Goal: Task Accomplishment & Management: Manage account settings

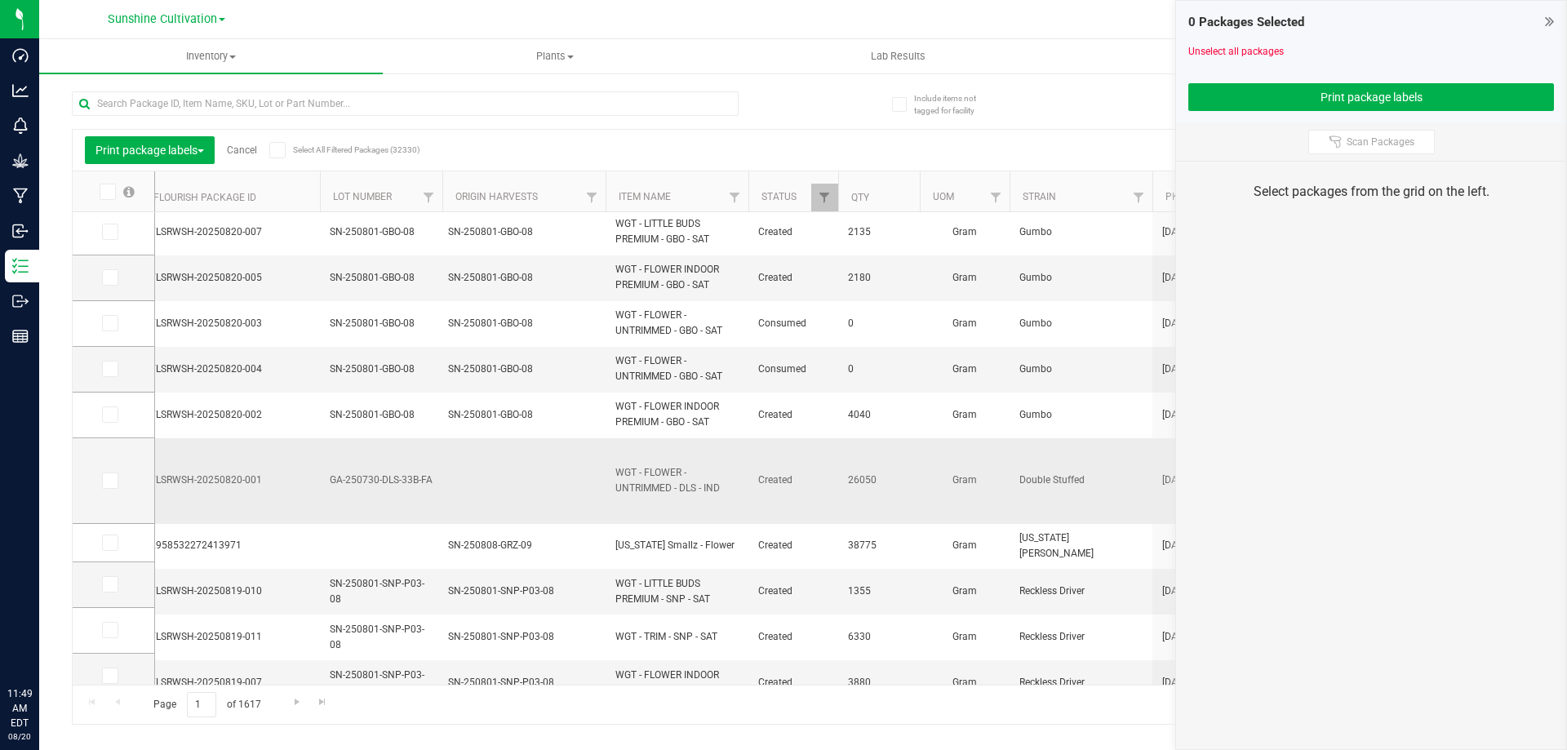
scroll to position [82, 0]
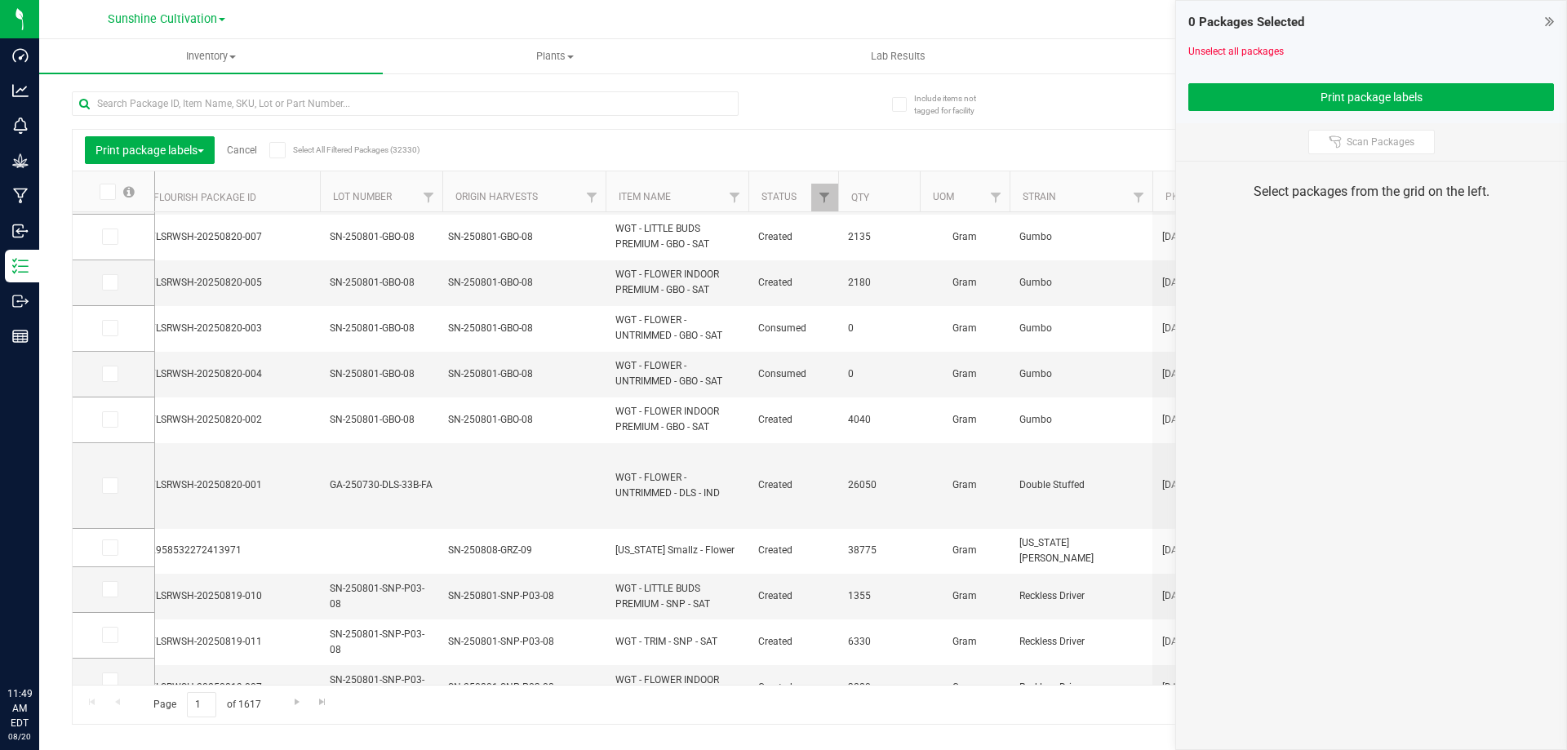
click at [1549, 19] on icon at bounding box center [1549, 21] width 9 height 16
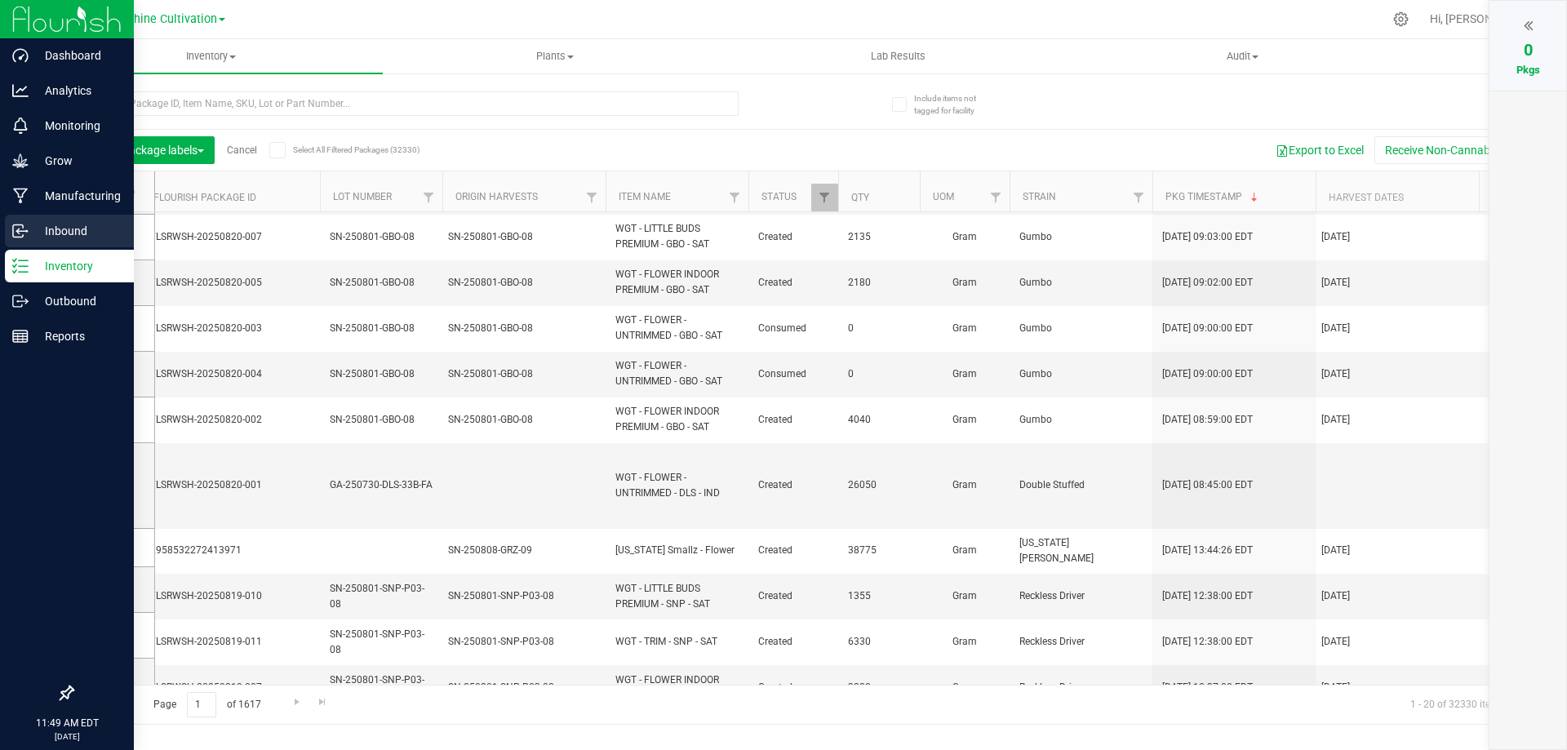
click at [61, 248] on link "Inbound" at bounding box center [67, 232] width 134 height 35
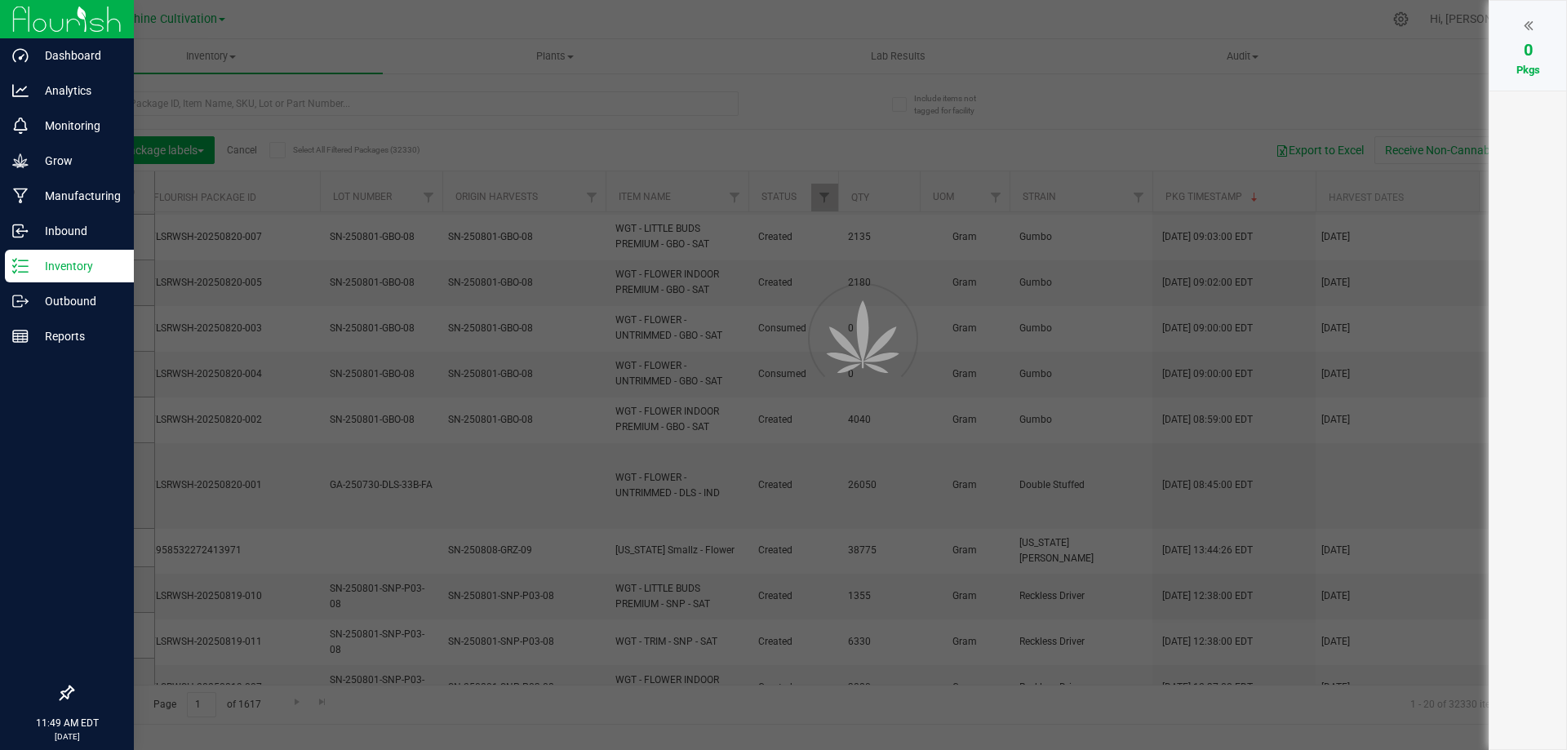
click at [64, 259] on p "Inventory" at bounding box center [78, 266] width 98 height 20
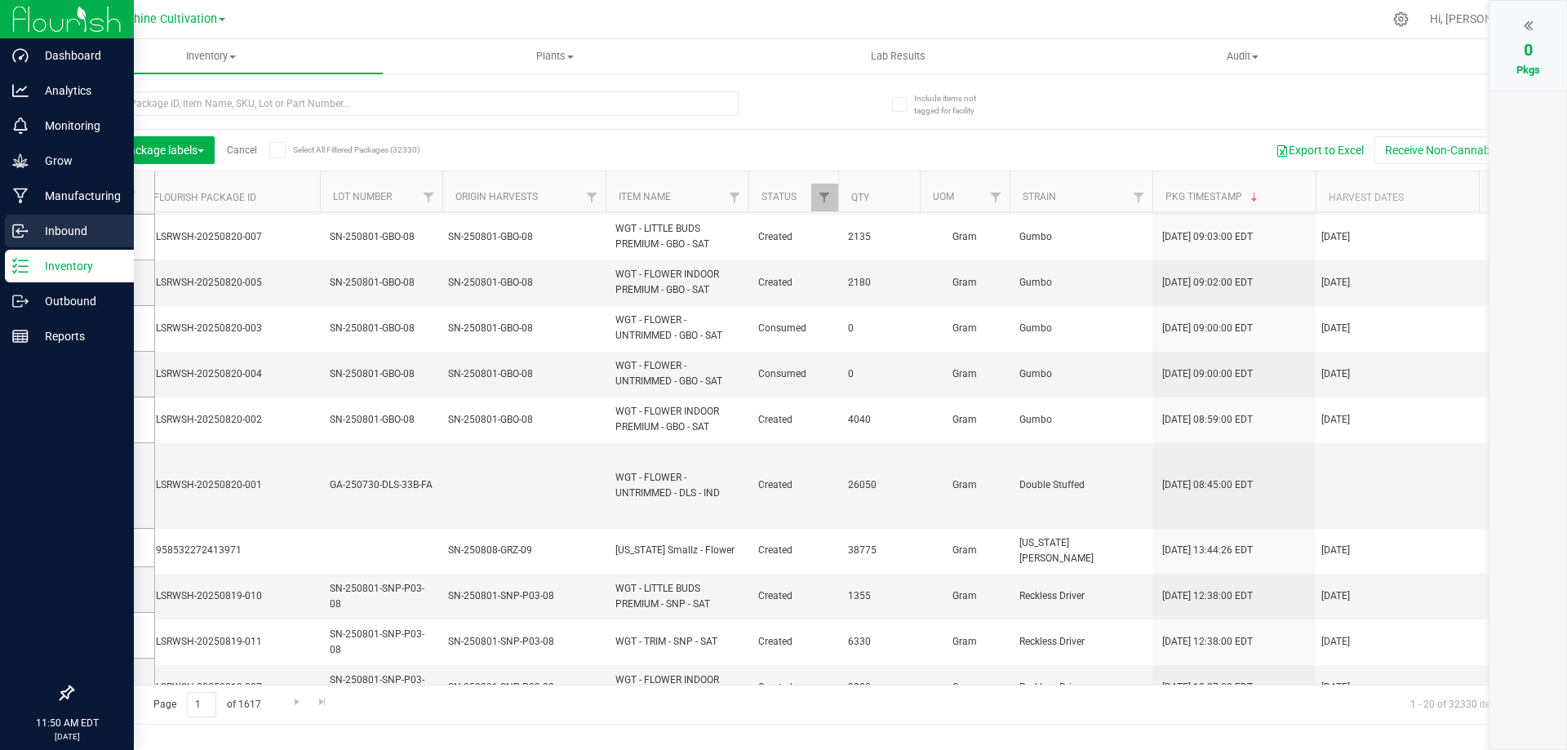
click at [77, 224] on p "Inbound" at bounding box center [78, 231] width 98 height 20
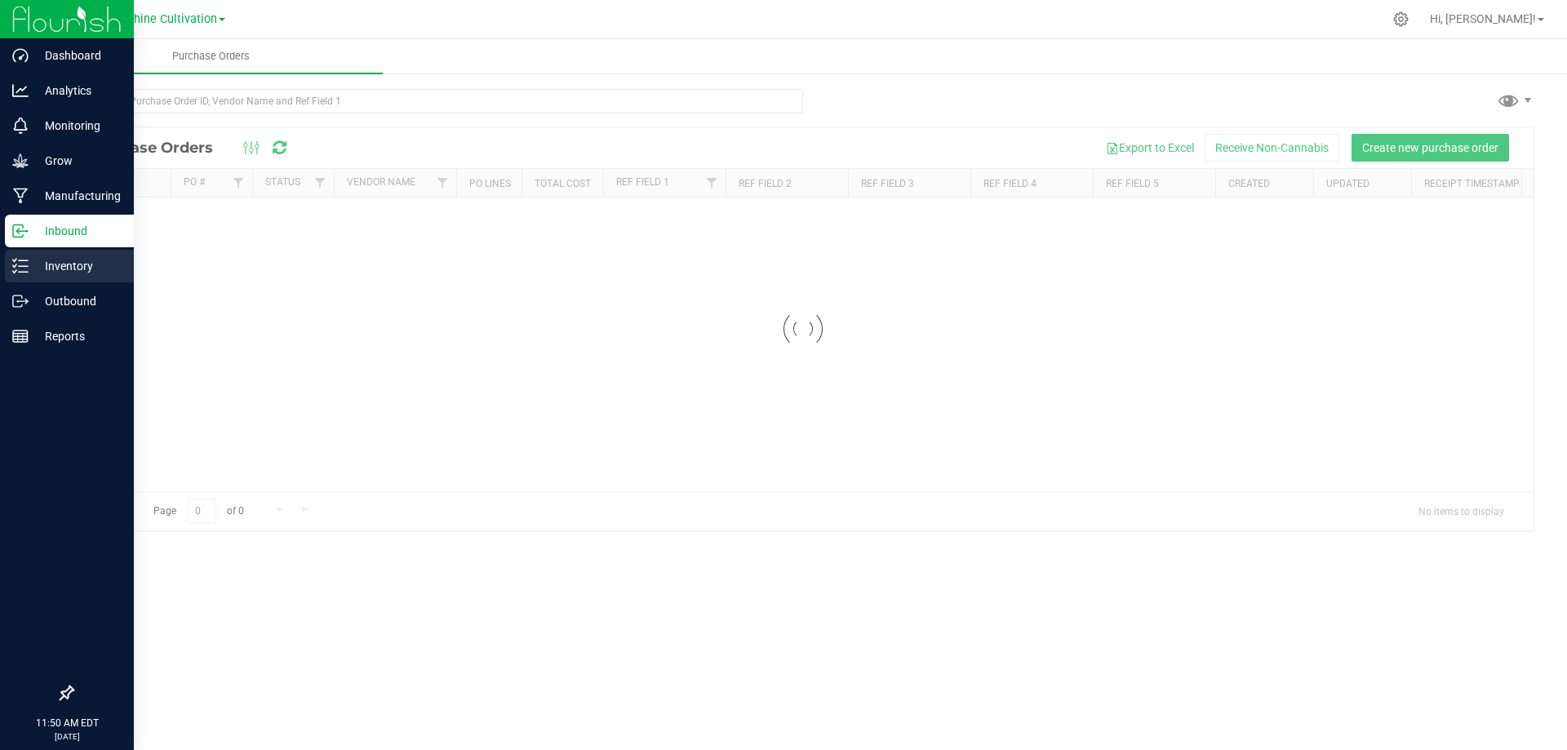
click at [34, 268] on p "Inventory" at bounding box center [78, 266] width 98 height 20
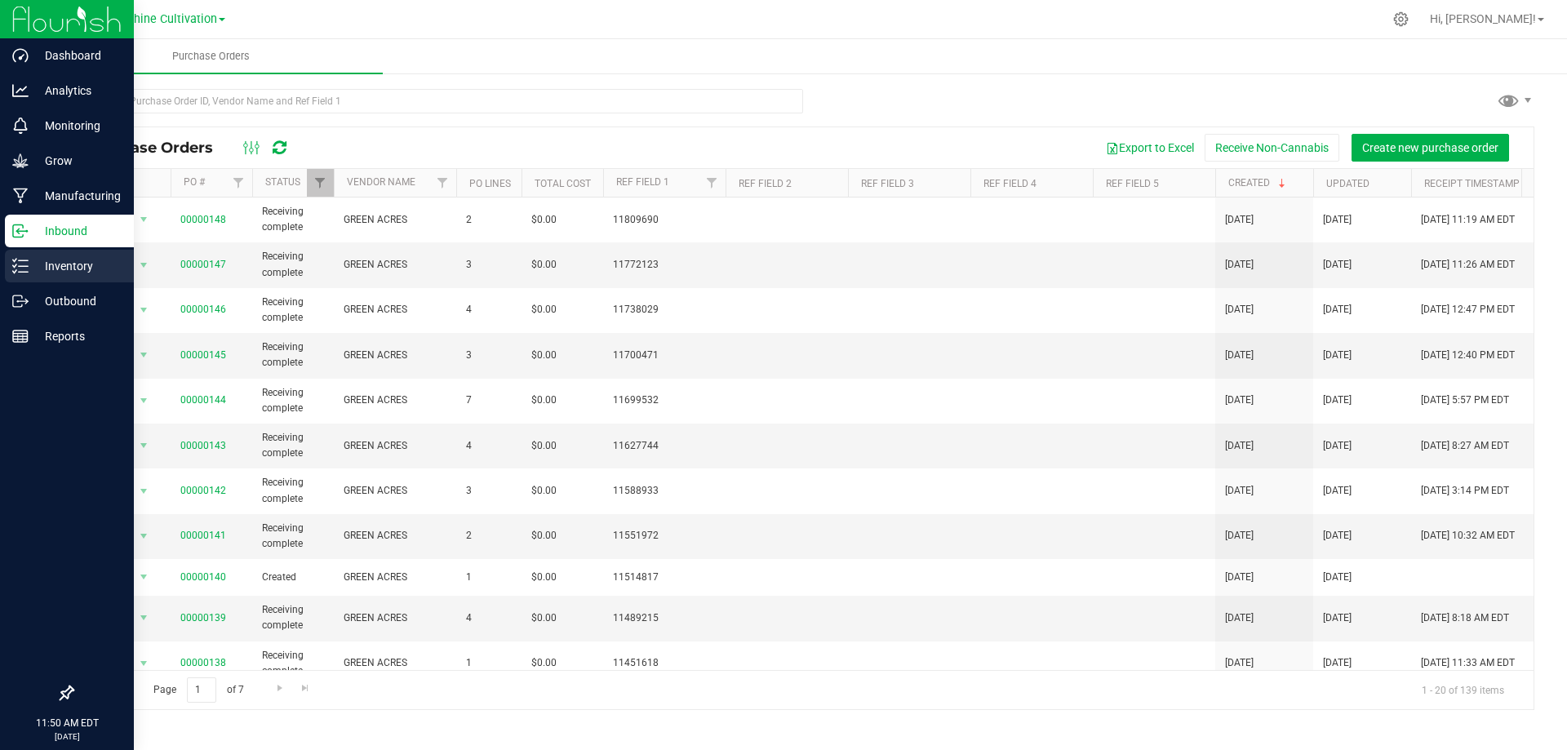
click at [27, 269] on icon at bounding box center [20, 266] width 16 height 16
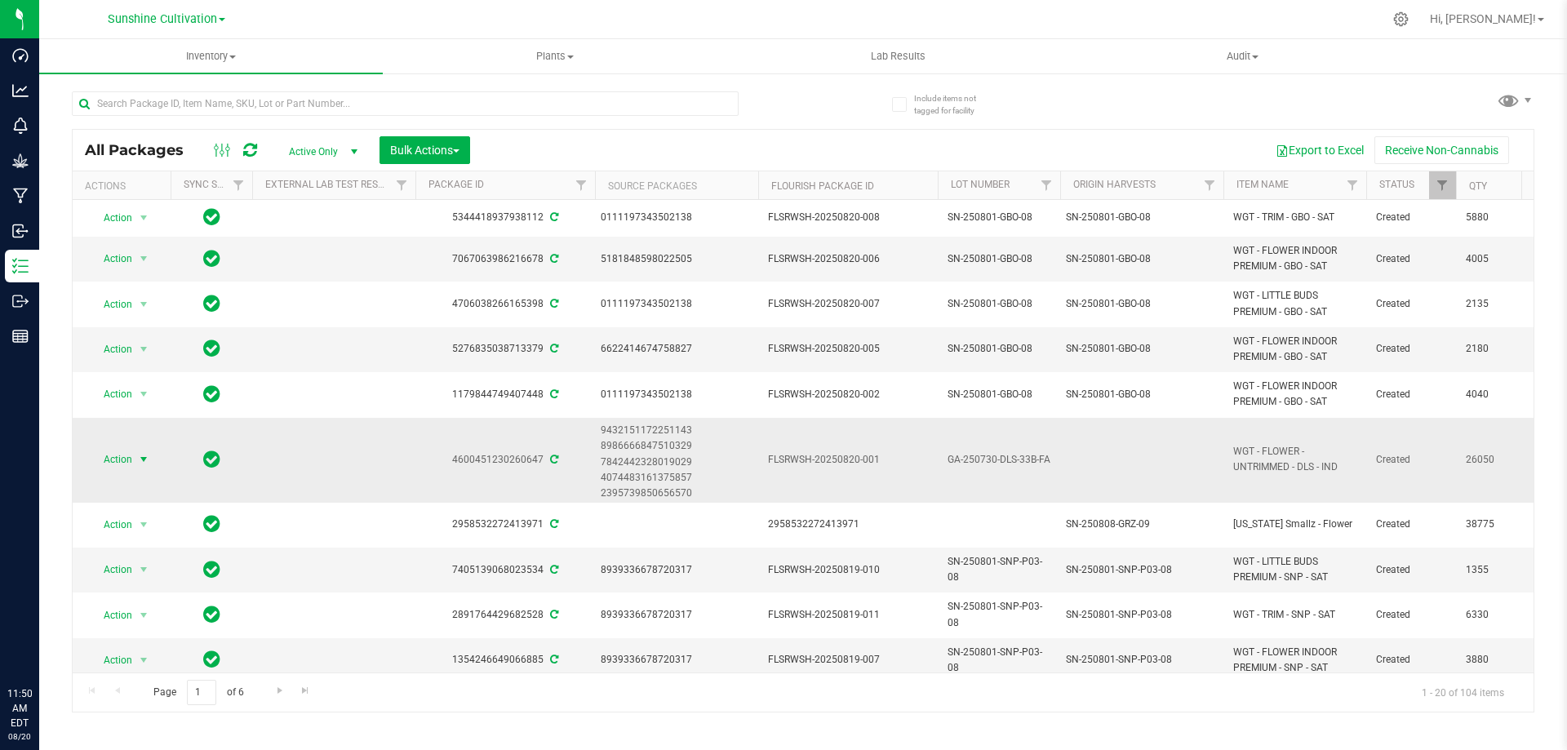
click at [146, 459] on span "select" at bounding box center [143, 459] width 13 height 13
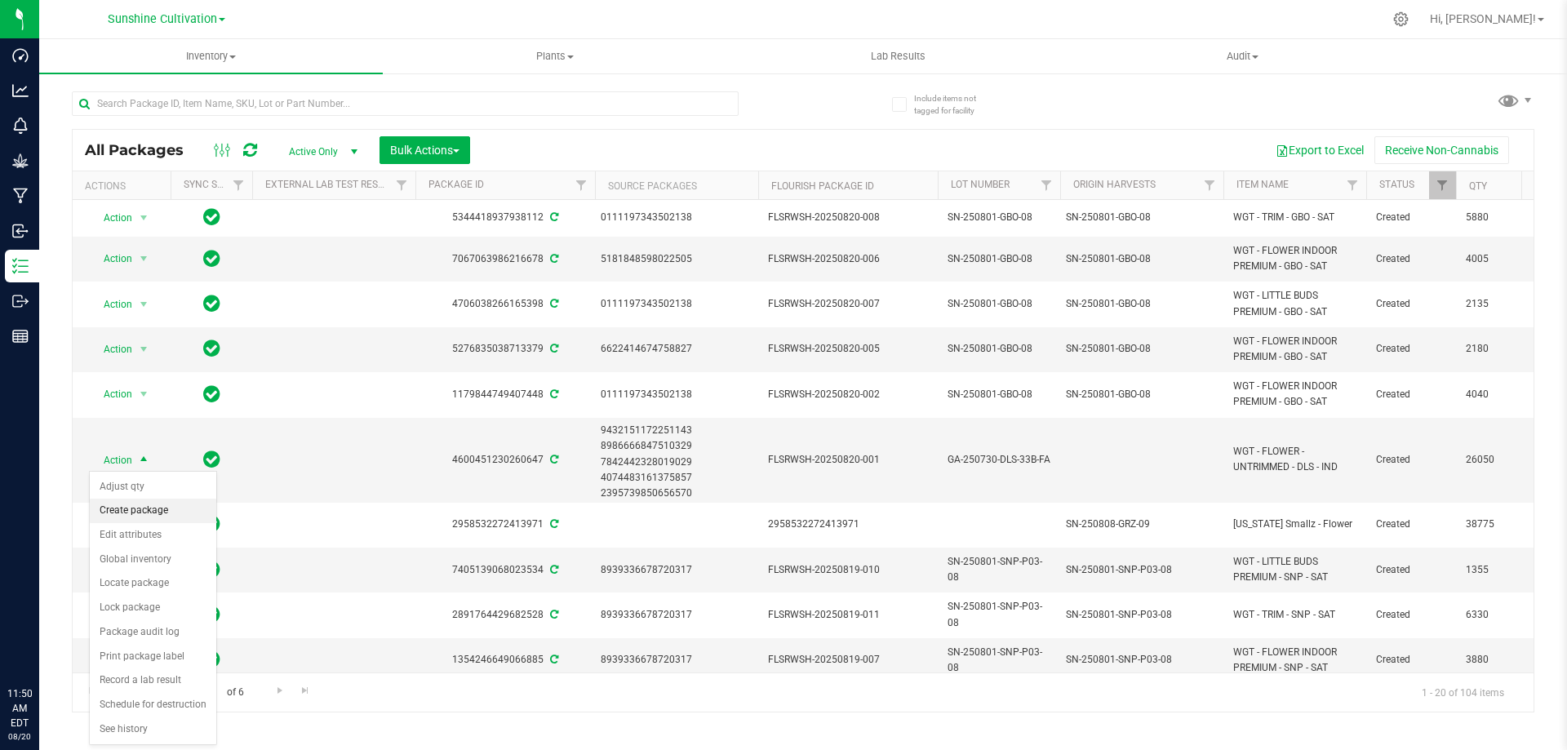
click at [171, 516] on li "Create package" at bounding box center [153, 511] width 127 height 24
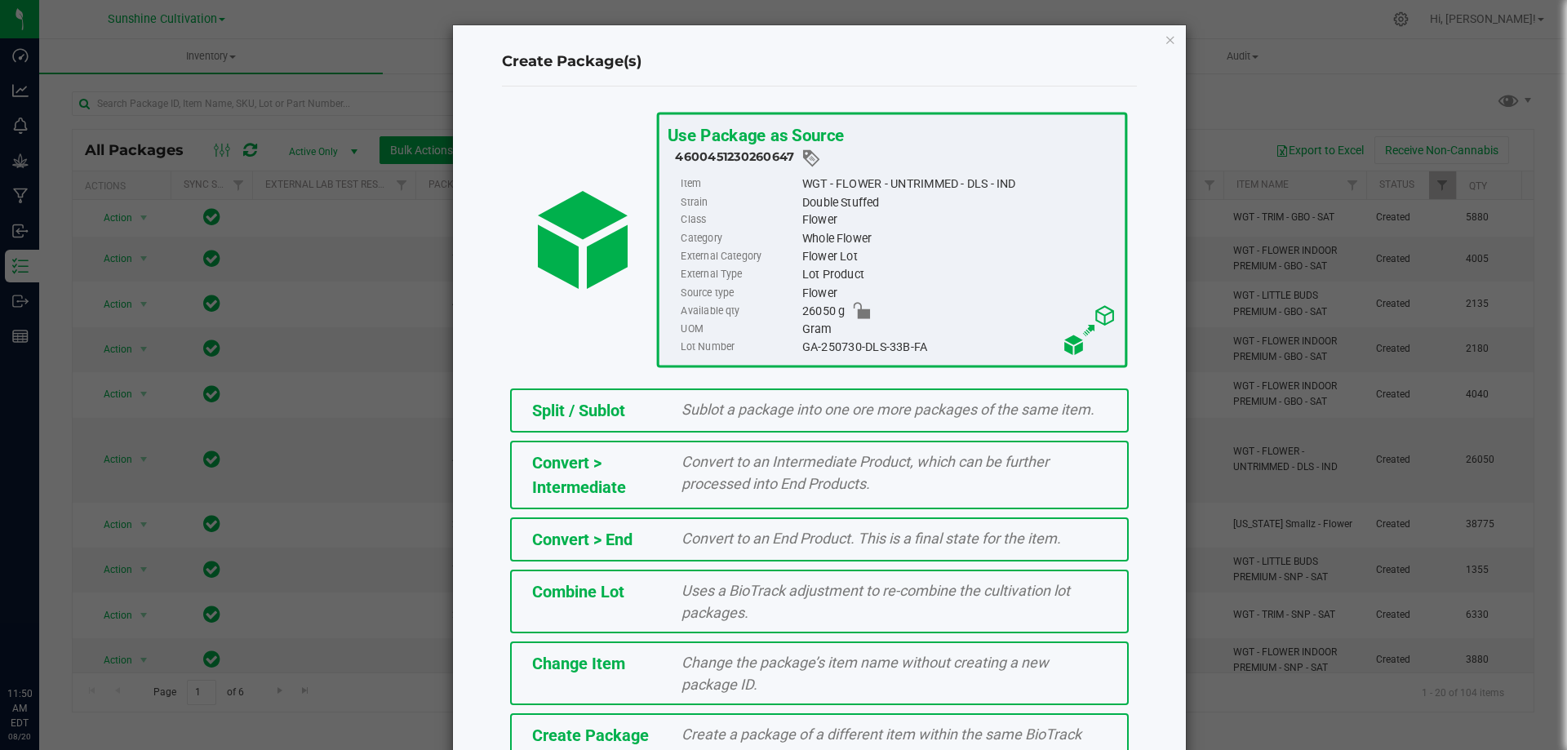
click at [868, 346] on div "GA-250730-DLS-33B-FA" at bounding box center [958, 348] width 314 height 18
drag, startPoint x: 868, startPoint y: 346, endPoint x: 791, endPoint y: 344, distance: 76.8
click at [791, 344] on label "Lot Number" at bounding box center [740, 348] width 118 height 18
drag, startPoint x: 792, startPoint y: 344, endPoint x: 929, endPoint y: 345, distance: 137.1
click at [929, 345] on li "Lot Number GA-250730-DLS-33B-FA" at bounding box center [899, 348] width 436 height 18
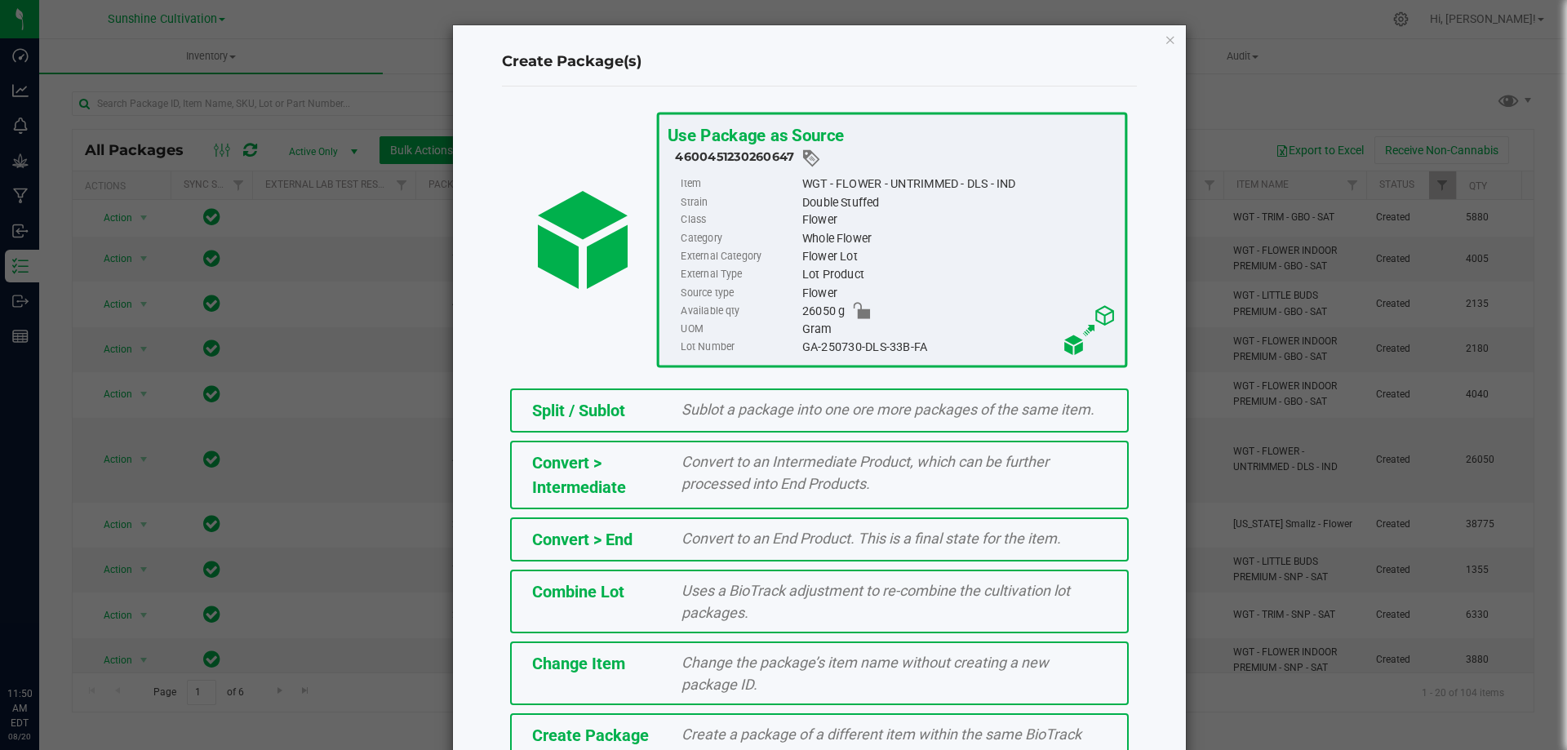
copy span "GA-250730-DLS-33B-FA"
click at [703, 737] on span "Create a package of a different item within the same BioTrack phase." at bounding box center [882, 745] width 400 height 39
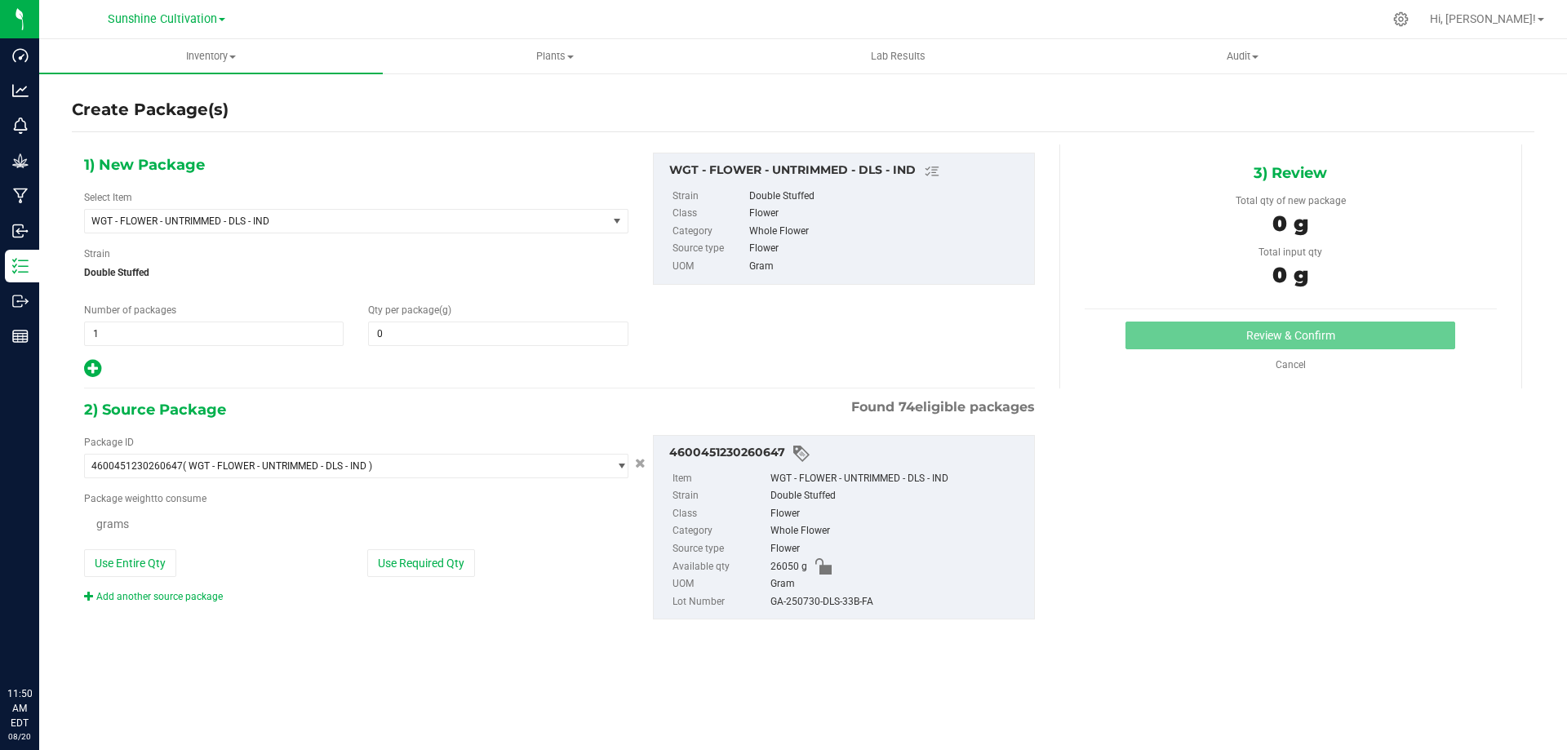
type input "0.0000"
click at [408, 332] on span at bounding box center [498, 334] width 260 height 24
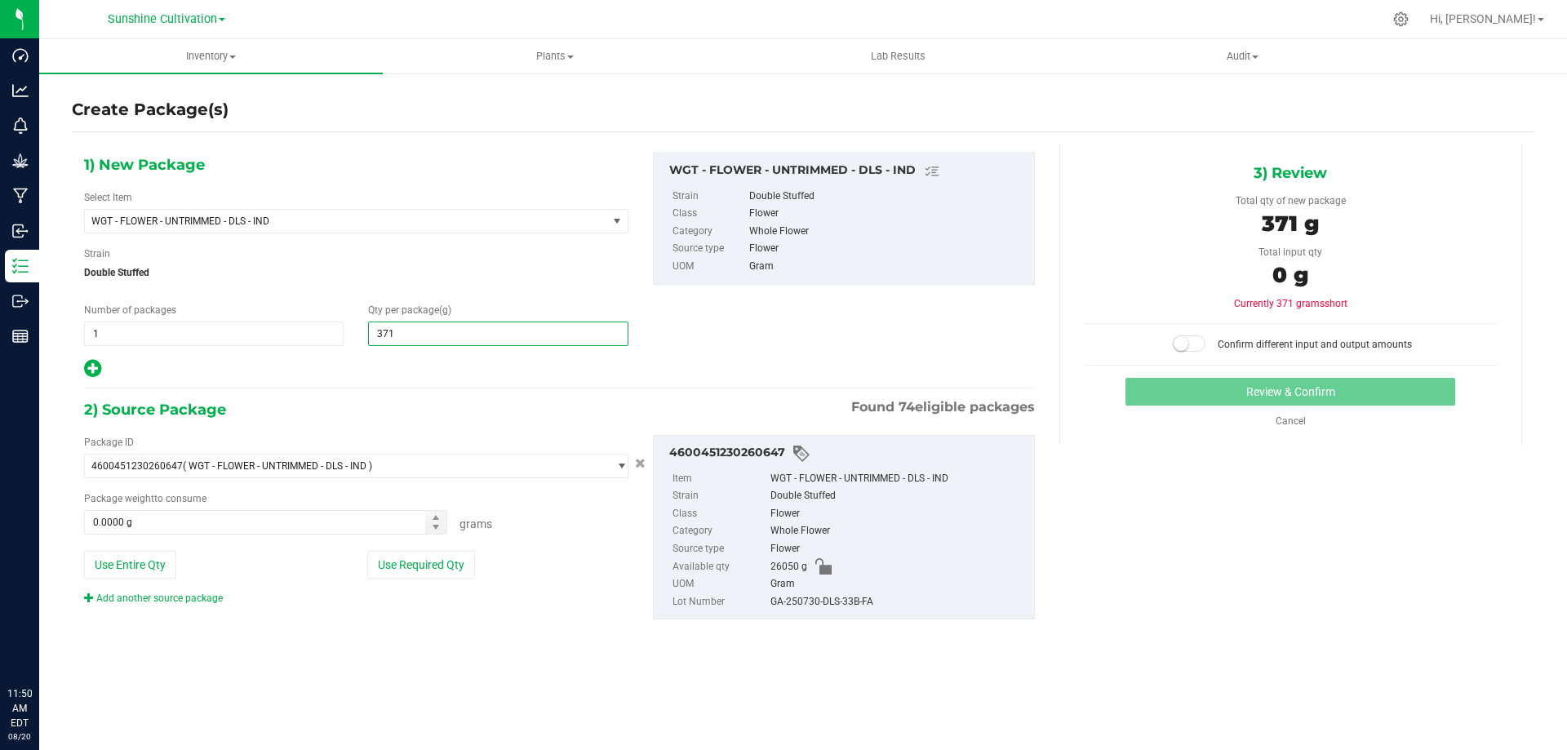
type input "3710"
type input "3,710.0000"
click at [309, 527] on span at bounding box center [265, 522] width 363 height 24
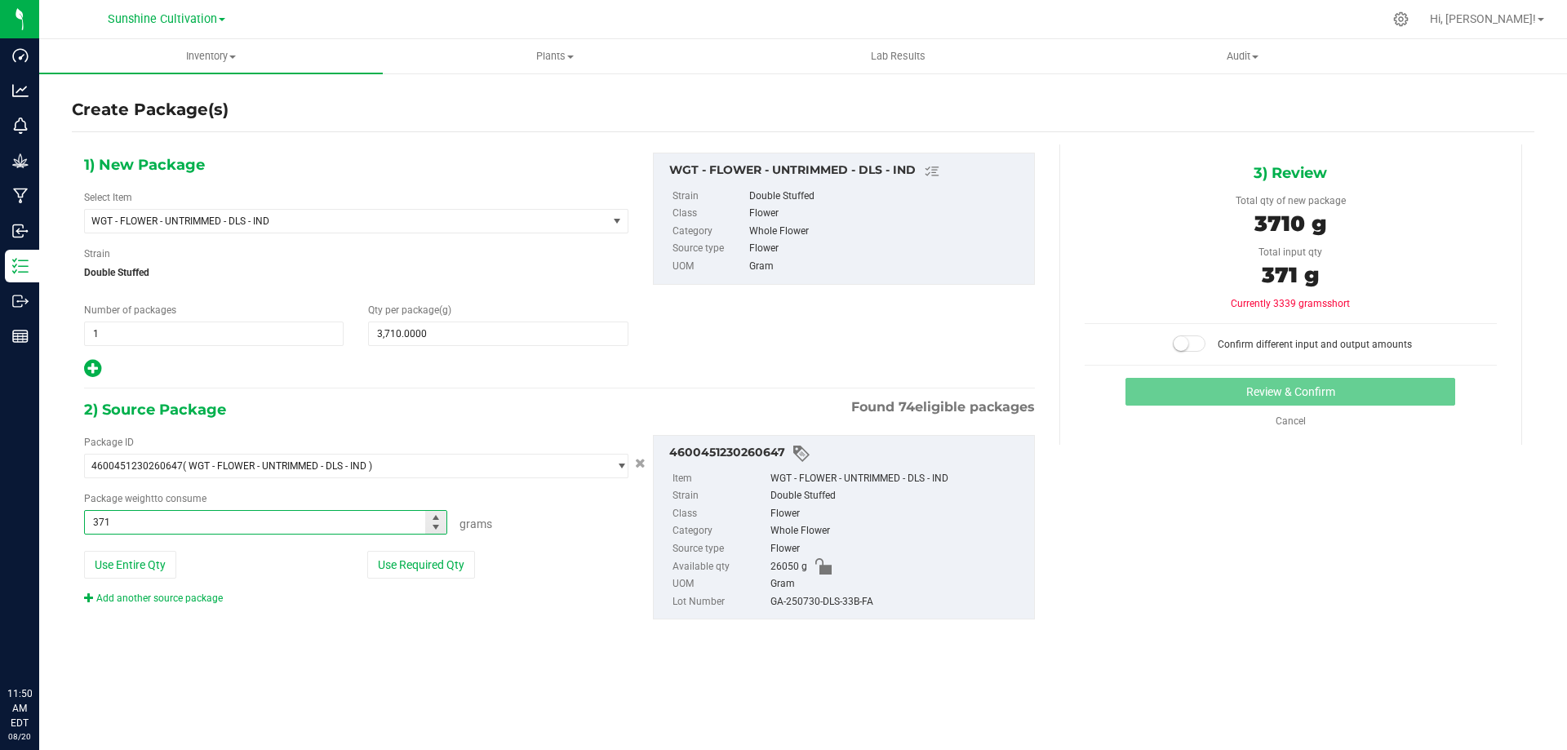
type input "3710"
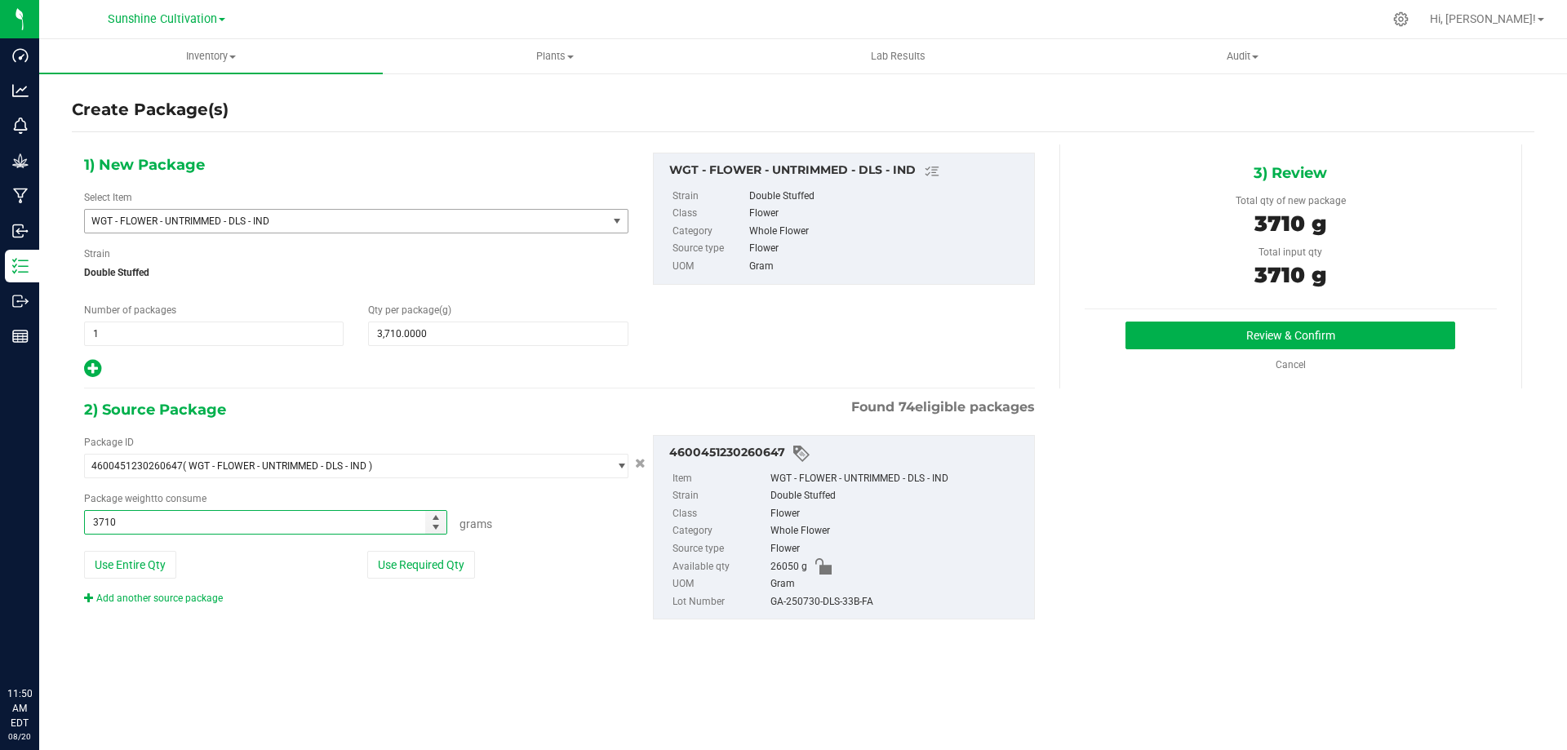
type input "3710.0000 g"
click at [234, 217] on span "WGT - FLOWER - UNTRIMMED - DLS - IND" at bounding box center [335, 220] width 489 height 11
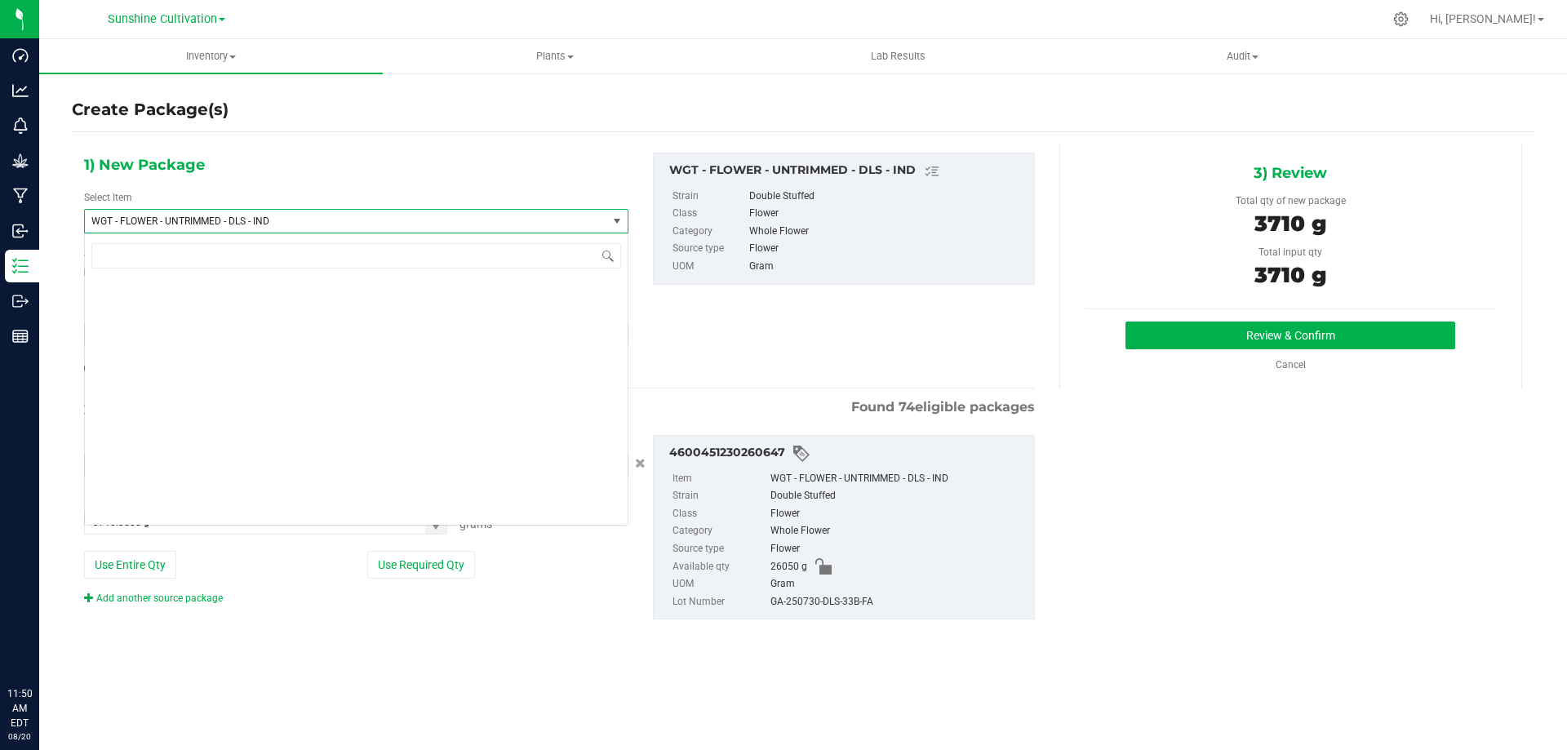
scroll to position [339601, 0]
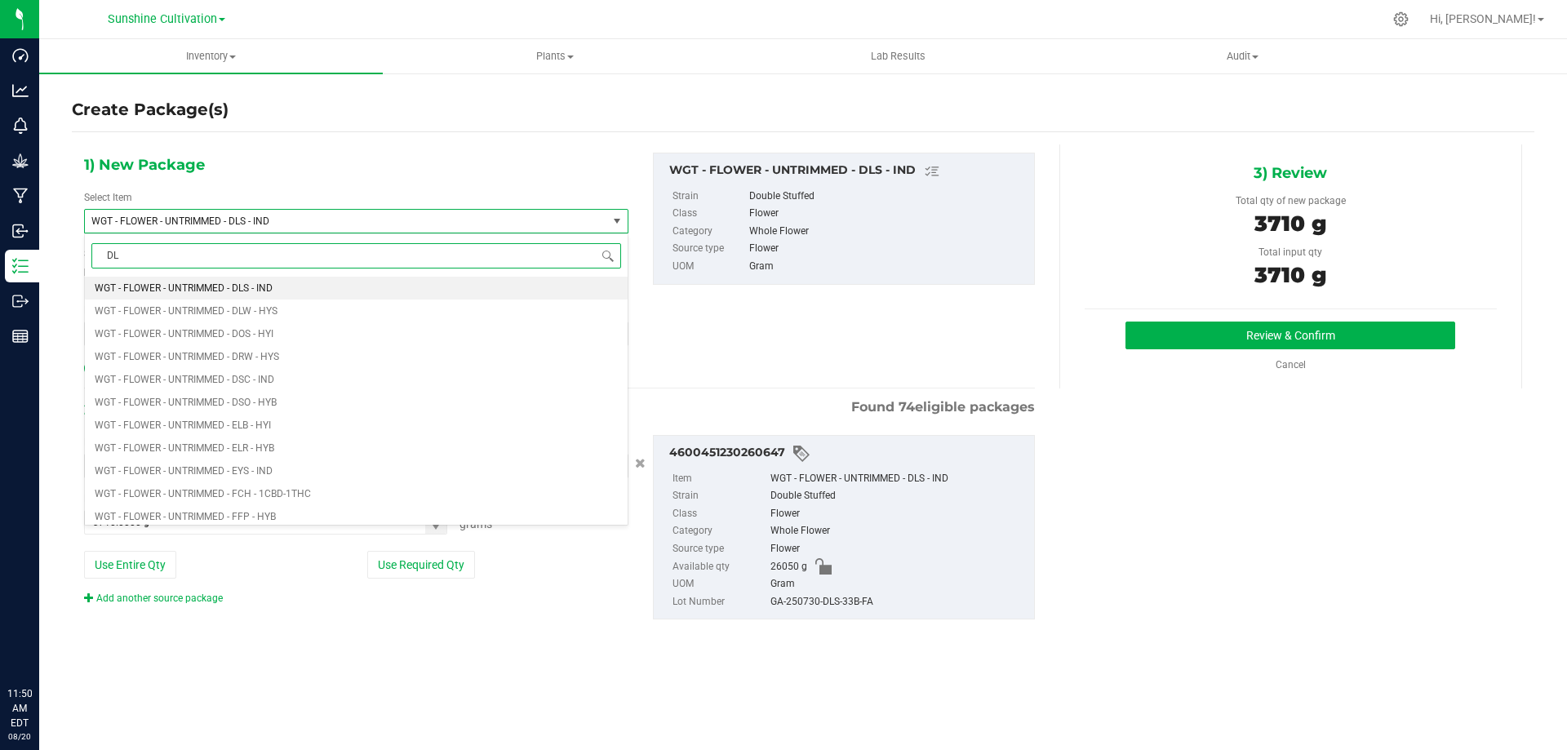
type input "DLS"
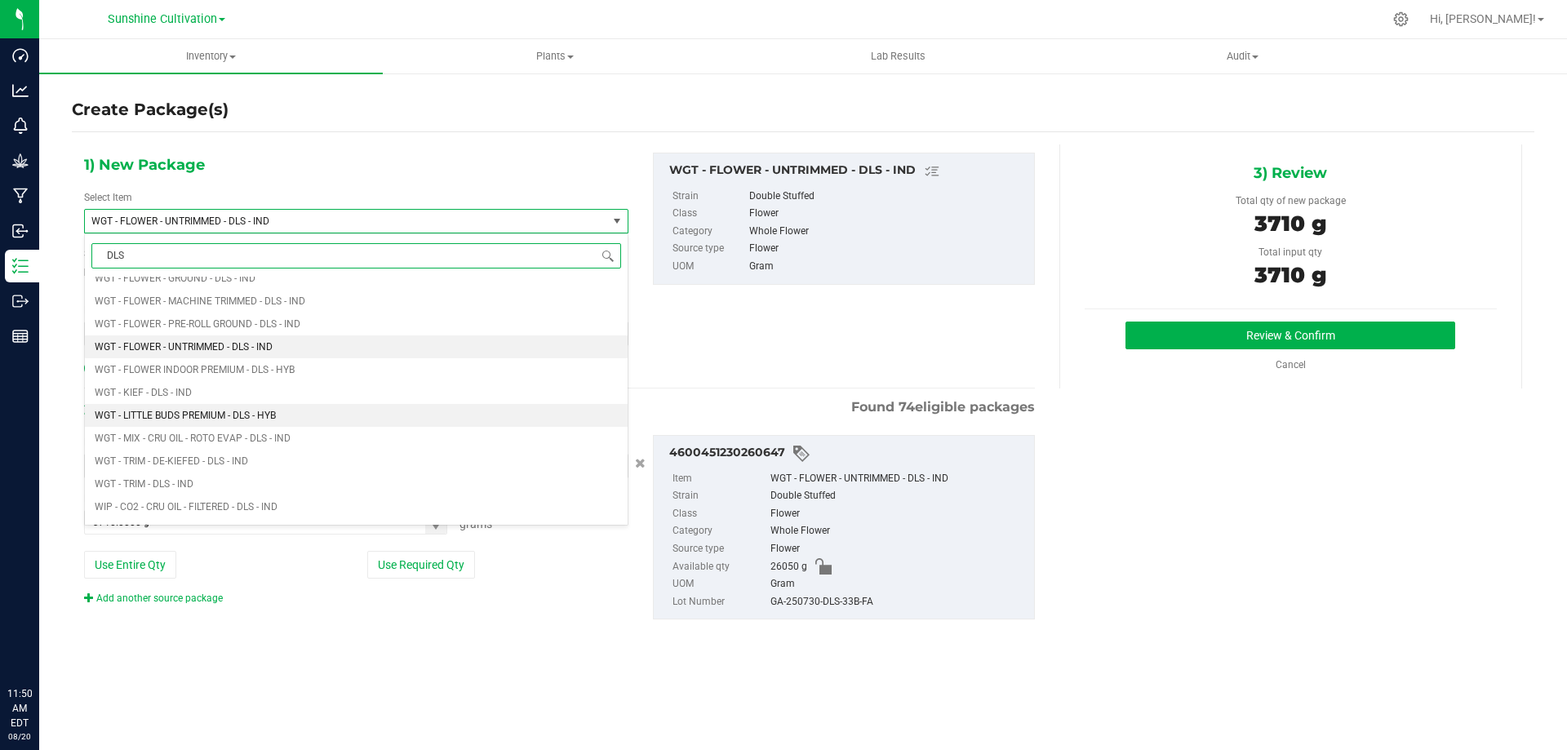
scroll to position [816, 0]
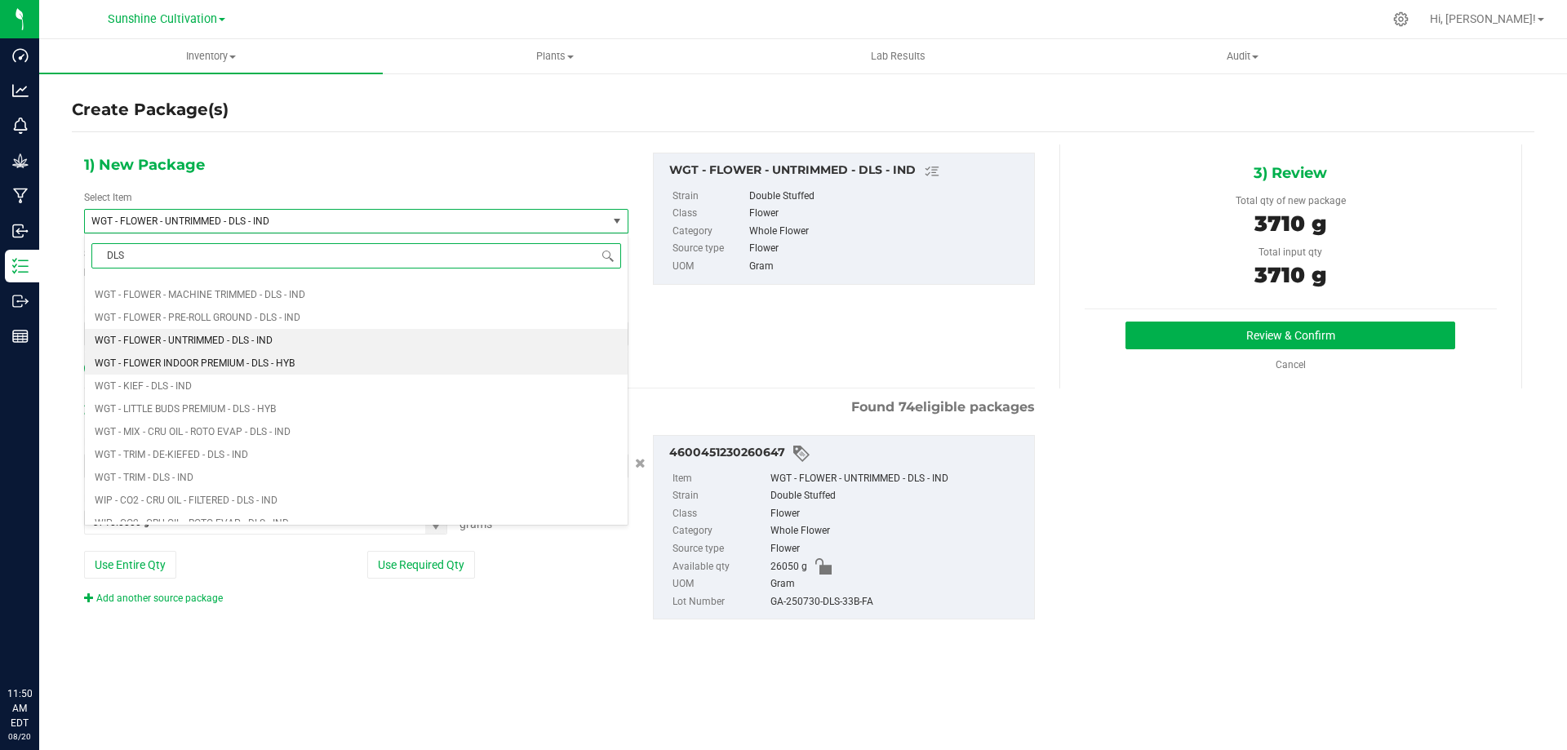
click at [248, 358] on span "WGT - FLOWER INDOOR PREMIUM - DLS - HYB" at bounding box center [195, 362] width 200 height 11
type input "0.0000"
type input "0"
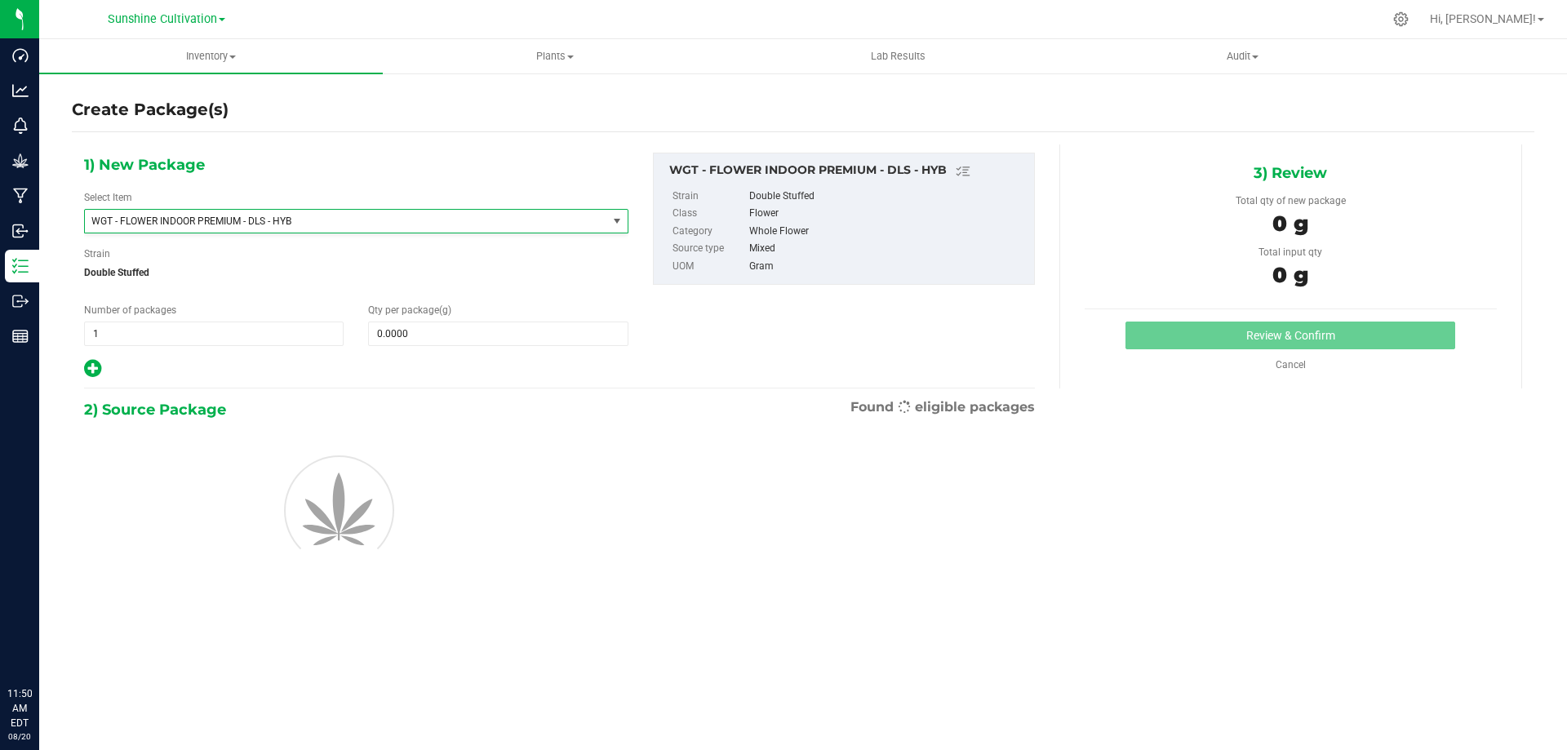
scroll to position [347828, 0]
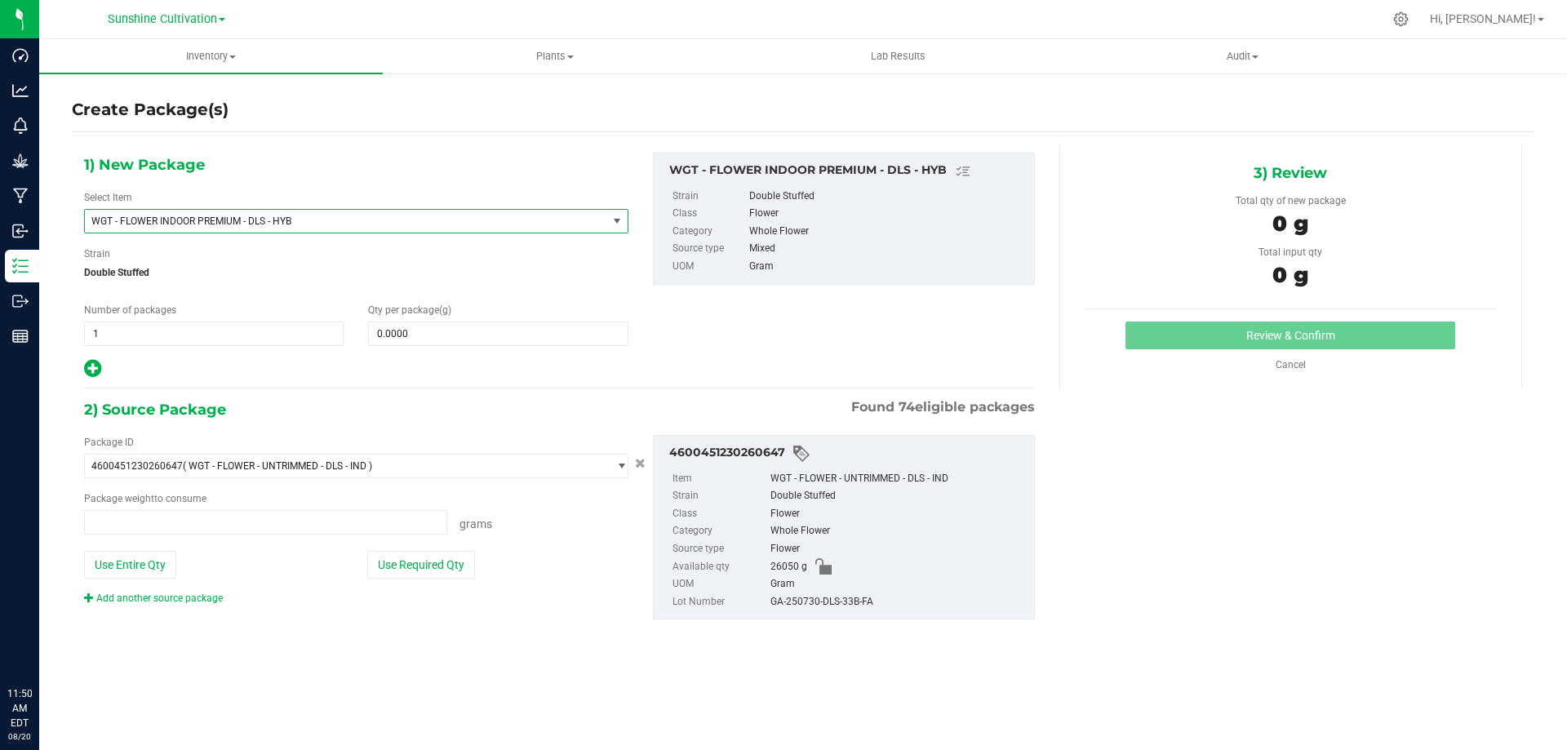
type input "0.0000 g"
click at [406, 331] on span at bounding box center [498, 334] width 260 height 24
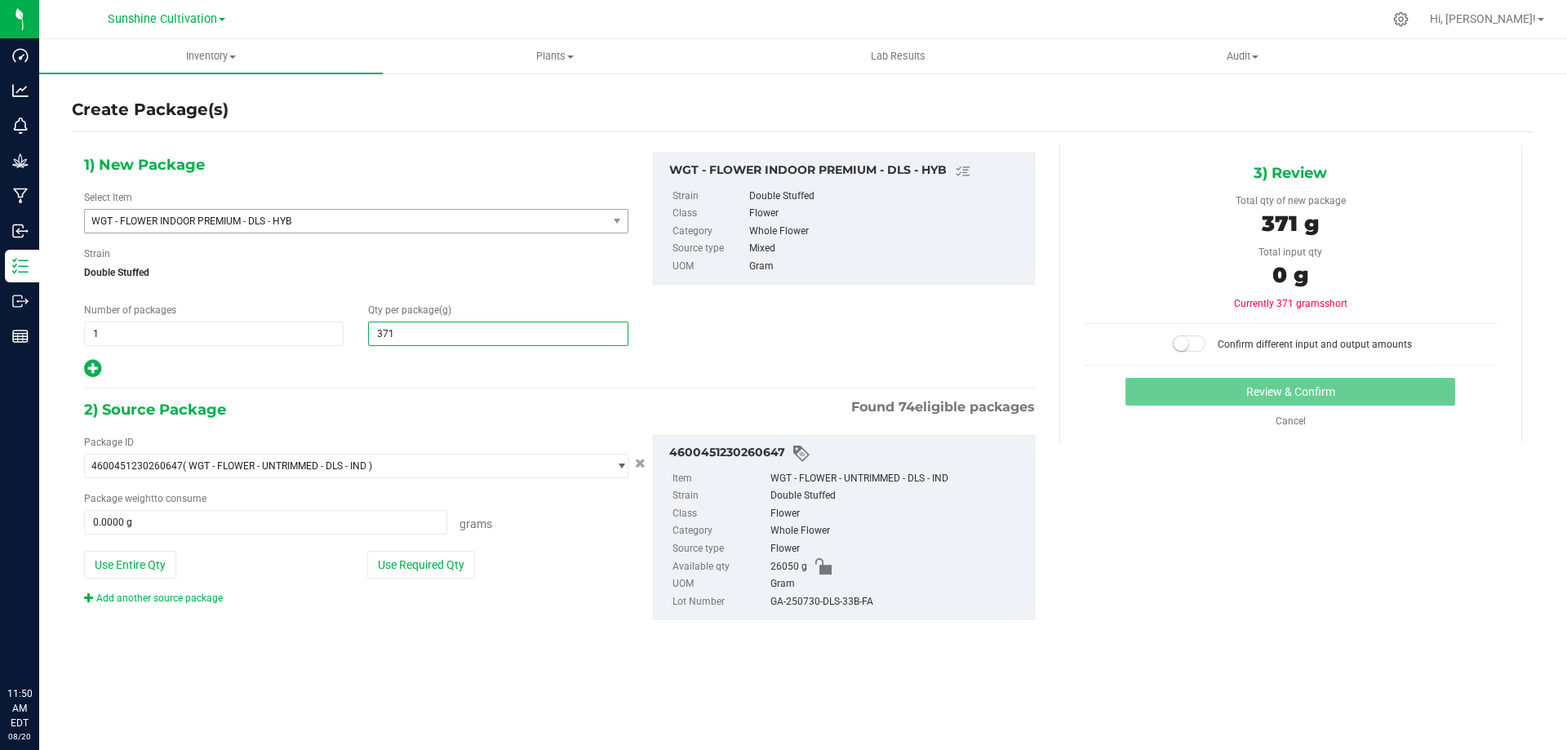
type input "3710"
type input "3,710.0000"
click at [315, 526] on span at bounding box center [265, 522] width 363 height 24
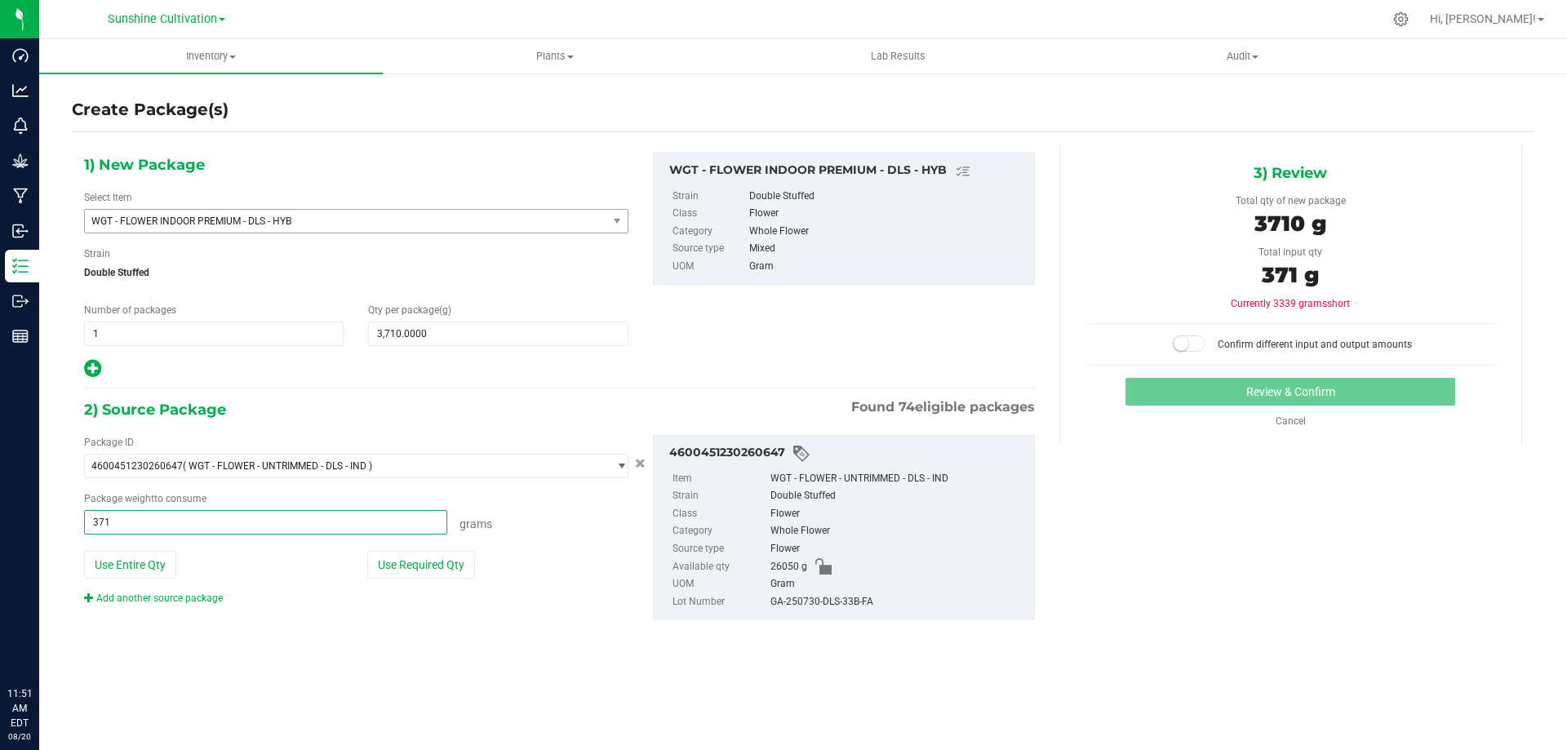
type input "3710"
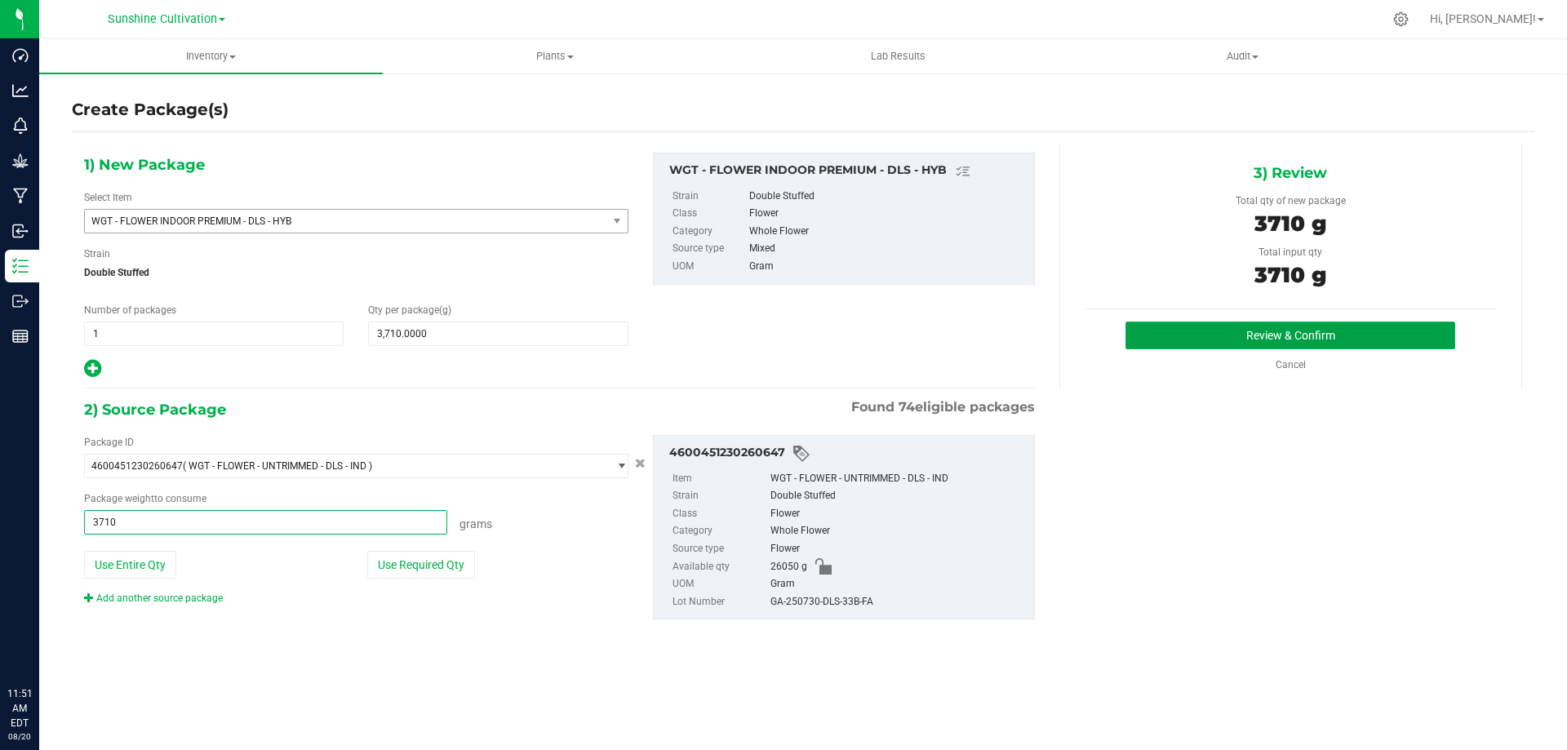
type input "3710.0000 g"
click at [1219, 343] on button "Review & Confirm" at bounding box center [1291, 336] width 330 height 28
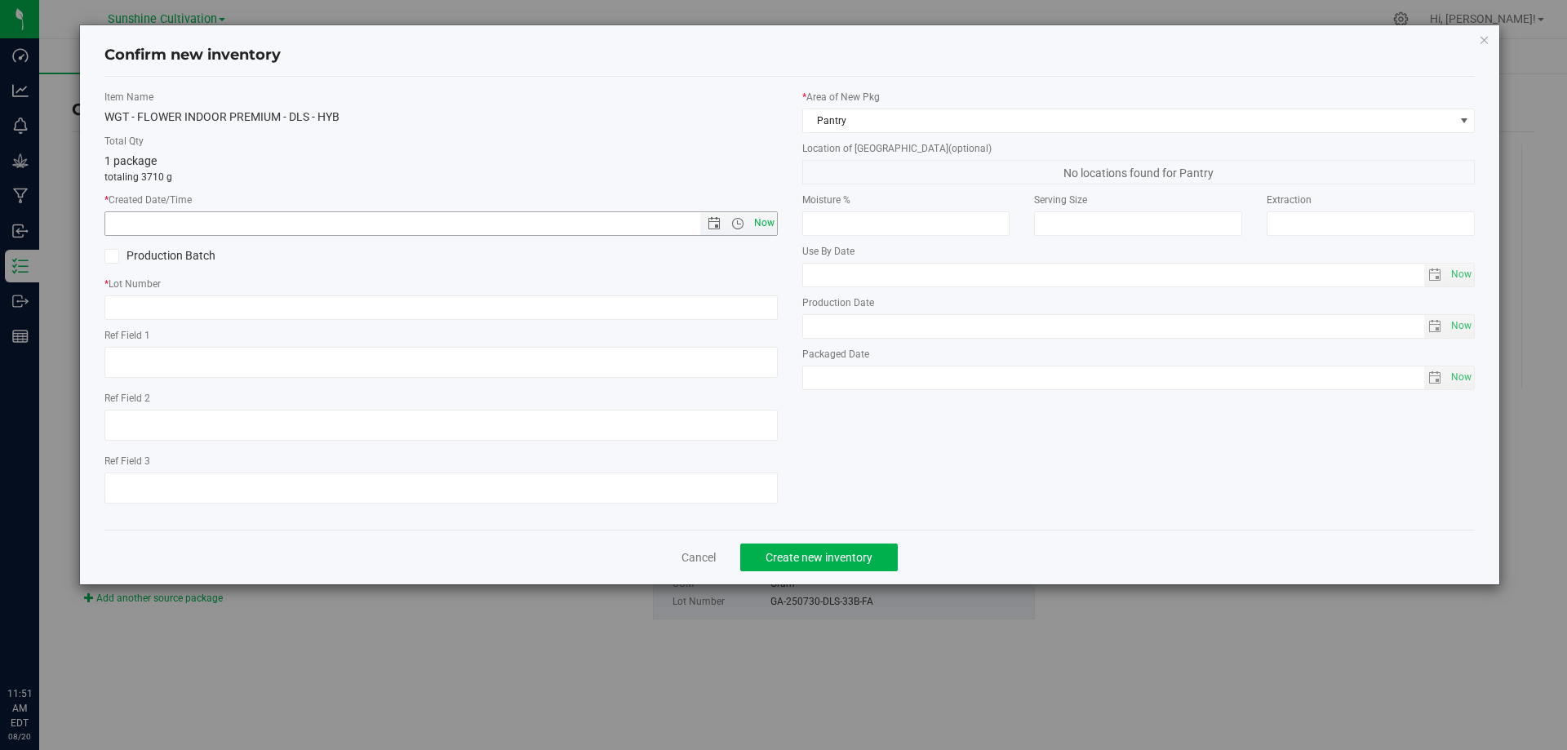
click at [758, 225] on span "Now" at bounding box center [764, 223] width 28 height 24
type input "8/20/2025 11:51 AM"
paste input "GA-250730-DLS-33B-FA"
type input "GA-250730-DLS-33B-FA"
click at [766, 548] on button "Create new inventory" at bounding box center [819, 558] width 158 height 28
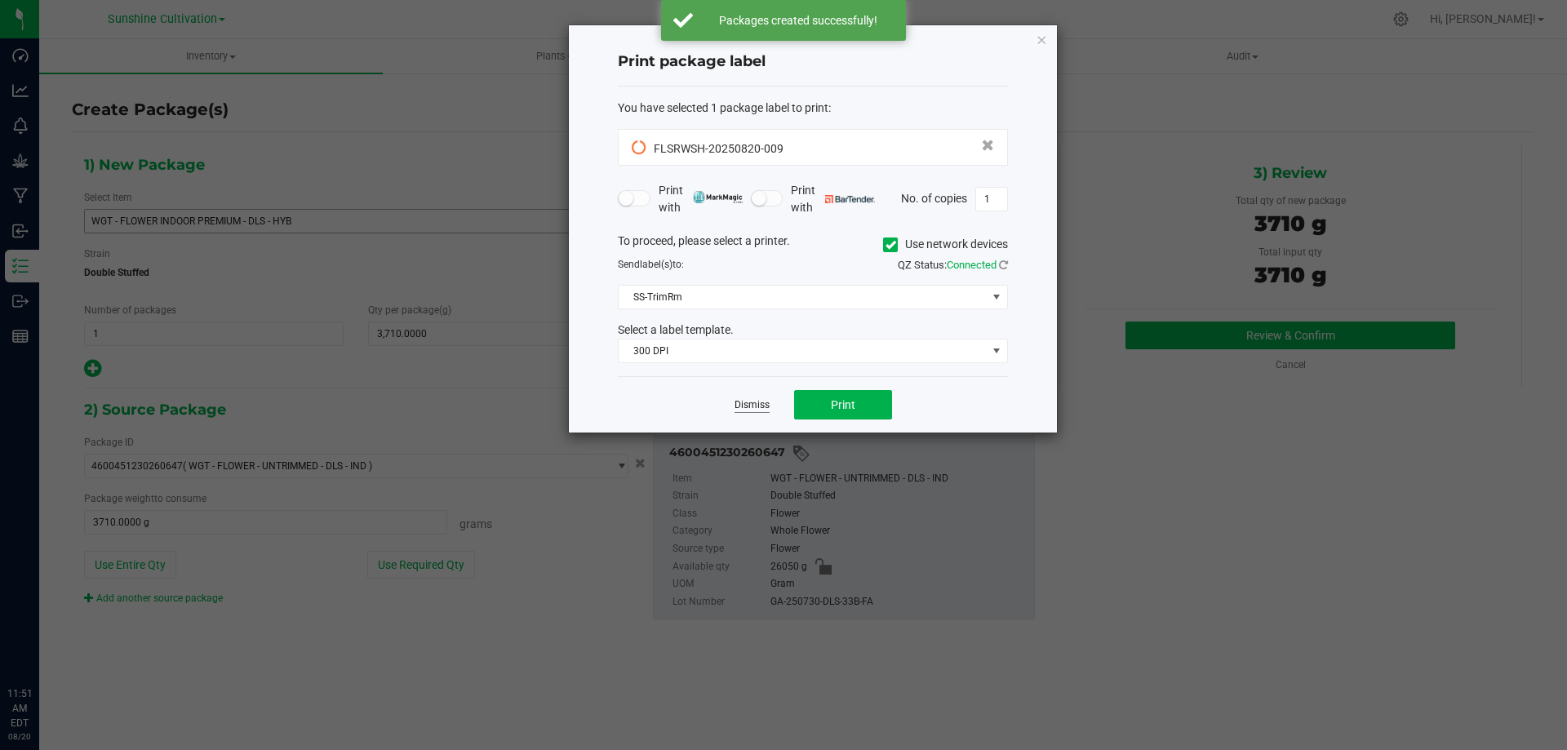
click at [762, 405] on link "Dismiss" at bounding box center [752, 405] width 35 height 14
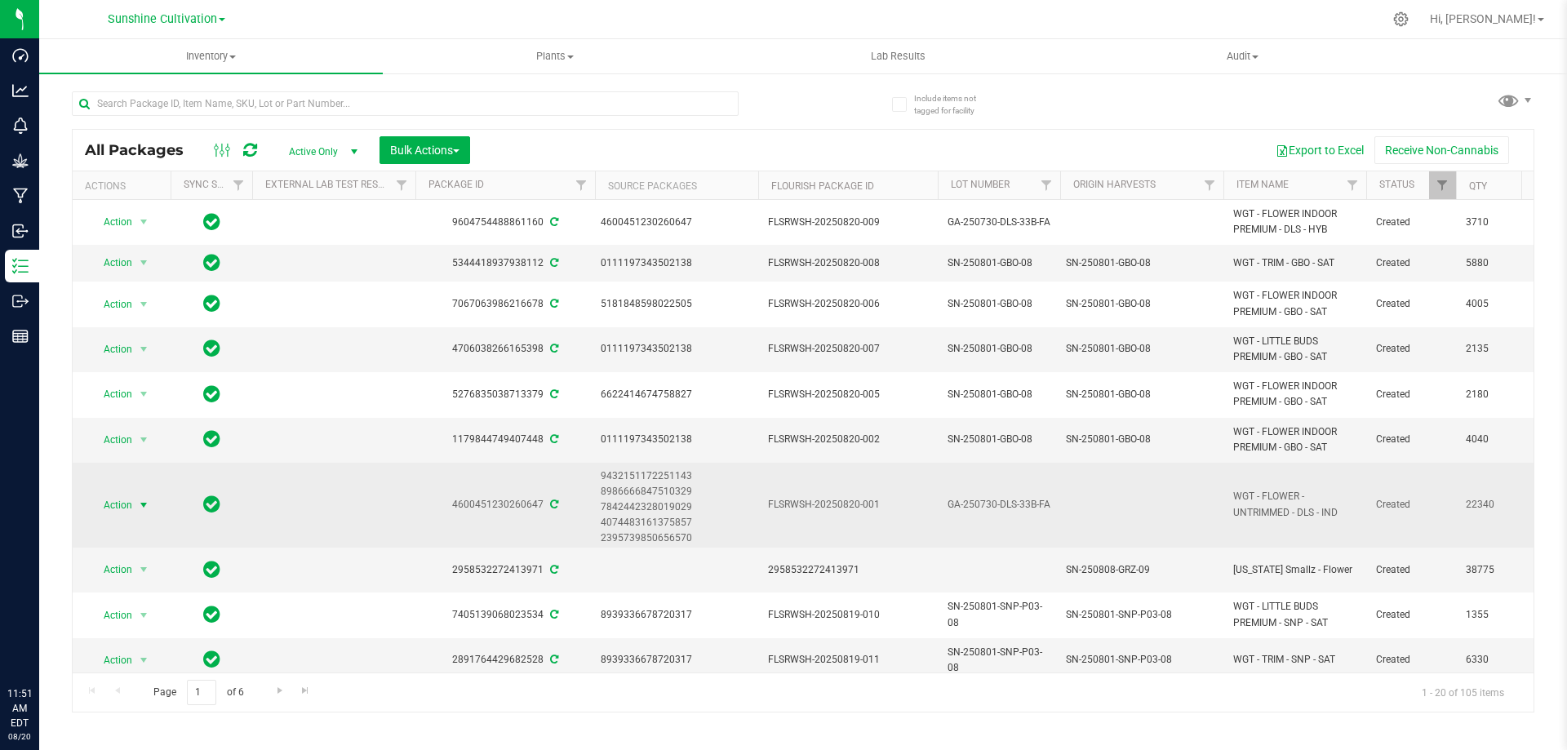
click at [121, 504] on span "Action" at bounding box center [111, 505] width 44 height 23
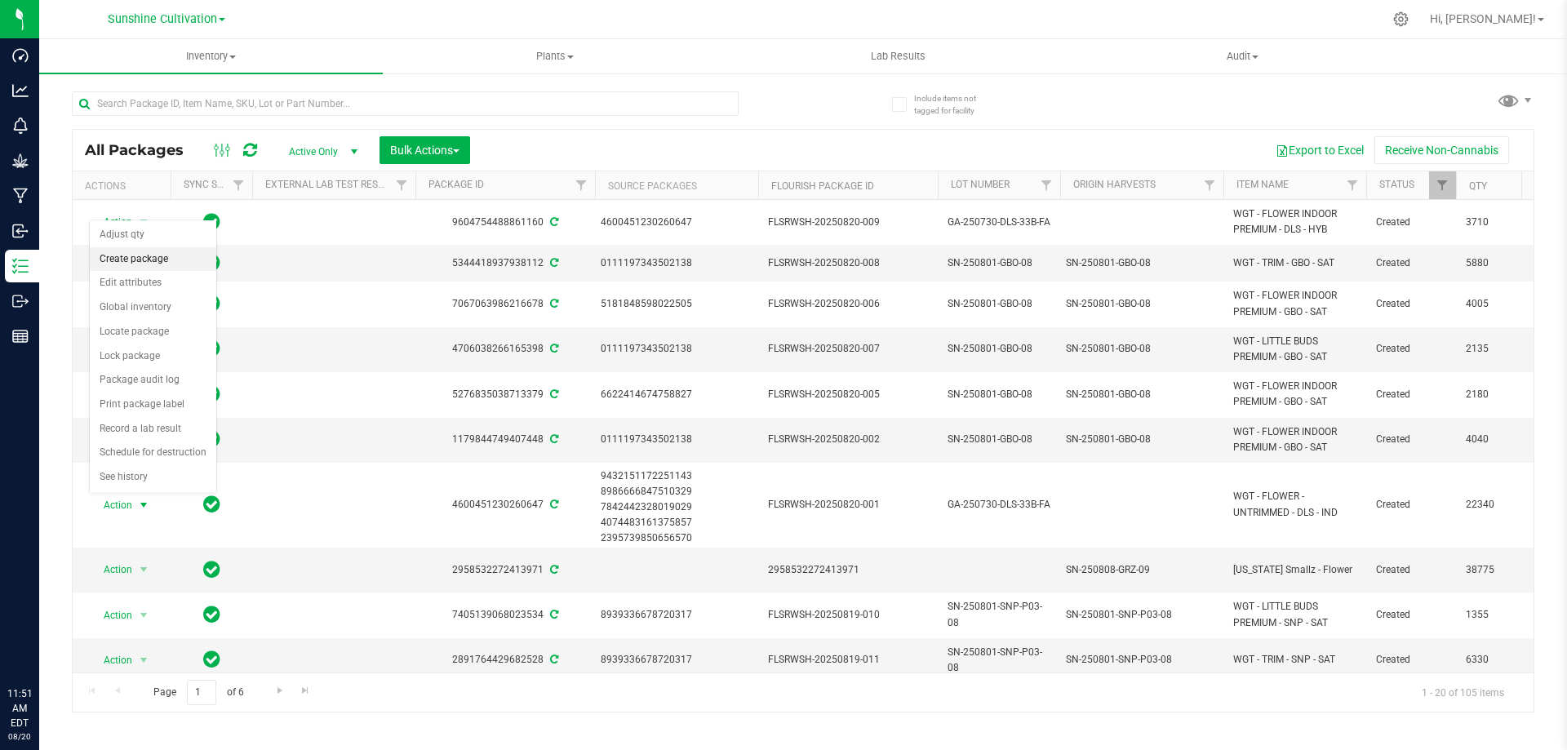
click at [161, 263] on li "Create package" at bounding box center [153, 259] width 127 height 24
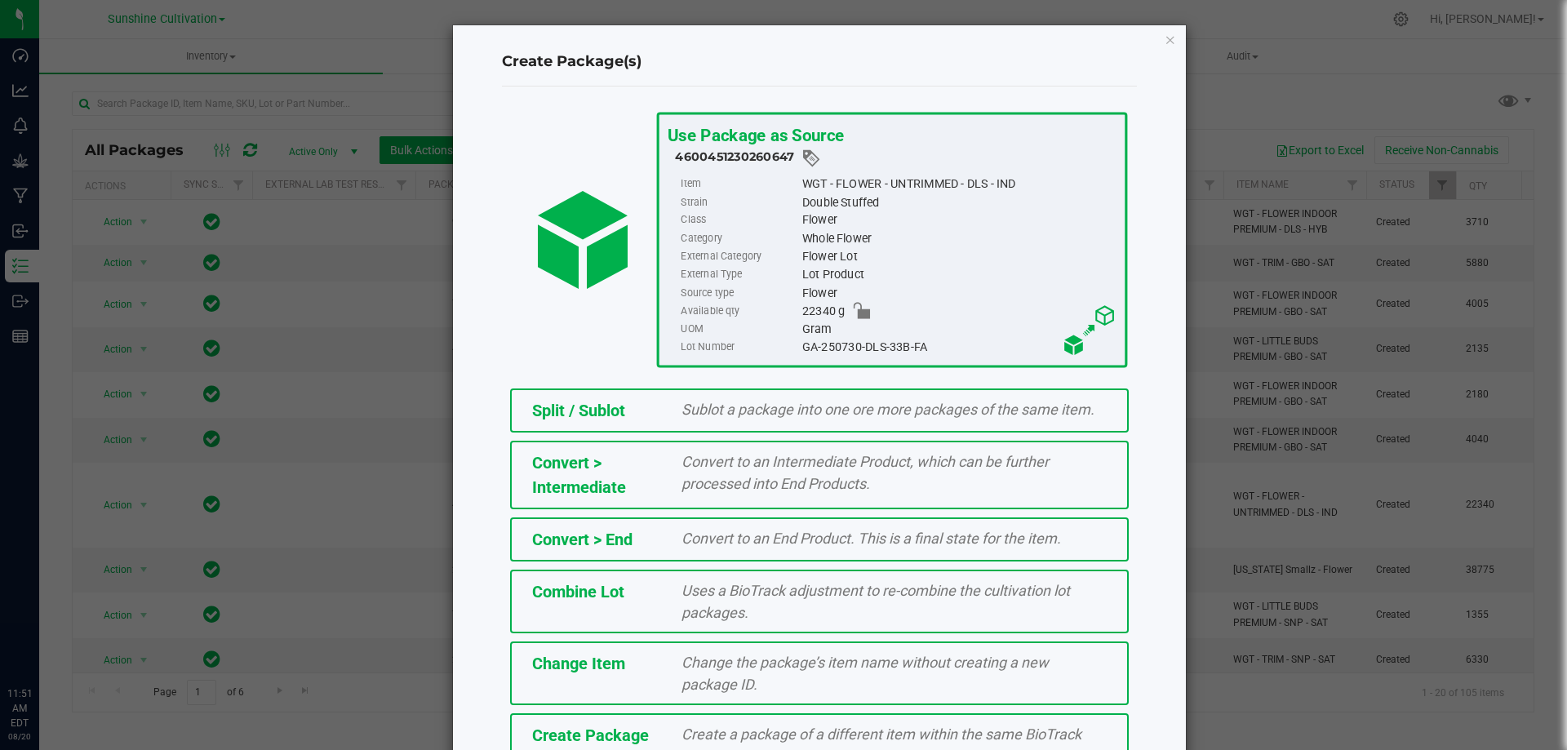
click at [713, 707] on div "Split / Sublot Sublot a package into one ore more packages of the same item. Co…" at bounding box center [819, 582] width 659 height 405
click at [713, 732] on span "Create a package of a different item within the same BioTrack phase." at bounding box center [882, 745] width 400 height 39
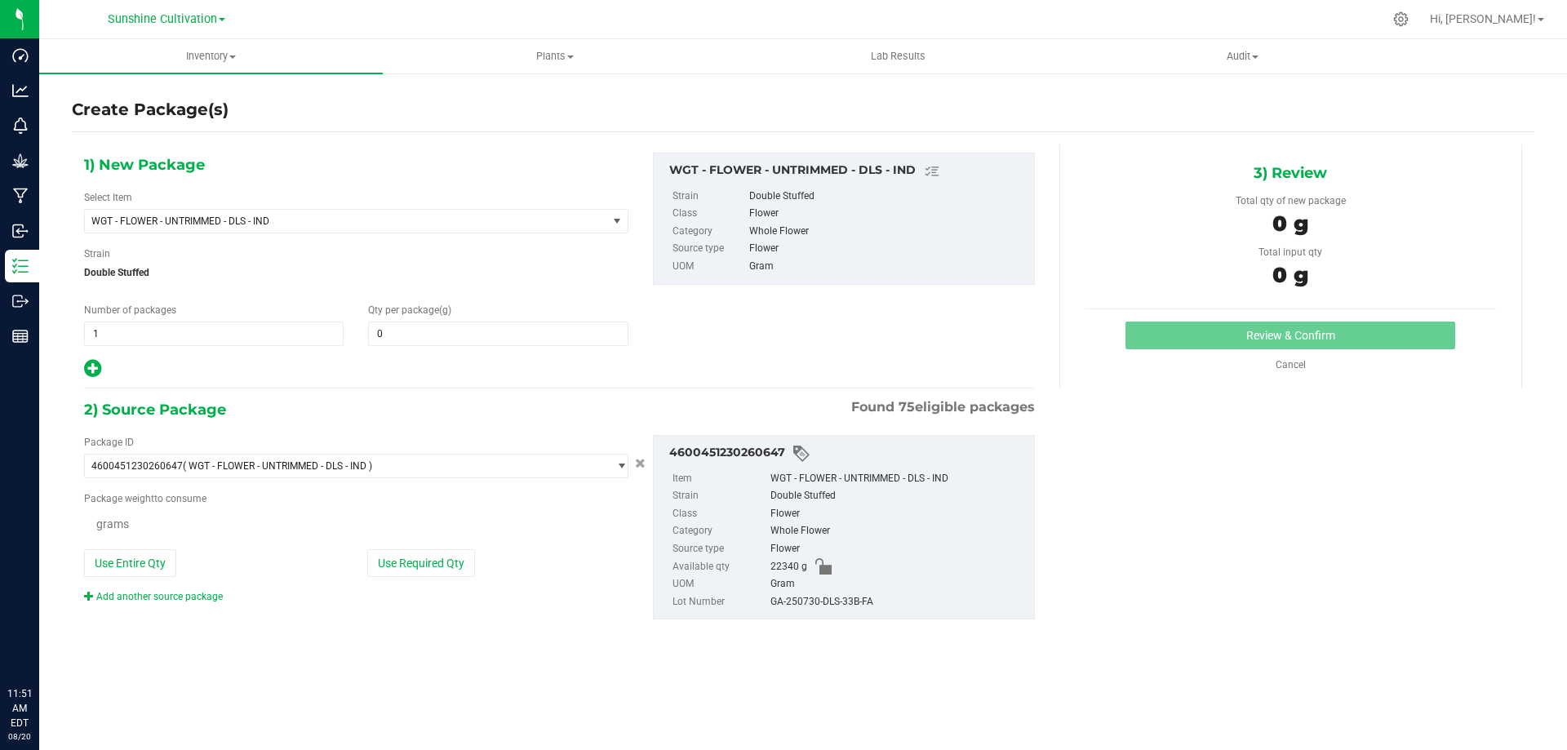
type input "0.0000"
click at [464, 215] on span "WGT - FLOWER - UNTRIMMED - DLS - IND" at bounding box center [335, 220] width 489 height 11
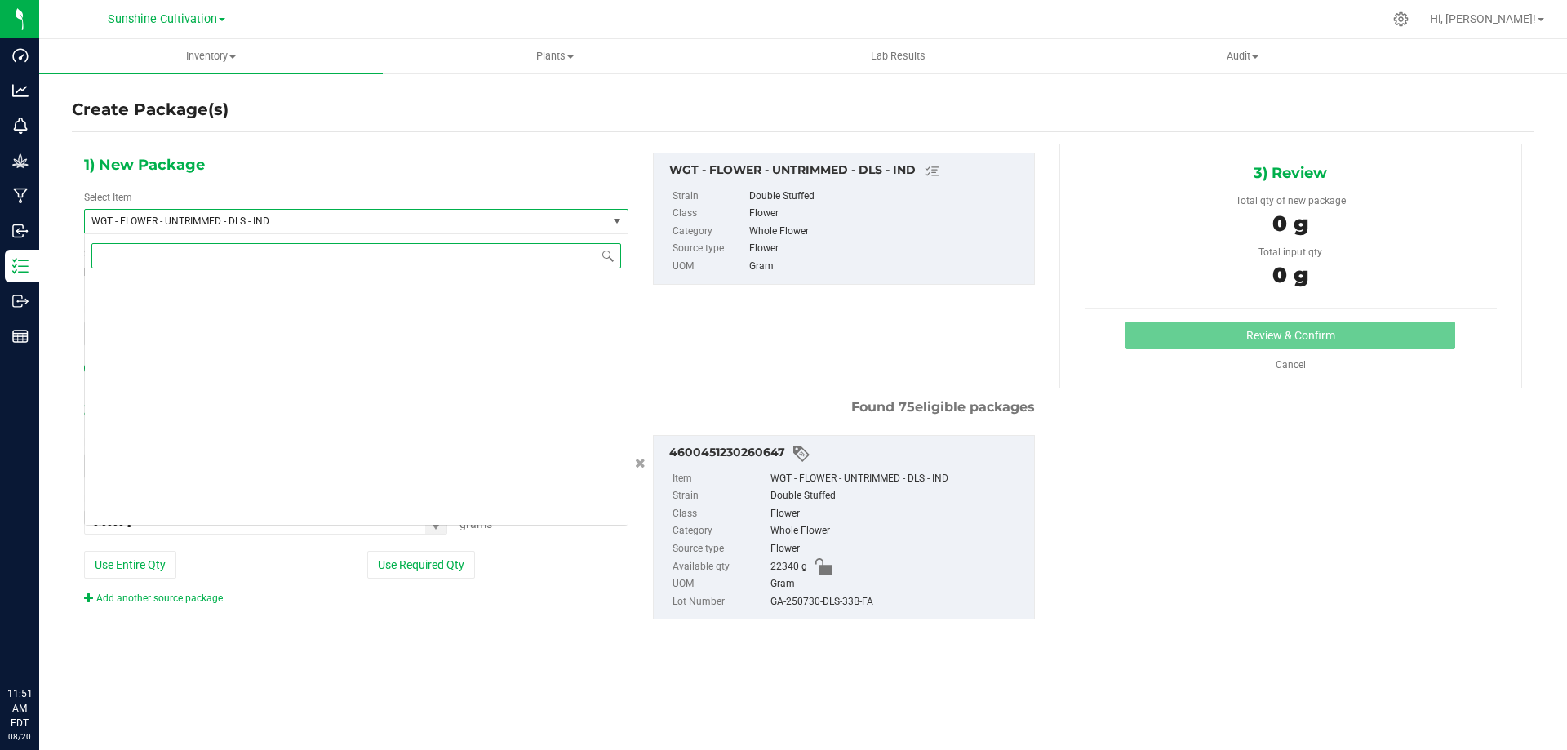
scroll to position [339601, 0]
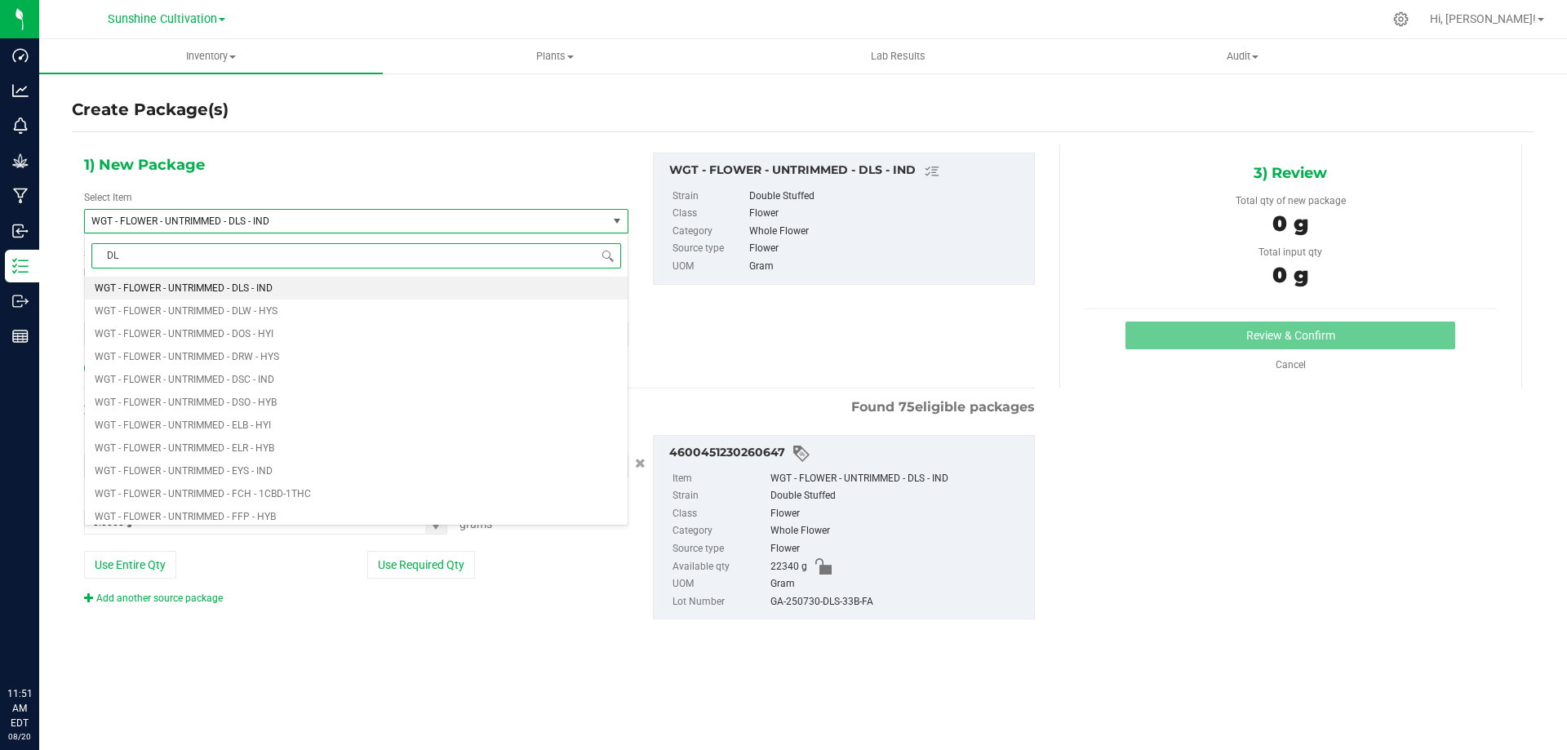
type input "DLS"
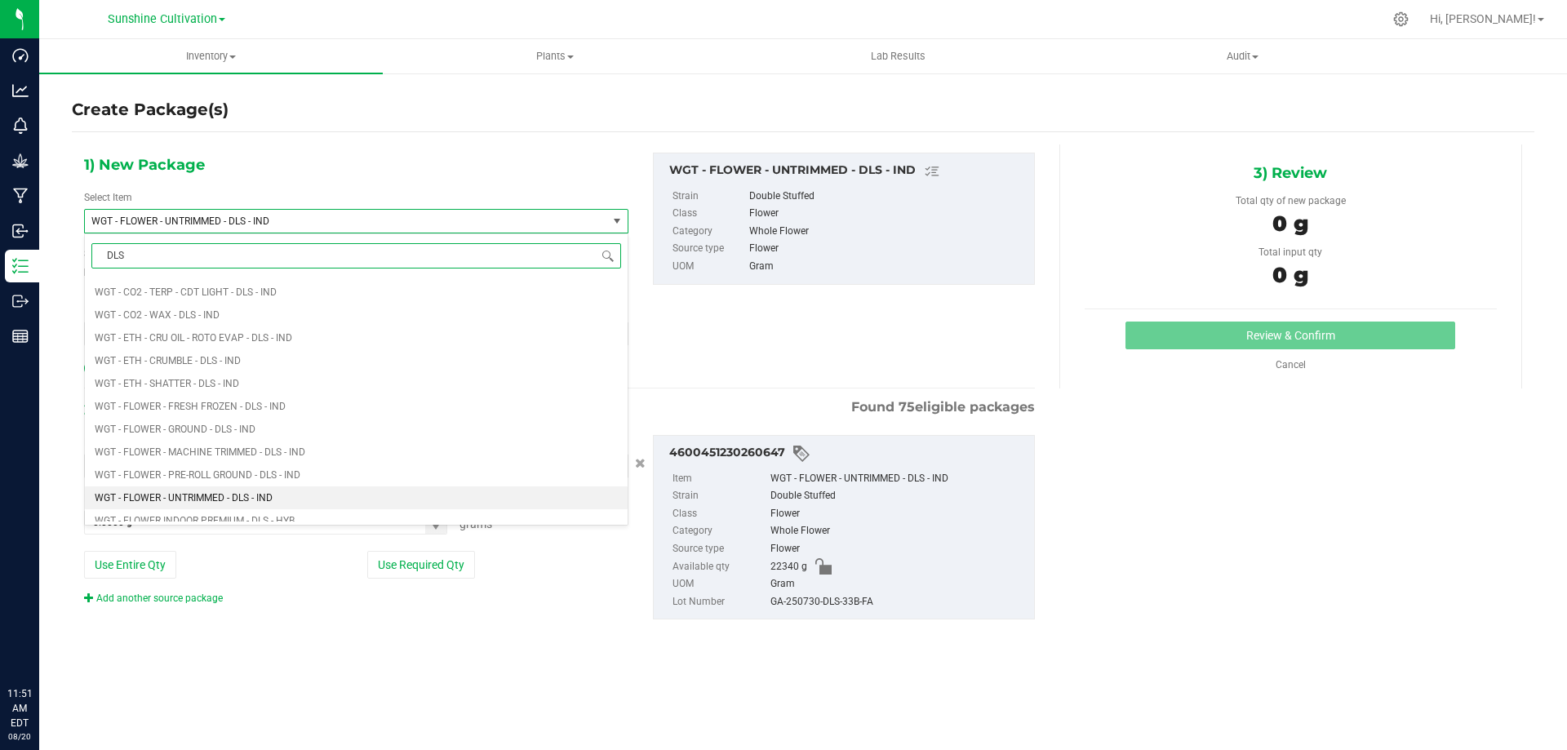
scroll to position [816, 0]
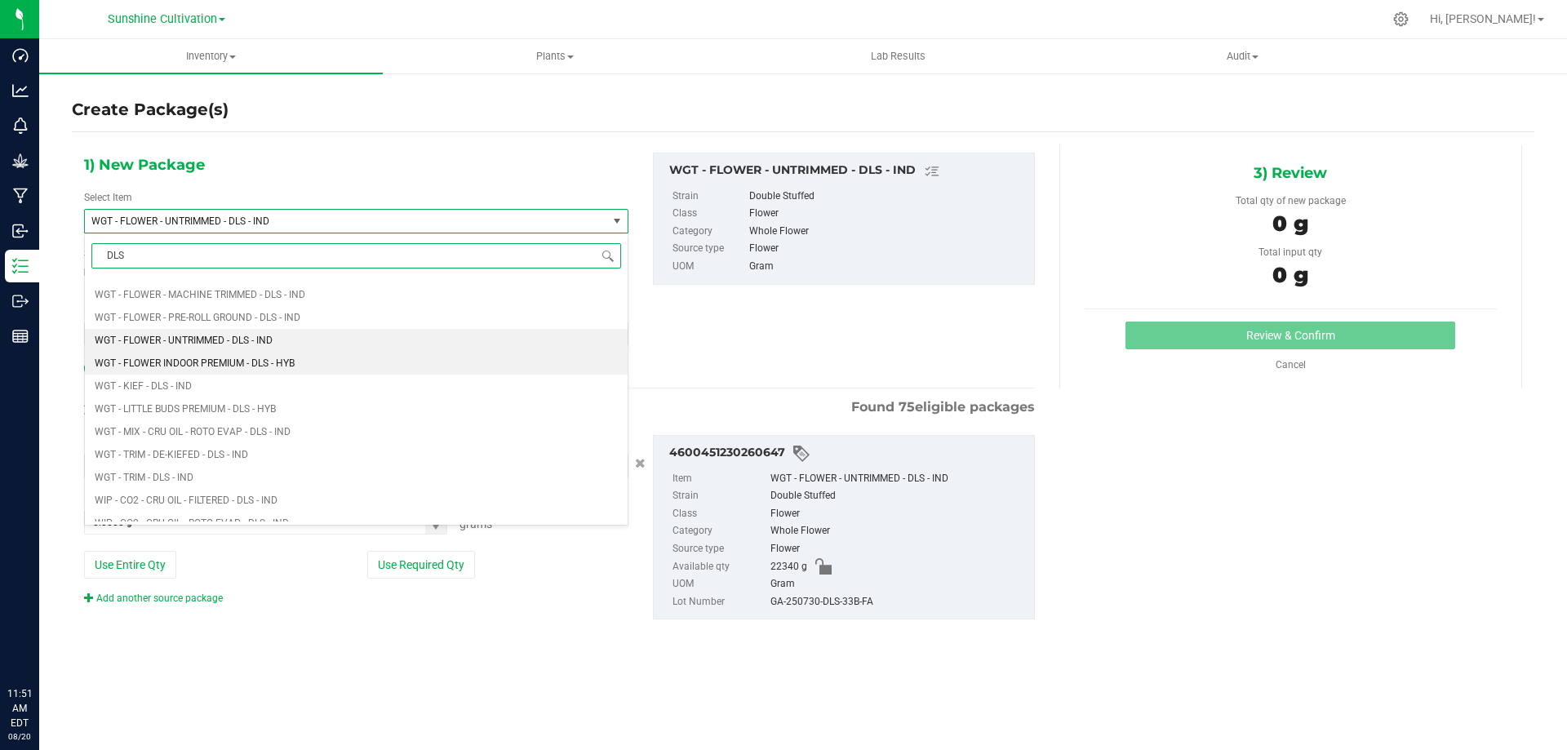
click at [290, 357] on li "WGT - FLOWER INDOOR PREMIUM - DLS - HYB" at bounding box center [356, 363] width 543 height 23
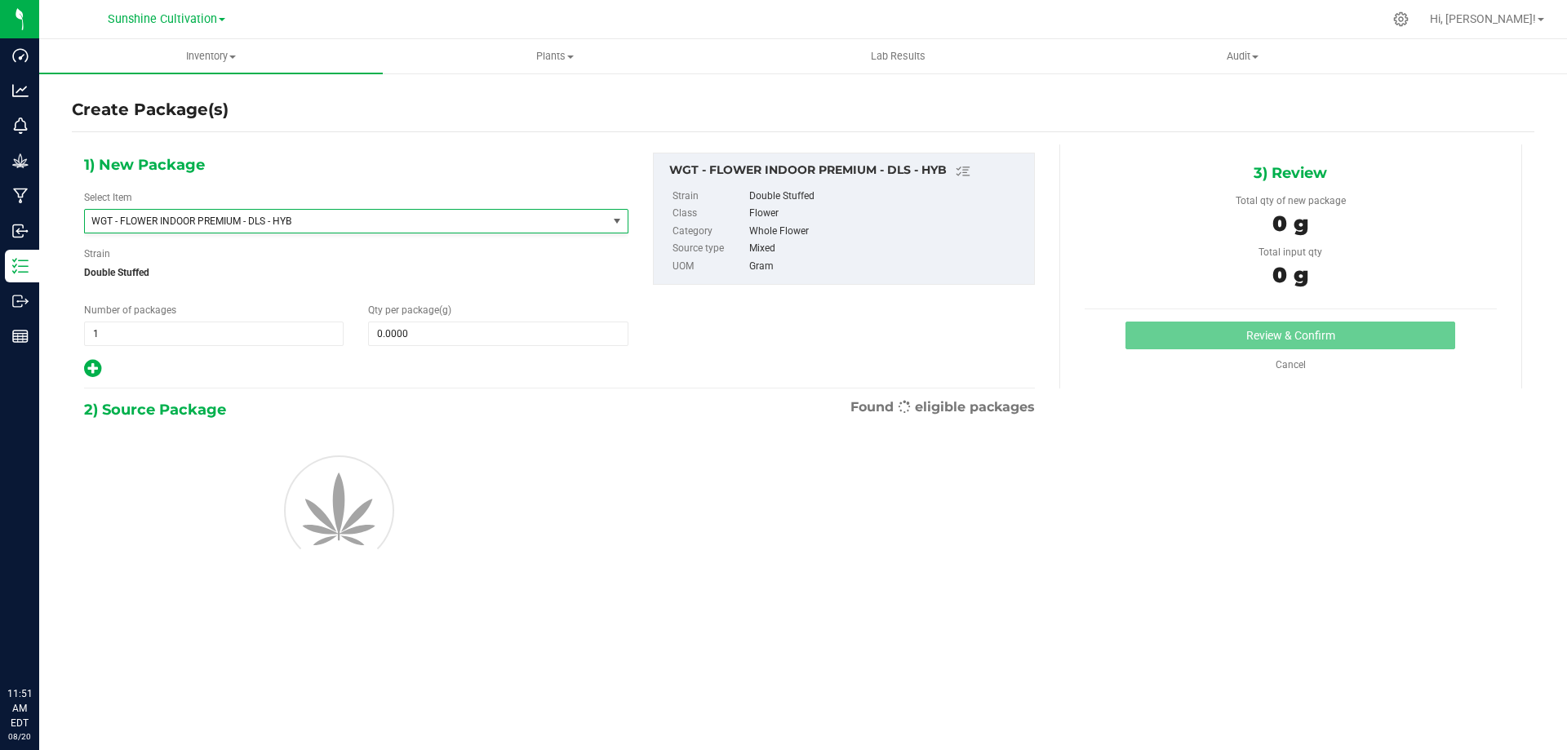
type input "0.0000"
click at [415, 334] on span at bounding box center [498, 334] width 260 height 24
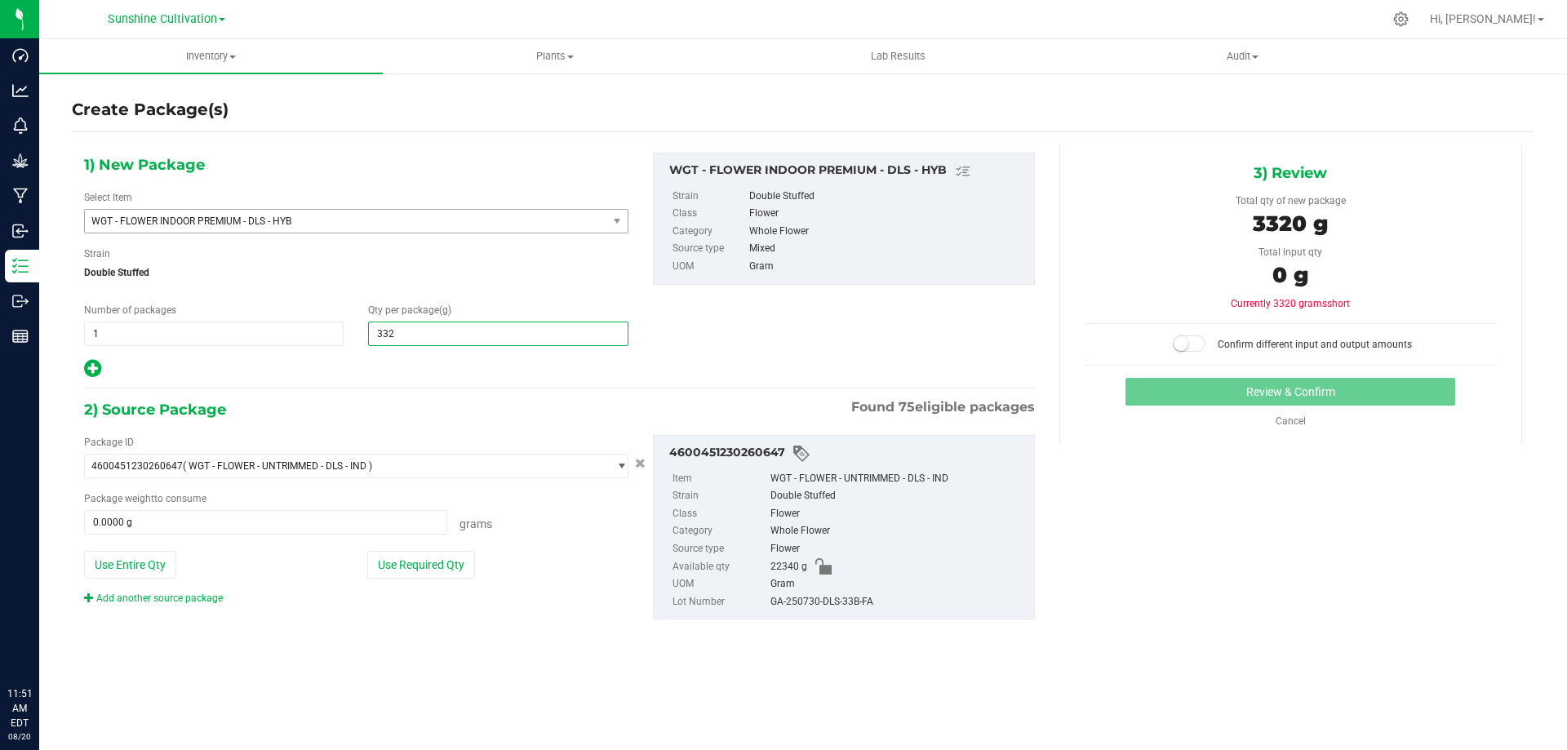
type input "3320"
type input "3,320.0000"
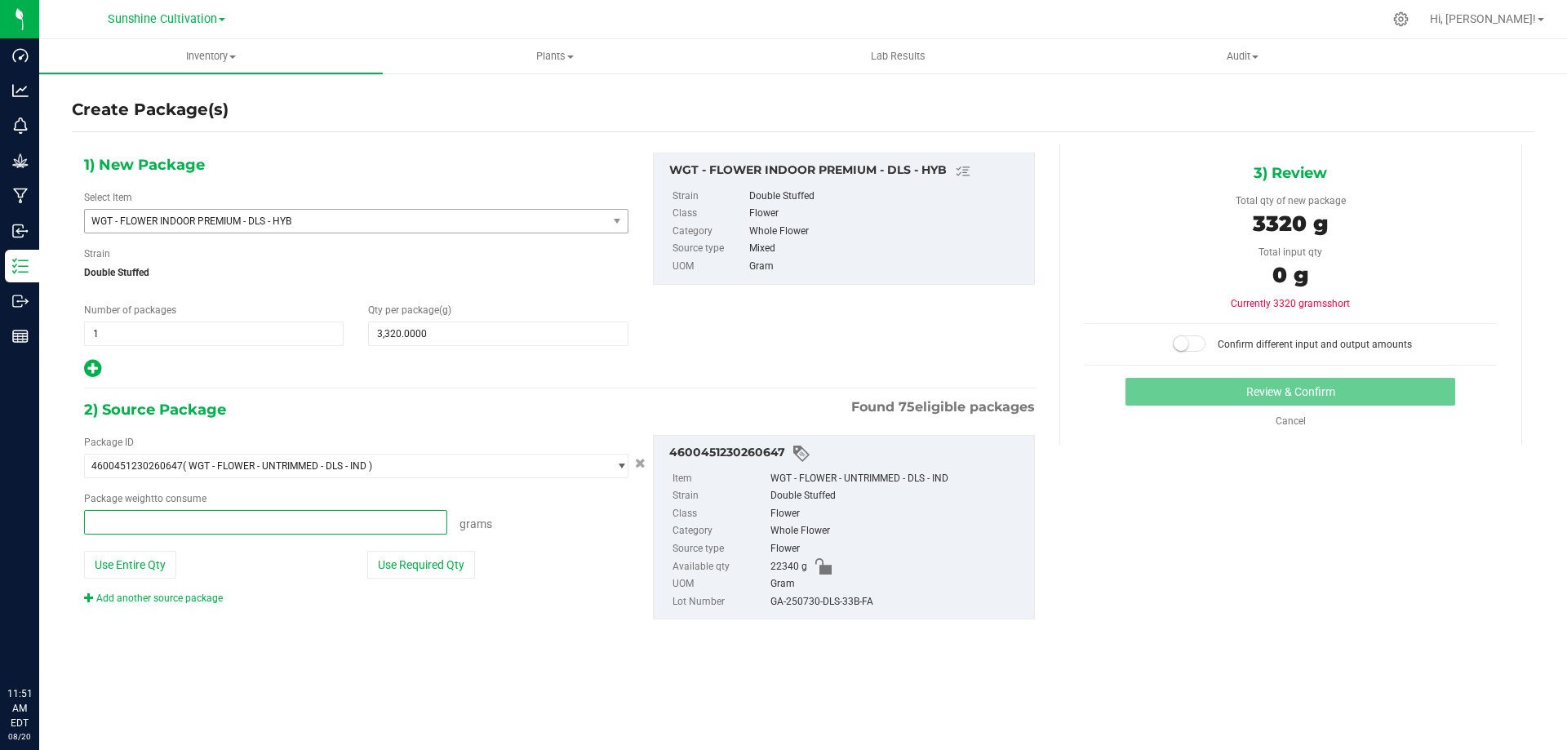
click at [374, 517] on span at bounding box center [265, 522] width 363 height 24
type input "3320"
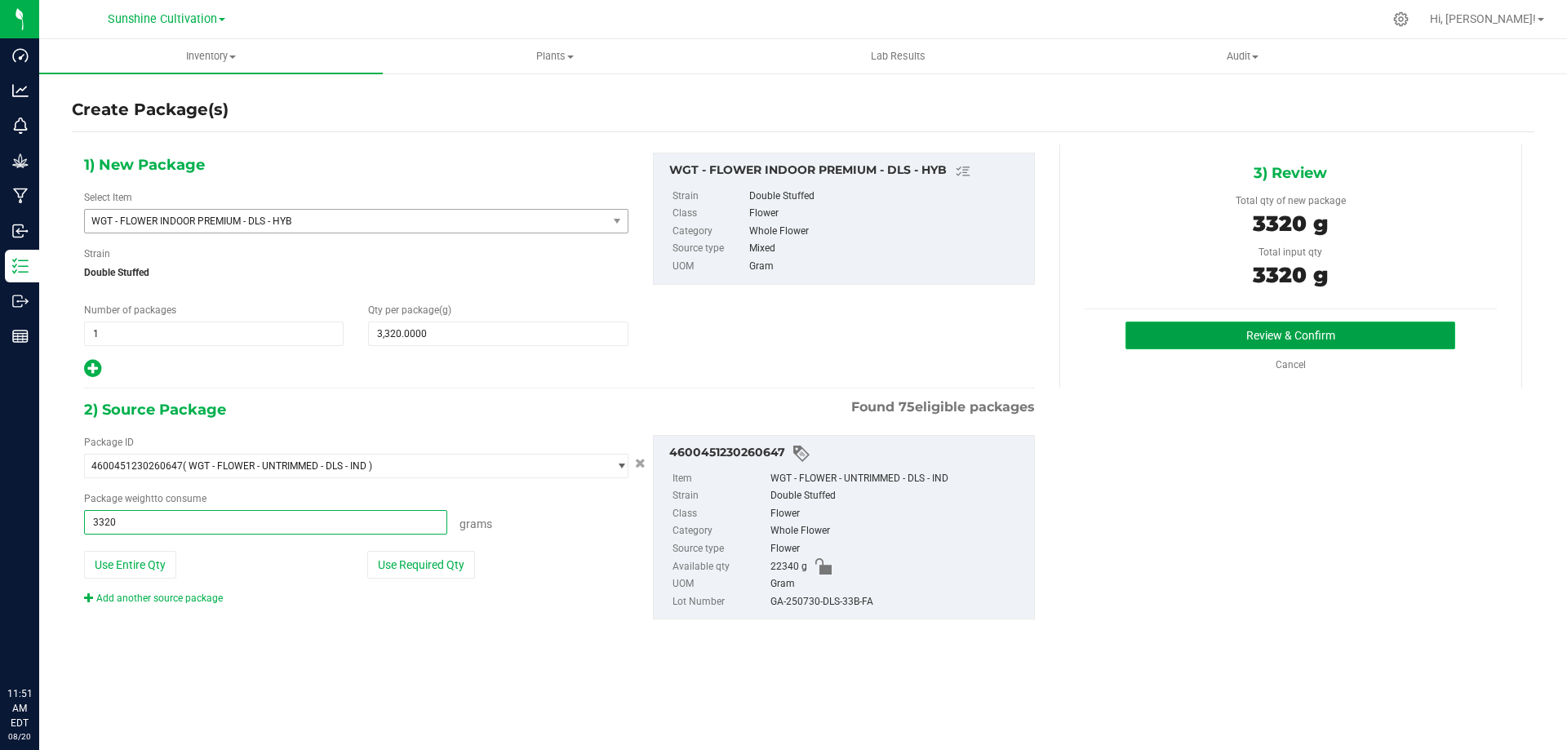
type input "3320.0000 g"
click at [1250, 328] on button "Review & Confirm" at bounding box center [1291, 336] width 330 height 28
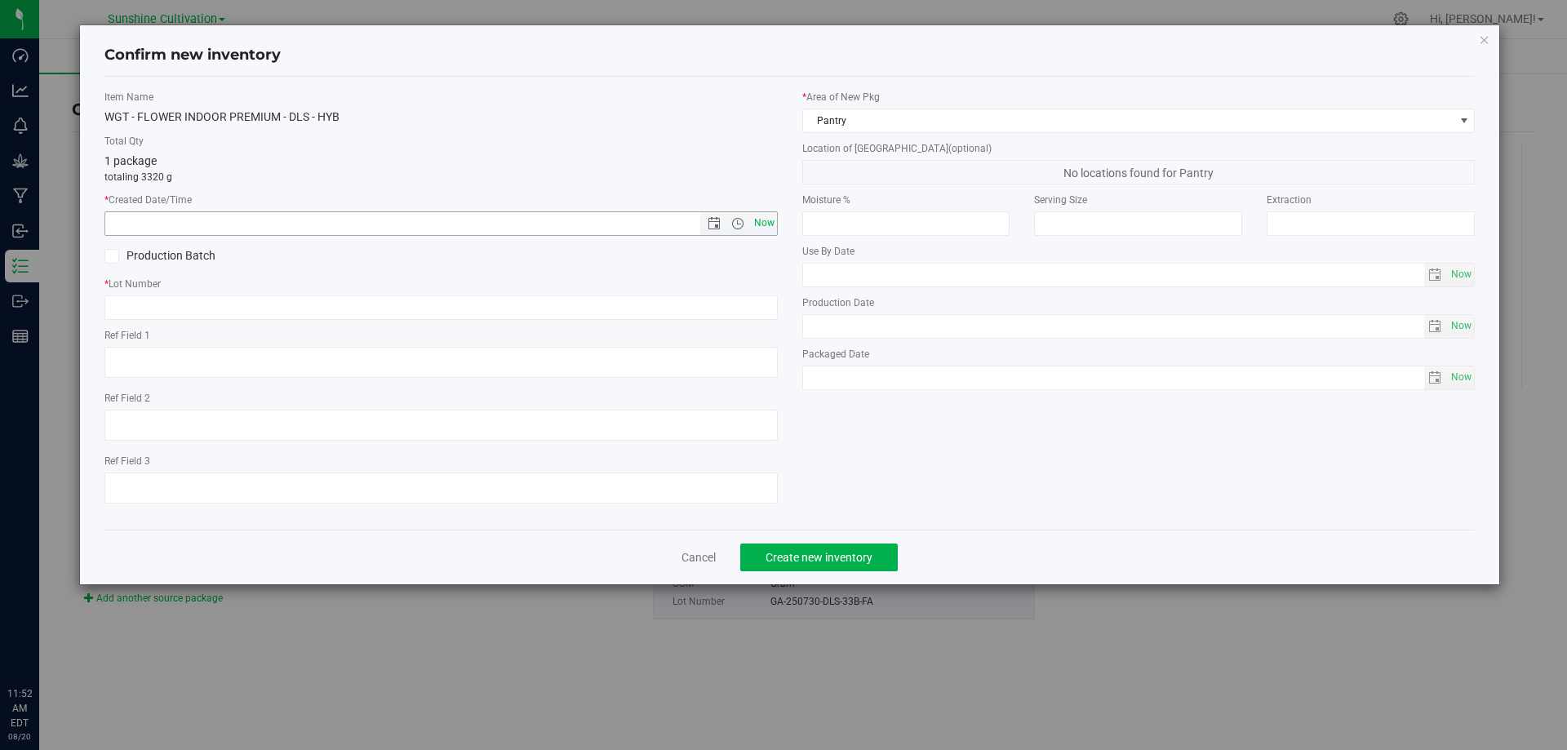
click at [766, 214] on span "Now" at bounding box center [764, 223] width 28 height 24
type input "8/20/2025 11:52 AM"
paste input "GA-250730-DLS-33B-FA"
type input "GA-250730-DLS-33B-FA"
click at [810, 551] on span "Create new inventory" at bounding box center [819, 557] width 107 height 13
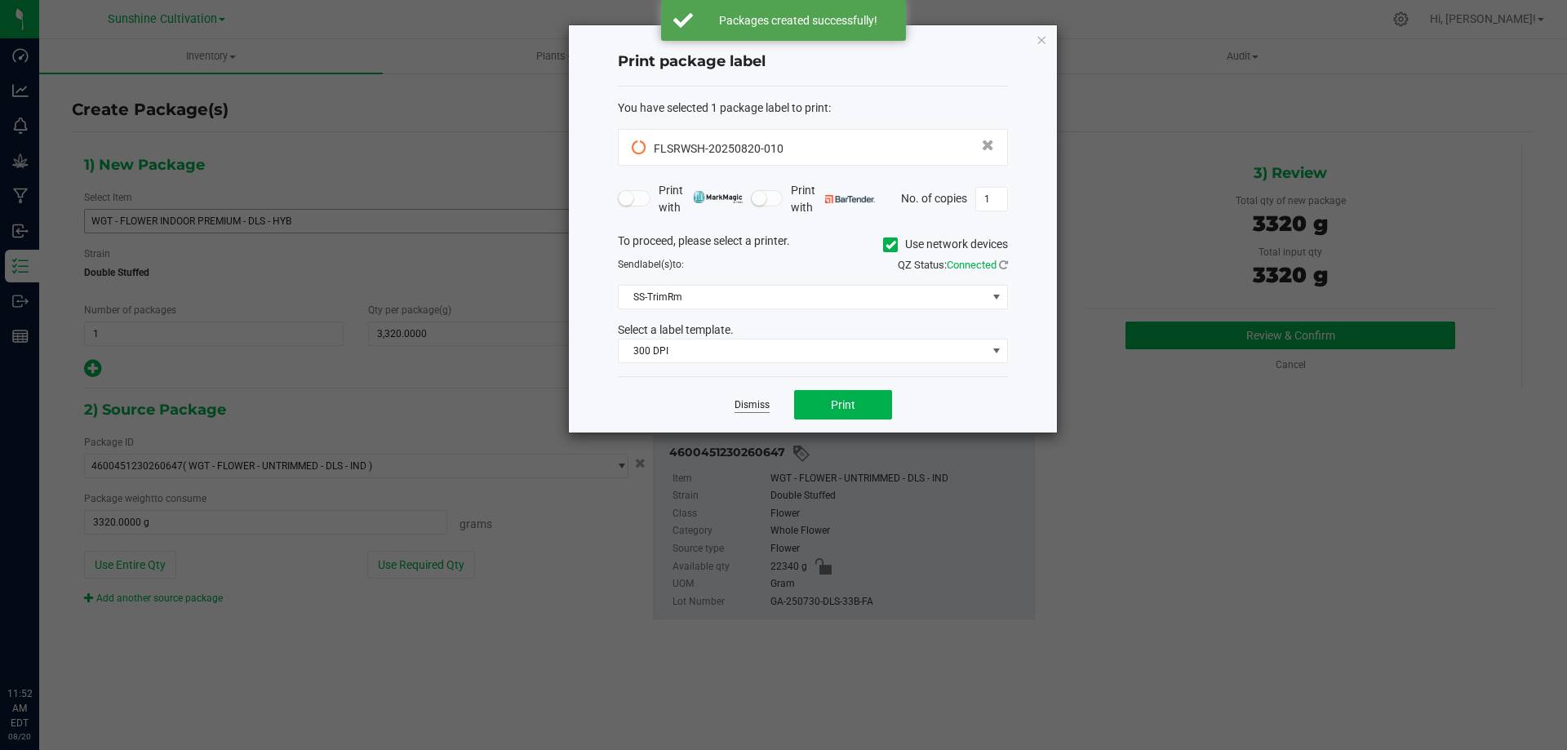
click at [758, 405] on link "Dismiss" at bounding box center [752, 405] width 35 height 14
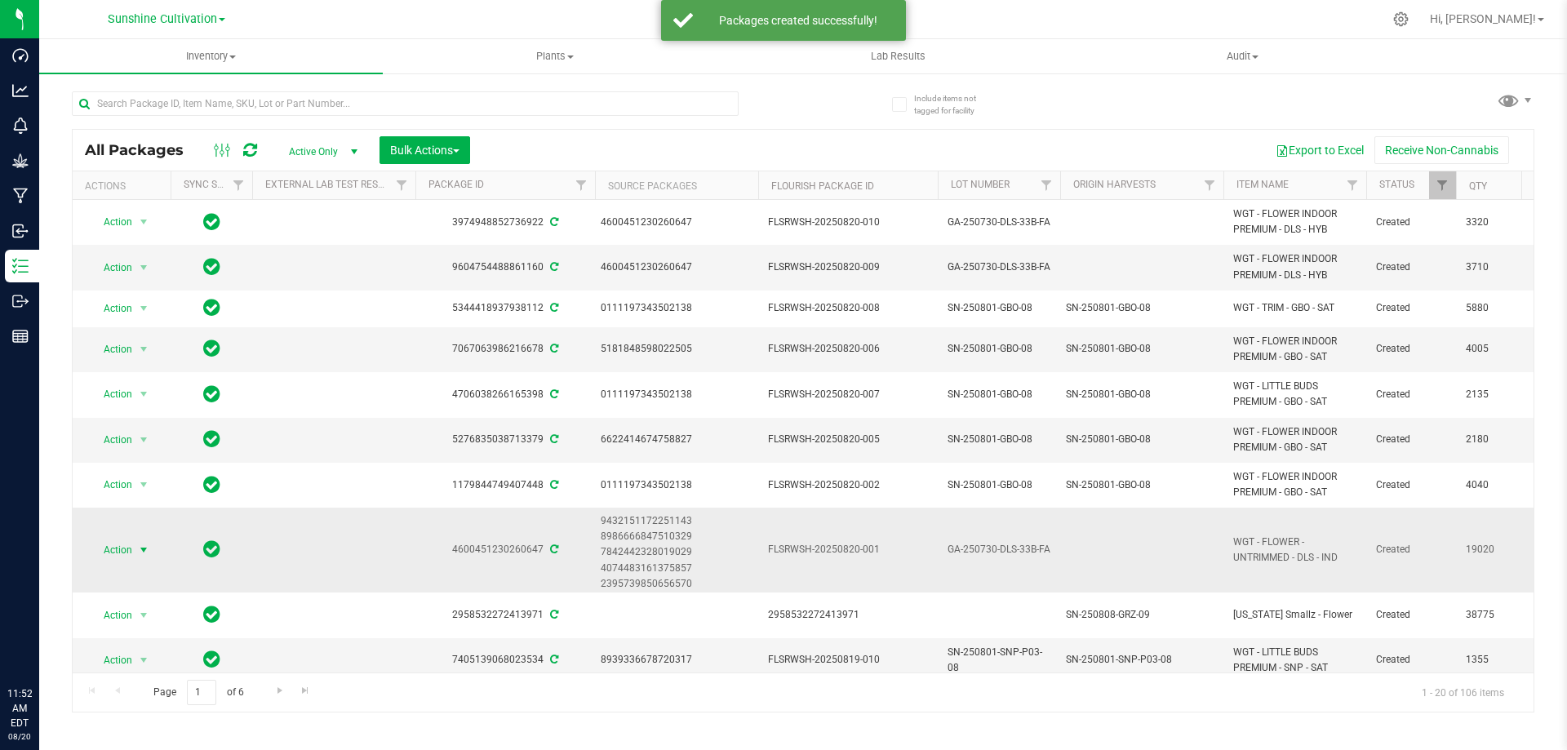
click at [117, 544] on span "Action" at bounding box center [111, 550] width 44 height 23
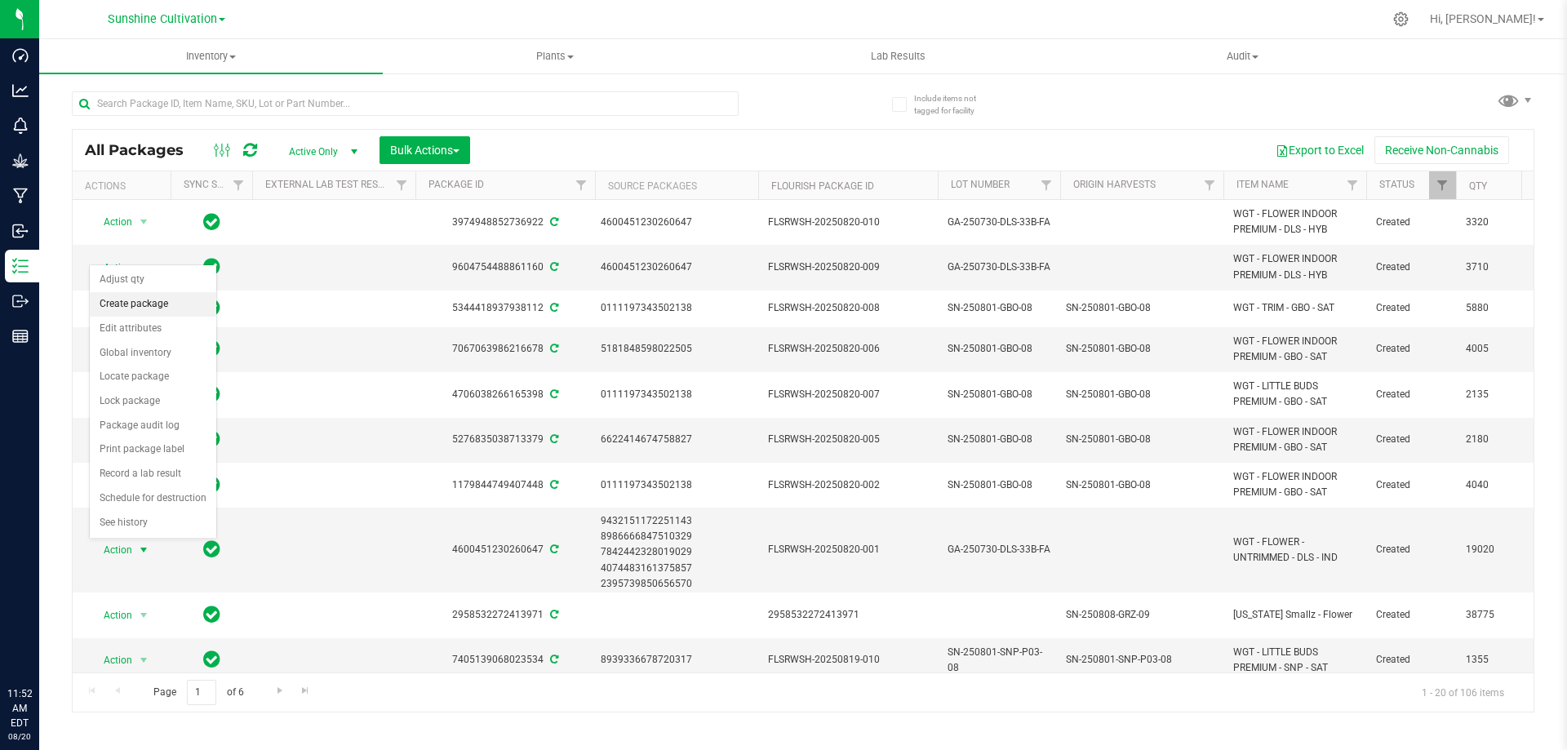
click at [163, 309] on li "Create package" at bounding box center [153, 304] width 127 height 24
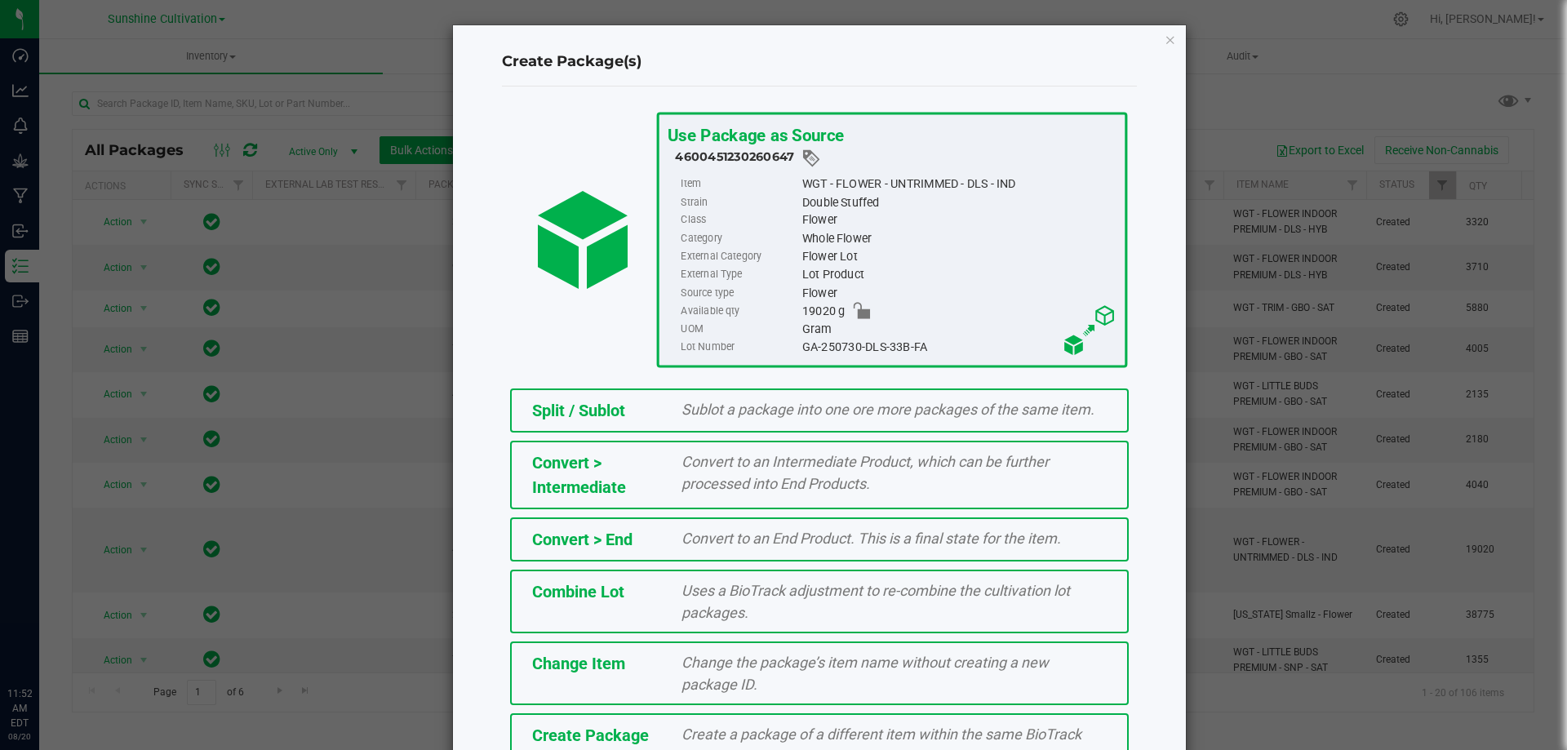
click at [650, 722] on div "Create Package Create a package of a different item within the same BioTrack ph…" at bounding box center [819, 745] width 619 height 64
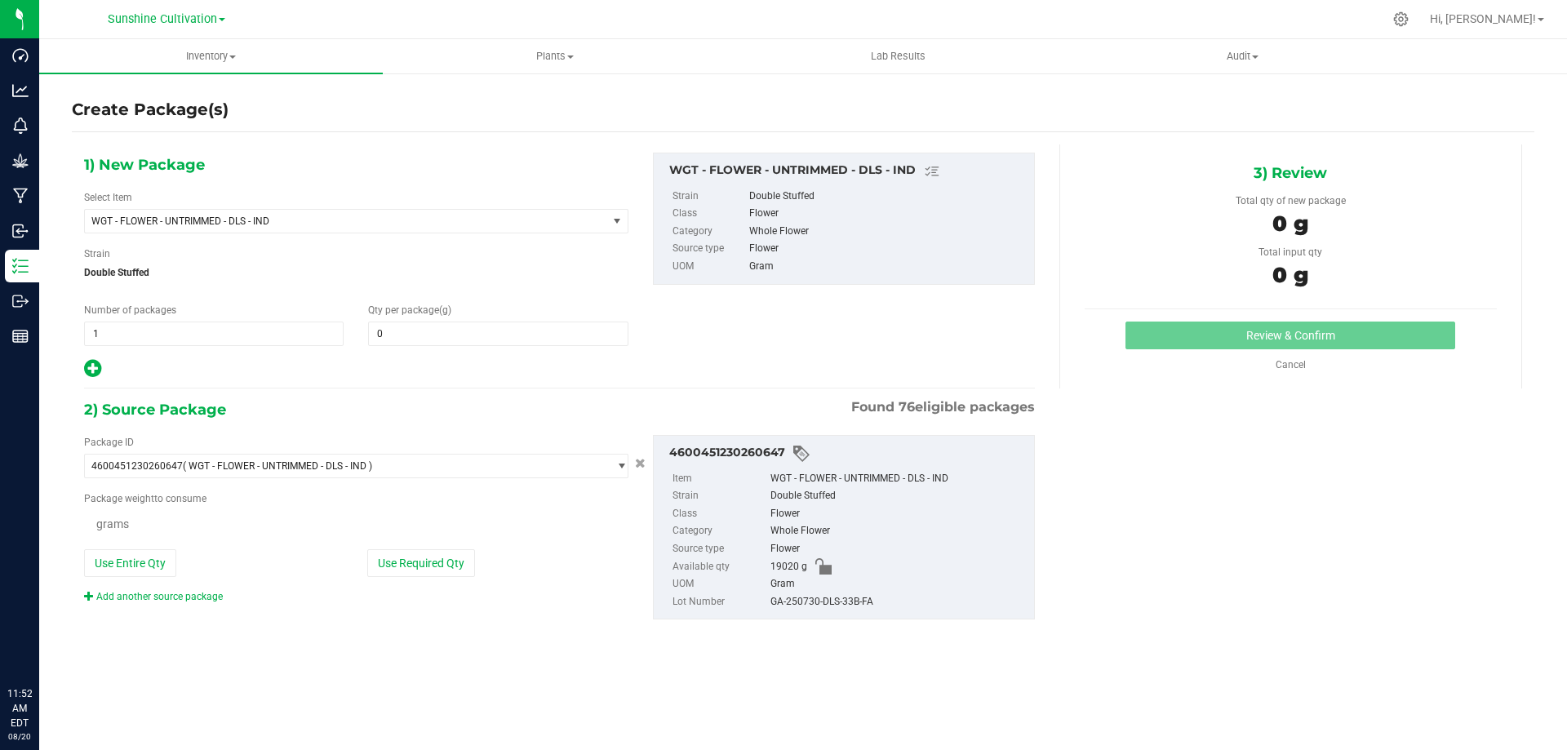
type input "0.0000"
click at [512, 215] on span "WGT - FLOWER - UNTRIMMED - DLS - IND" at bounding box center [335, 220] width 489 height 11
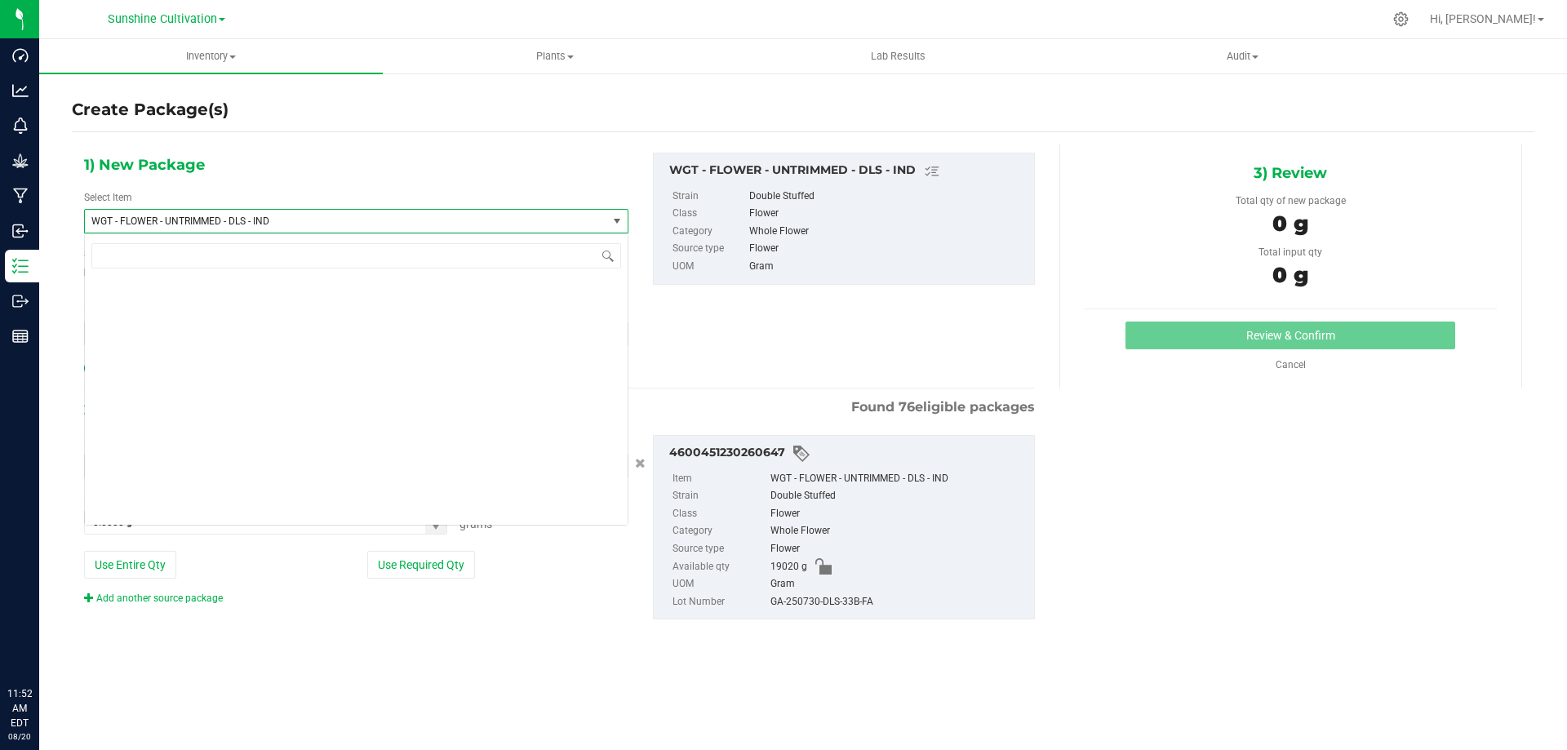
scroll to position [339601, 0]
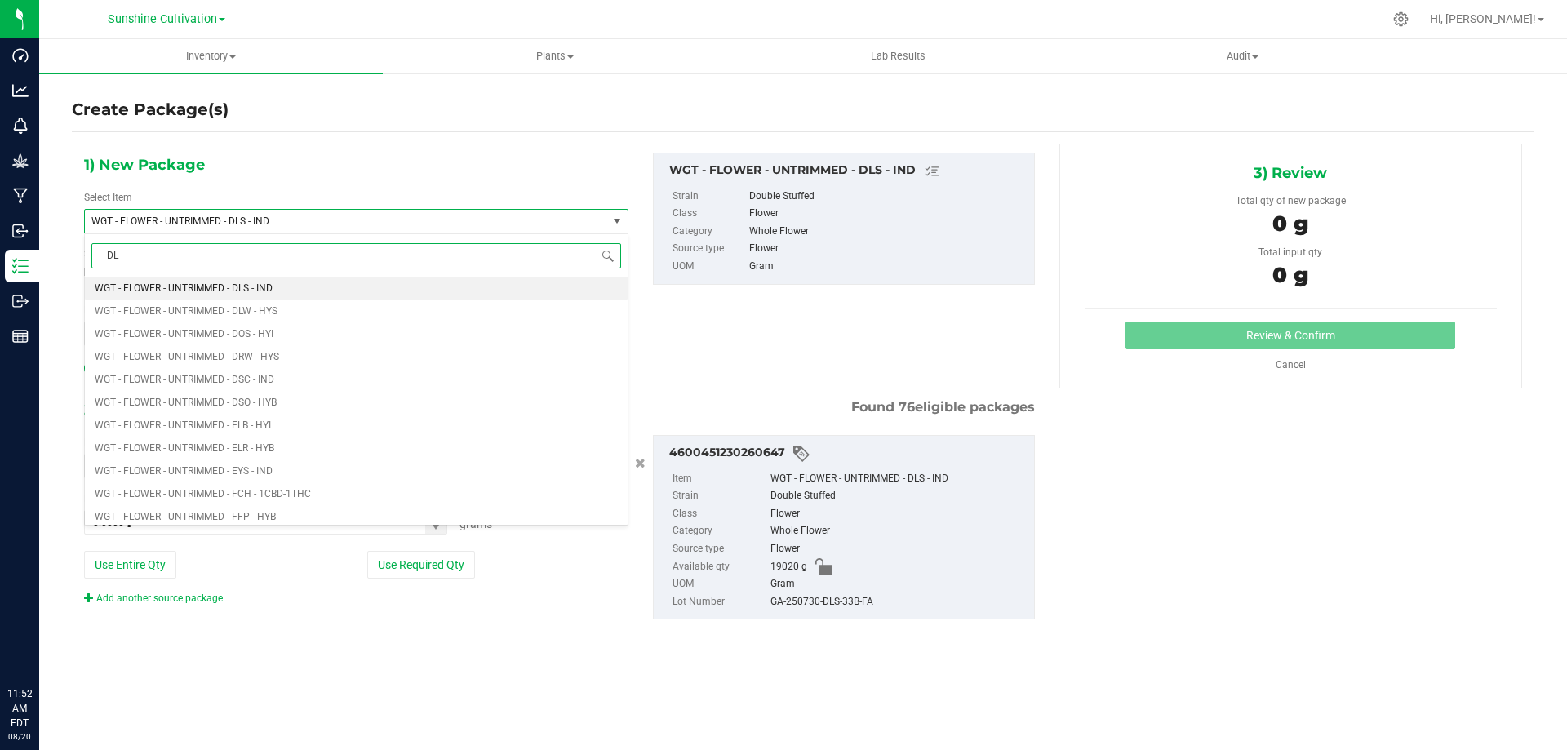
type input "DLS"
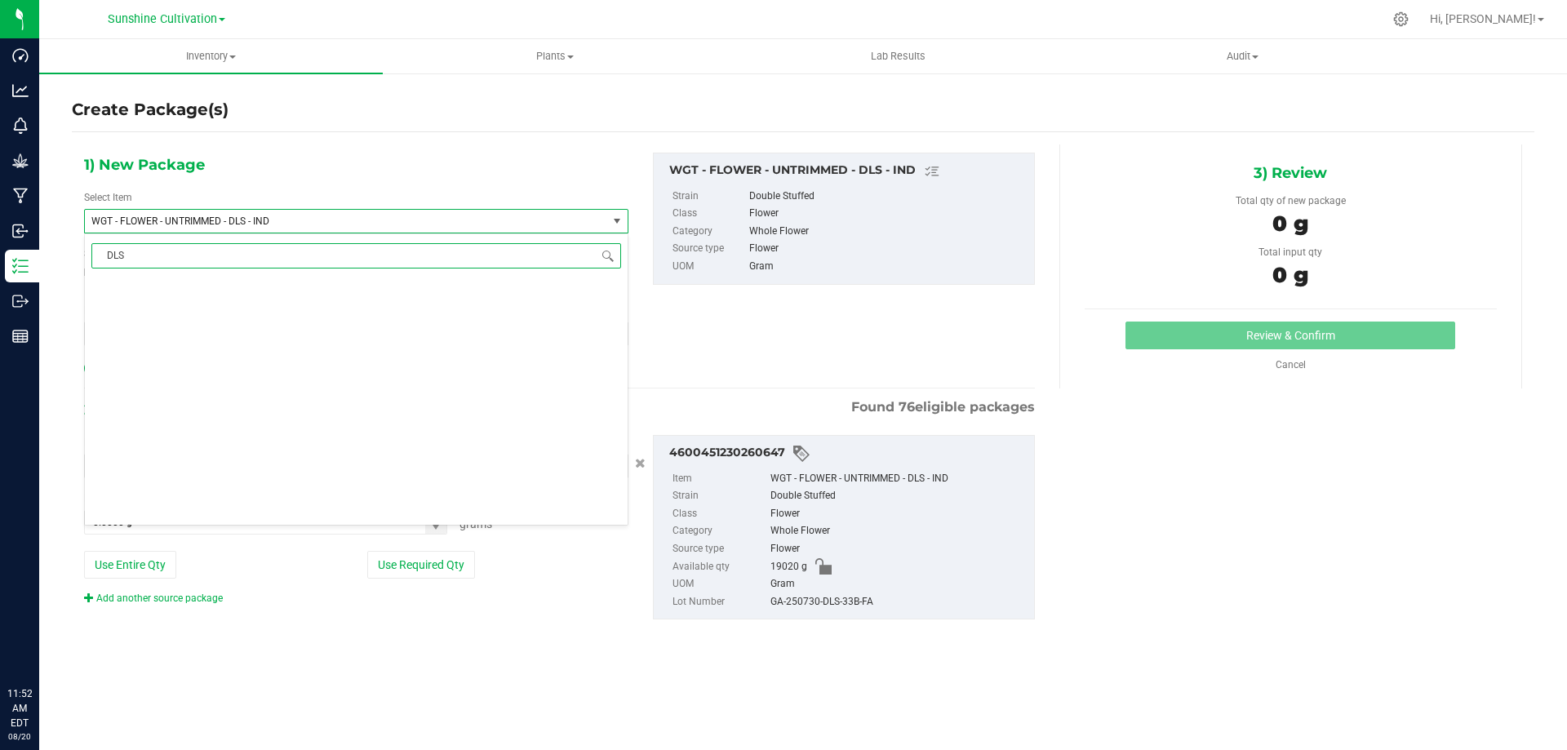
scroll to position [0, 0]
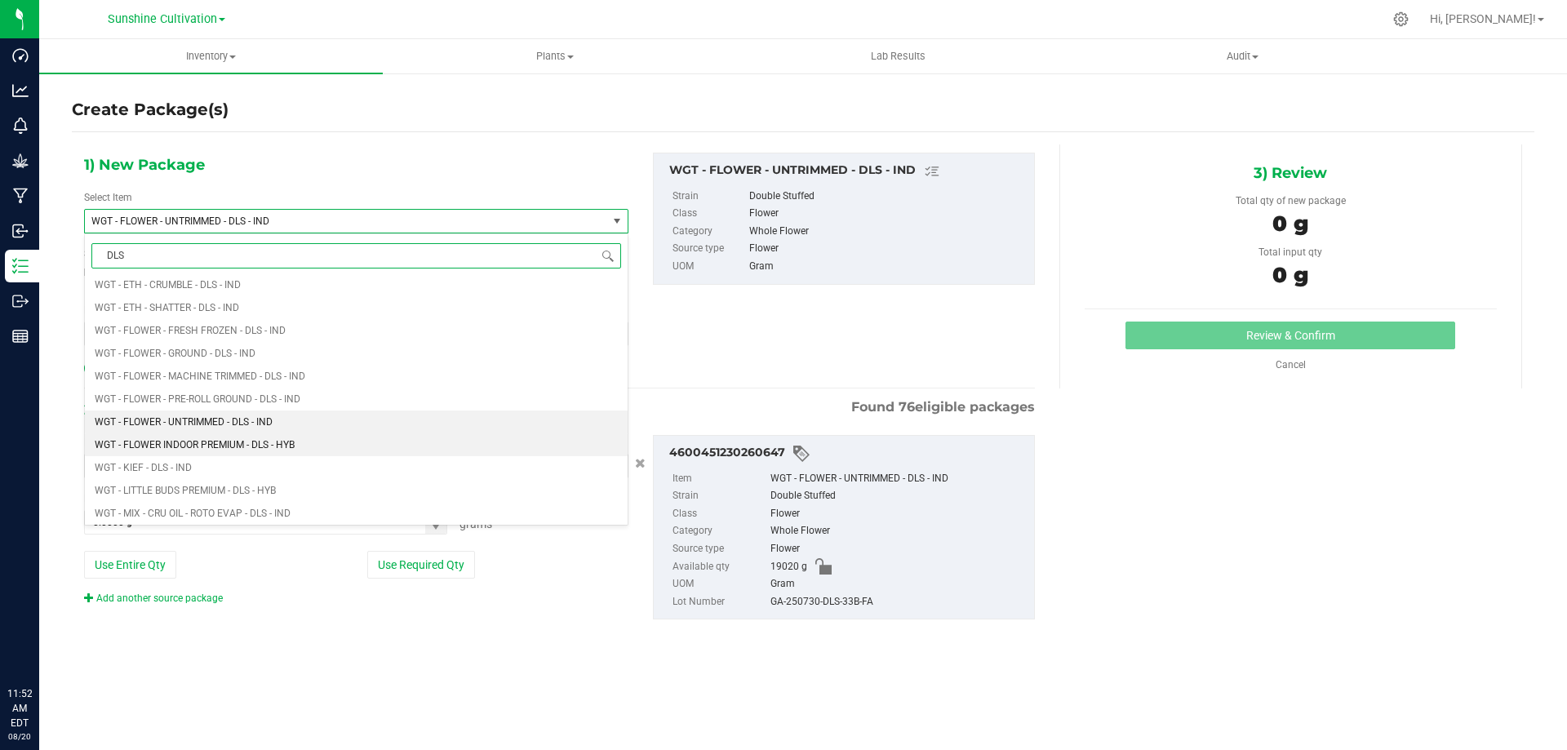
click at [251, 454] on li "WGT - FLOWER INDOOR PREMIUM - DLS - HYB" at bounding box center [356, 444] width 543 height 23
type input "0.0000"
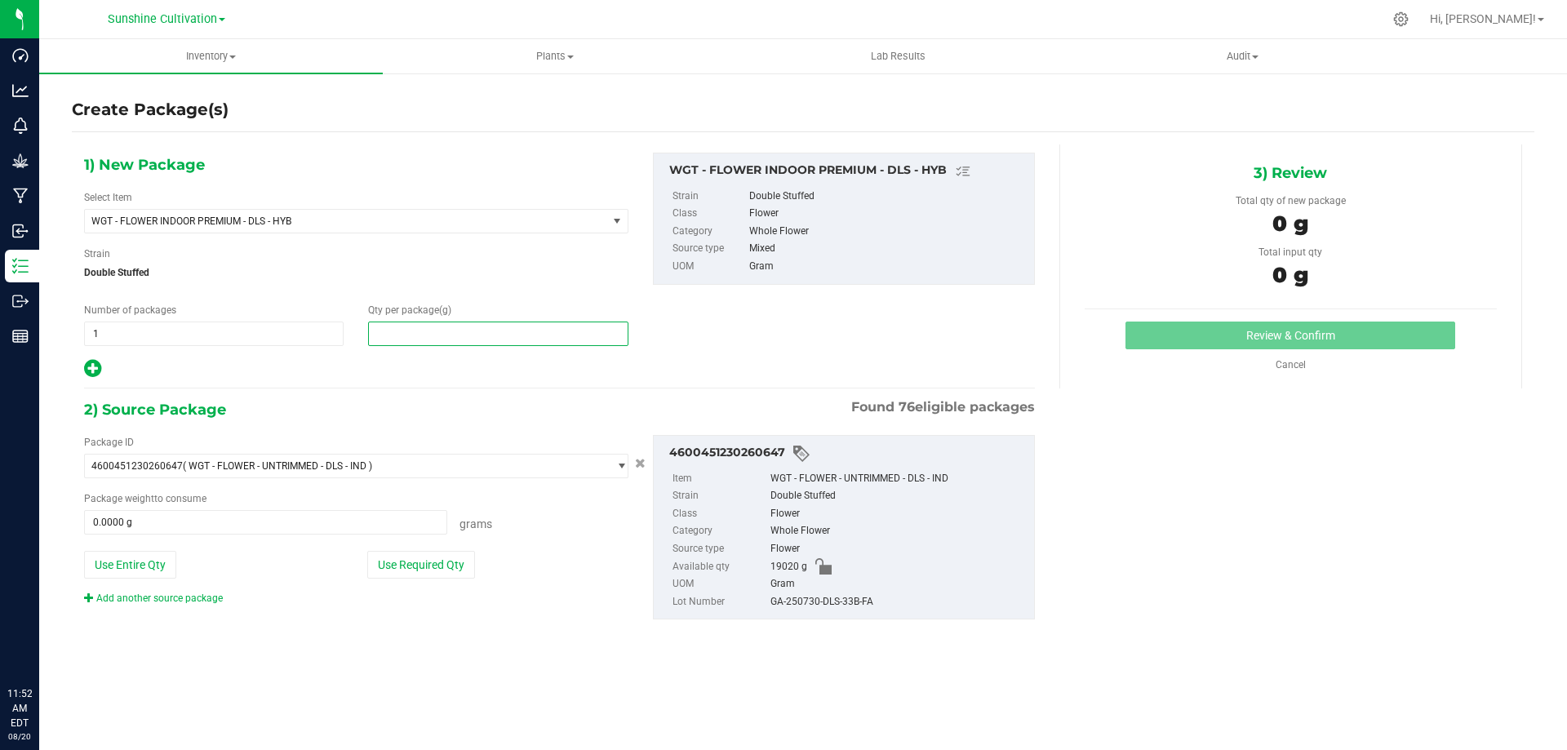
click at [439, 335] on span at bounding box center [498, 334] width 260 height 24
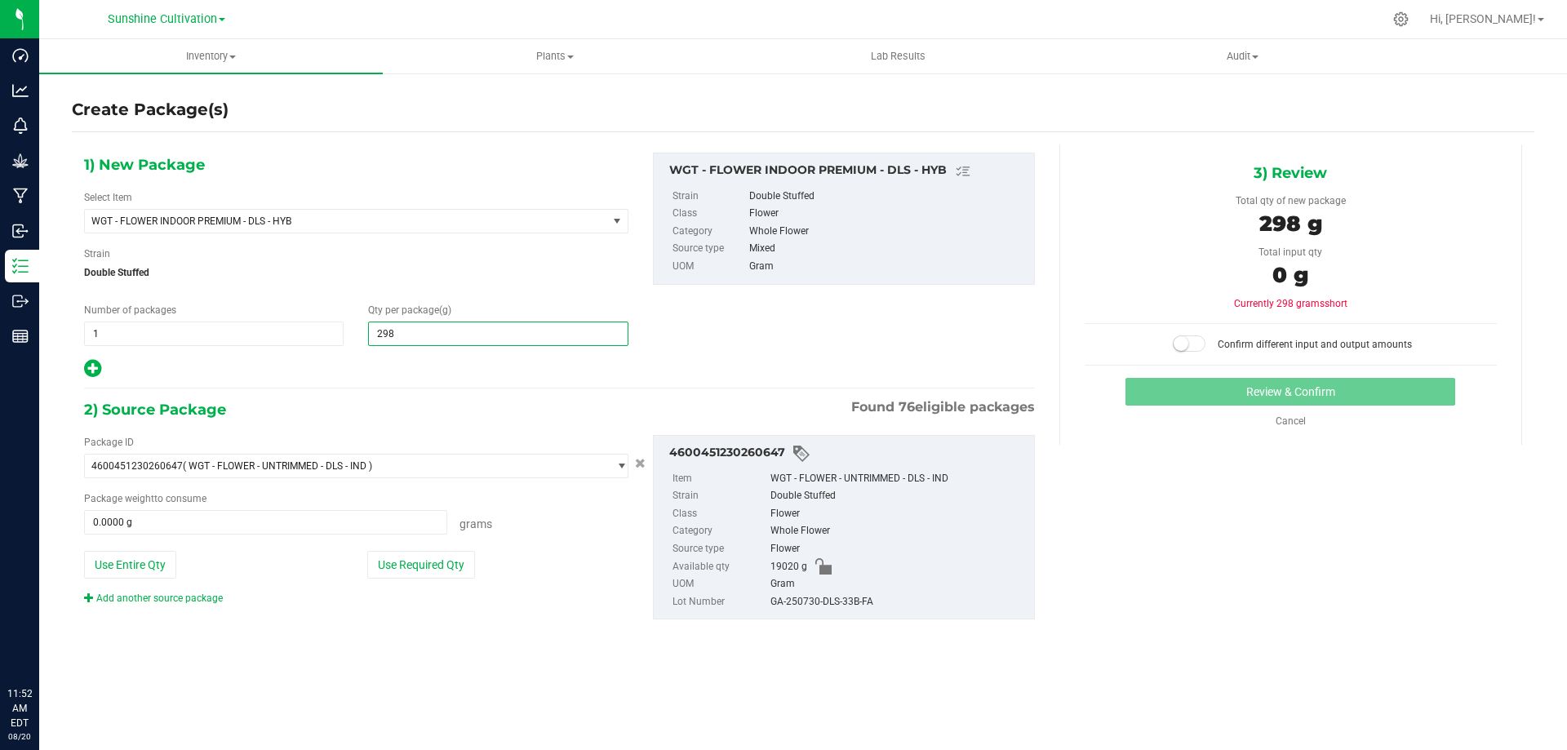
type input "2980"
type input "2,980.0000"
click at [255, 504] on div "Package weight to consume" at bounding box center [356, 498] width 544 height 15
click at [255, 517] on span at bounding box center [265, 522] width 363 height 24
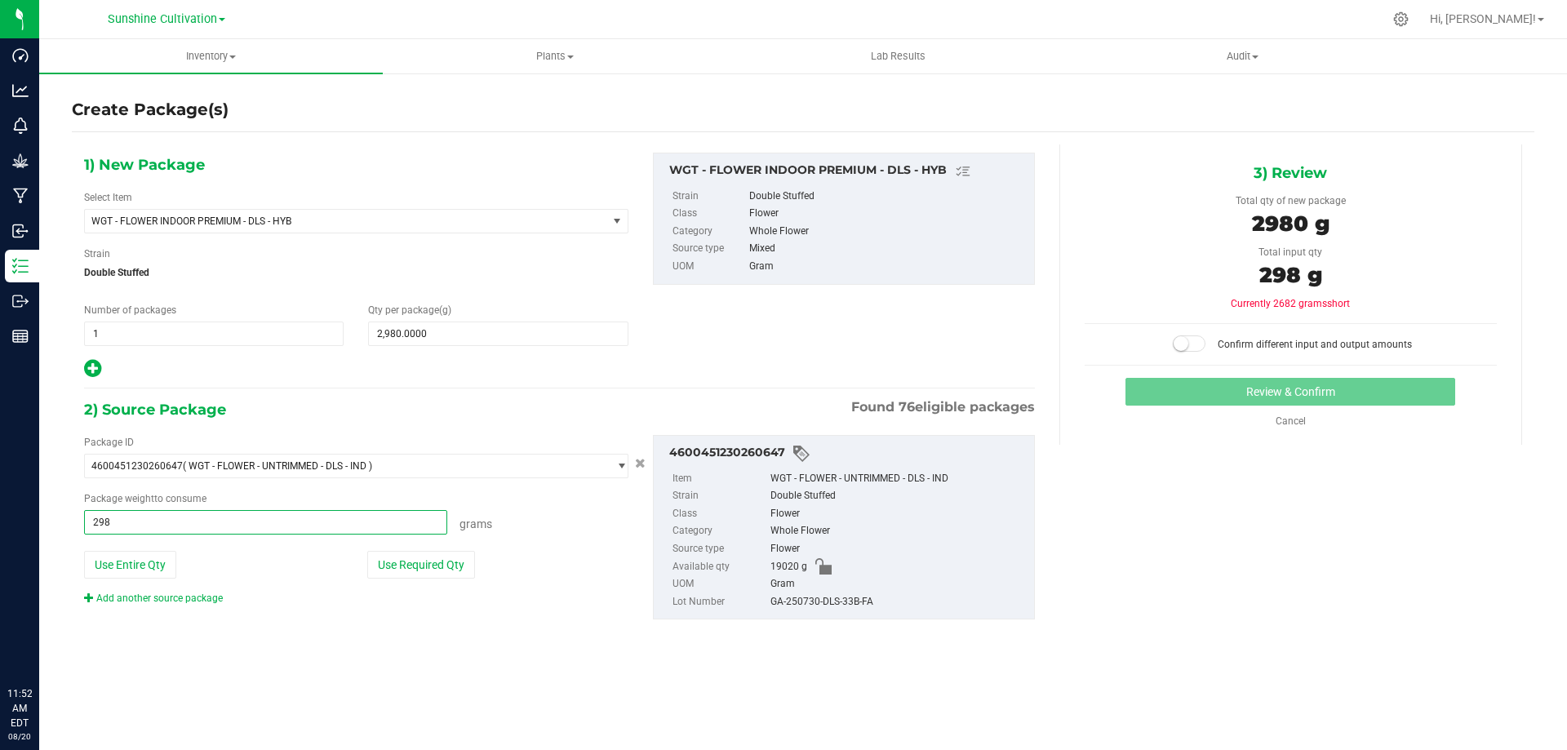
type input "2980"
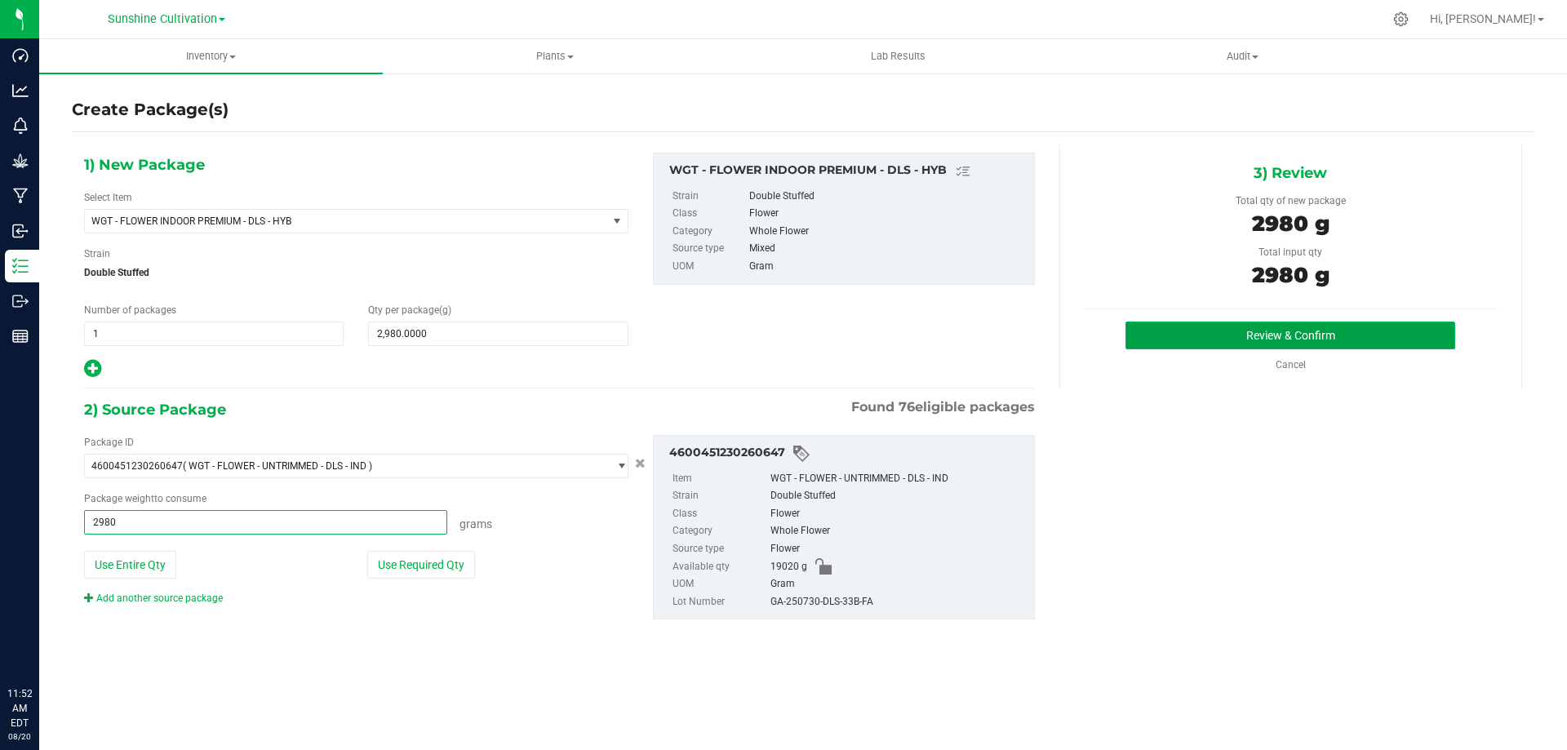
type input "2980.0000 g"
click at [1211, 326] on button "Review & Confirm" at bounding box center [1291, 336] width 330 height 28
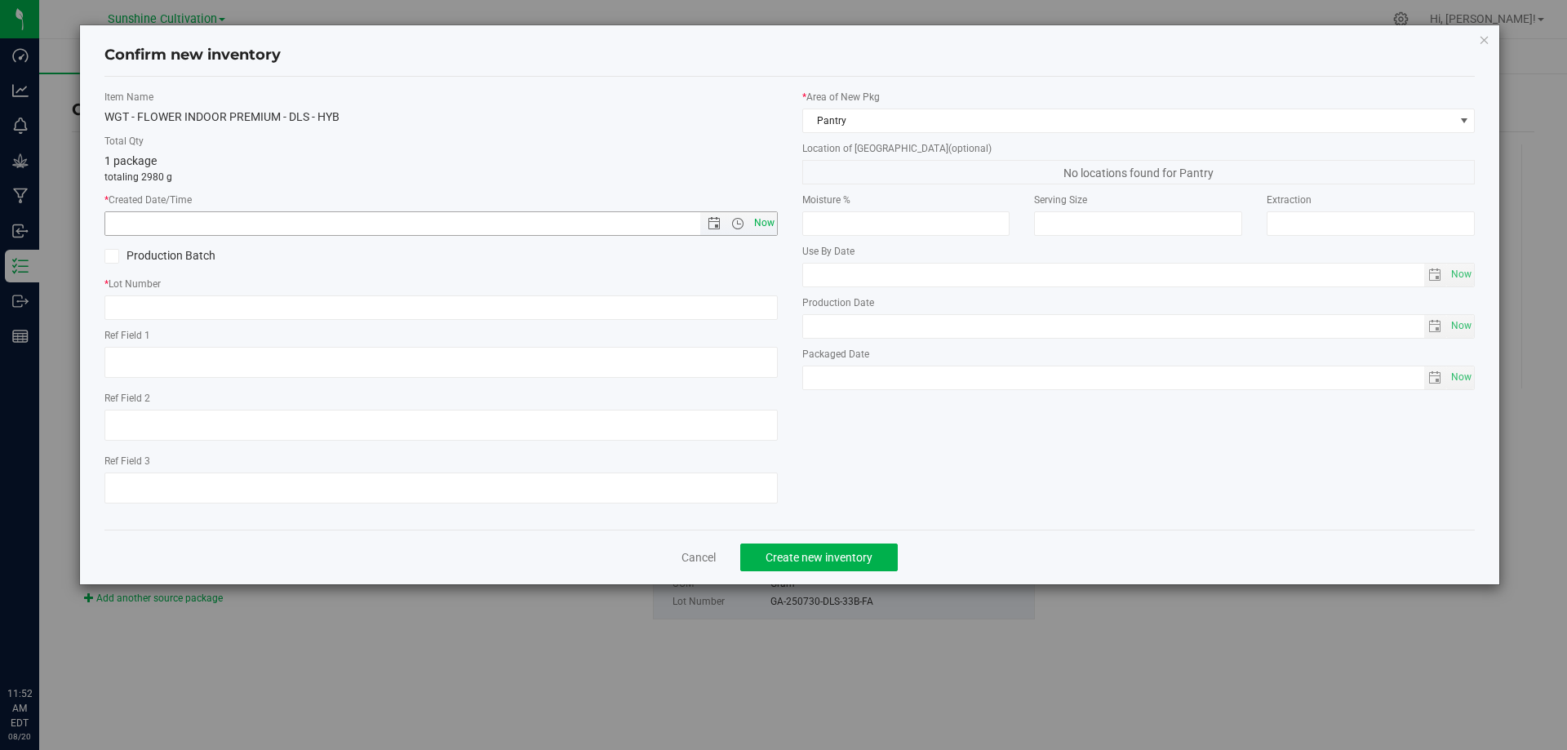
click at [757, 230] on span "Now" at bounding box center [764, 223] width 28 height 24
type input "8/20/2025 11:52 AM"
paste input "GA-250730-DLS-33B-FA"
type input "GA-250730-DLS-33B-FA"
click at [775, 558] on span "Create new inventory" at bounding box center [819, 557] width 107 height 13
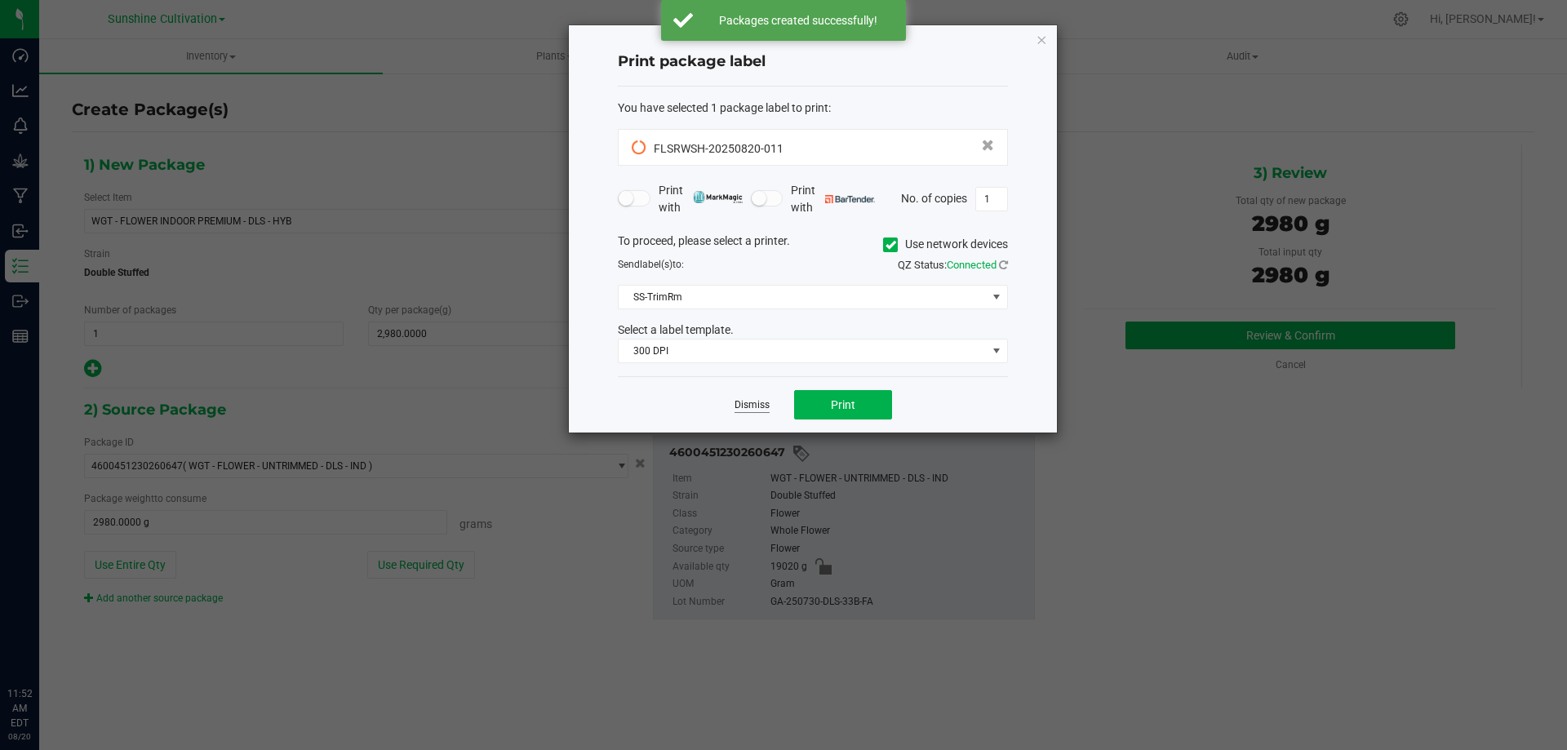
click at [754, 407] on link "Dismiss" at bounding box center [752, 405] width 35 height 14
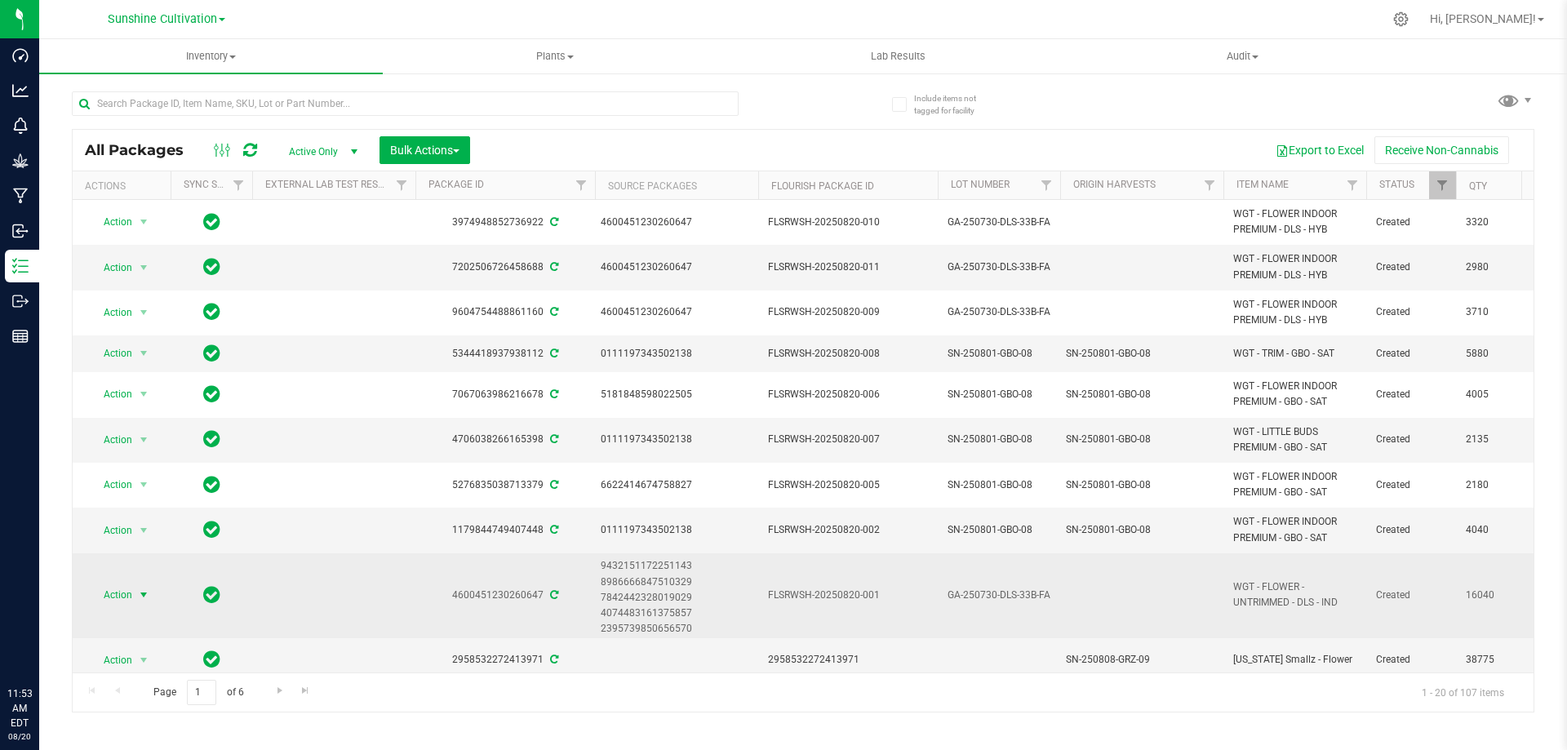
click at [126, 588] on span "Action" at bounding box center [111, 595] width 44 height 23
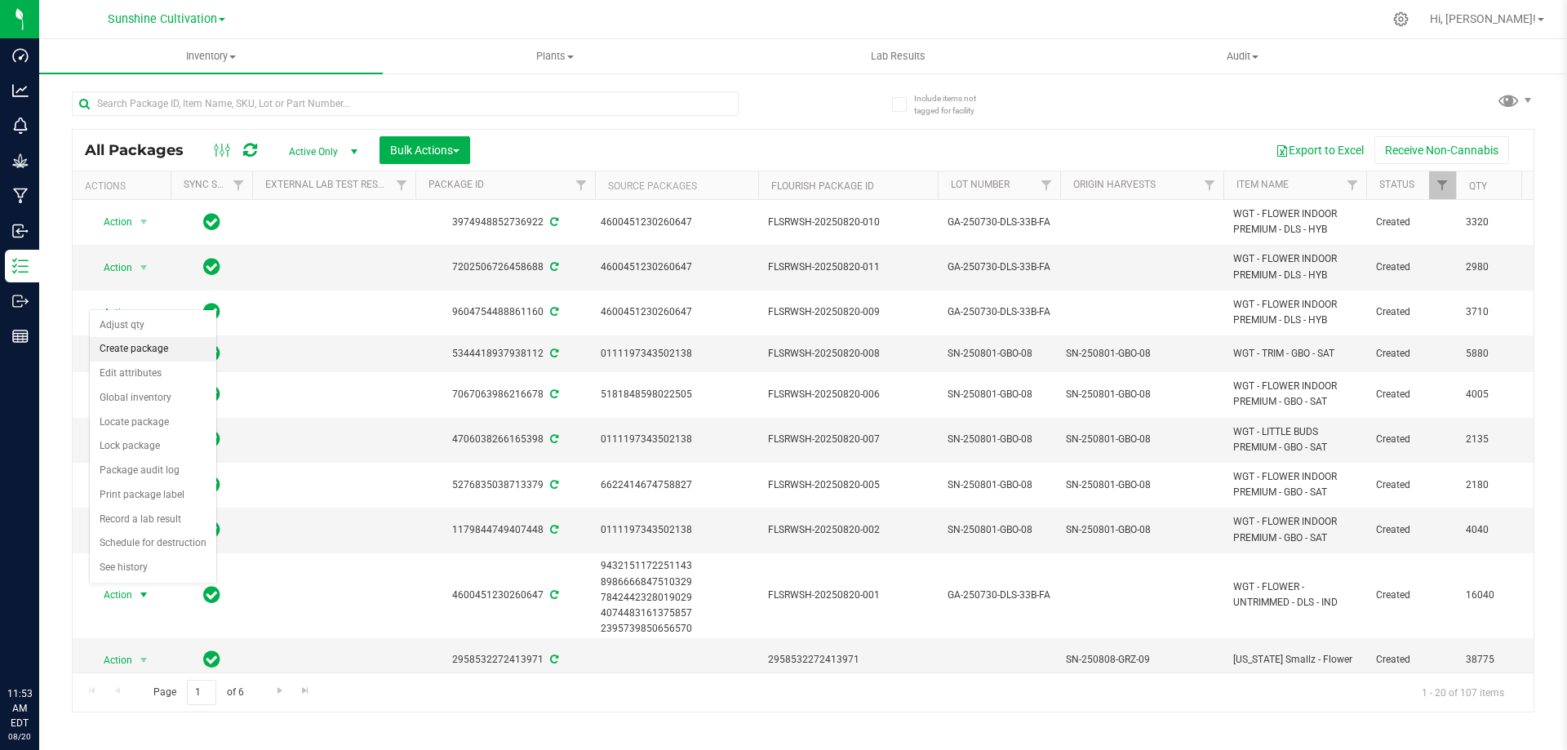
click at [171, 341] on li "Create package" at bounding box center [153, 349] width 127 height 24
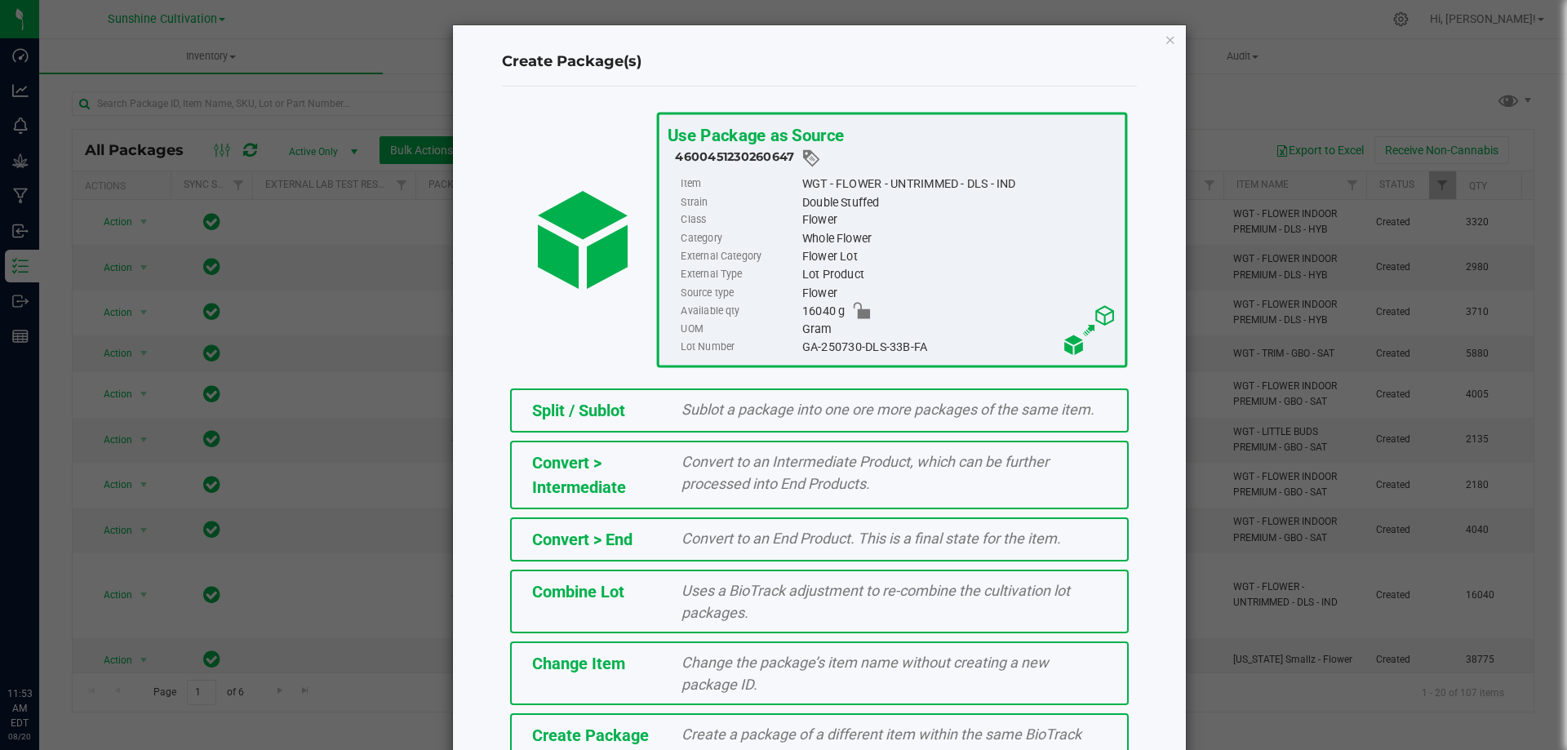
click at [671, 739] on div "Create a package of a different item within the same BioTrack phase." at bounding box center [894, 745] width 450 height 44
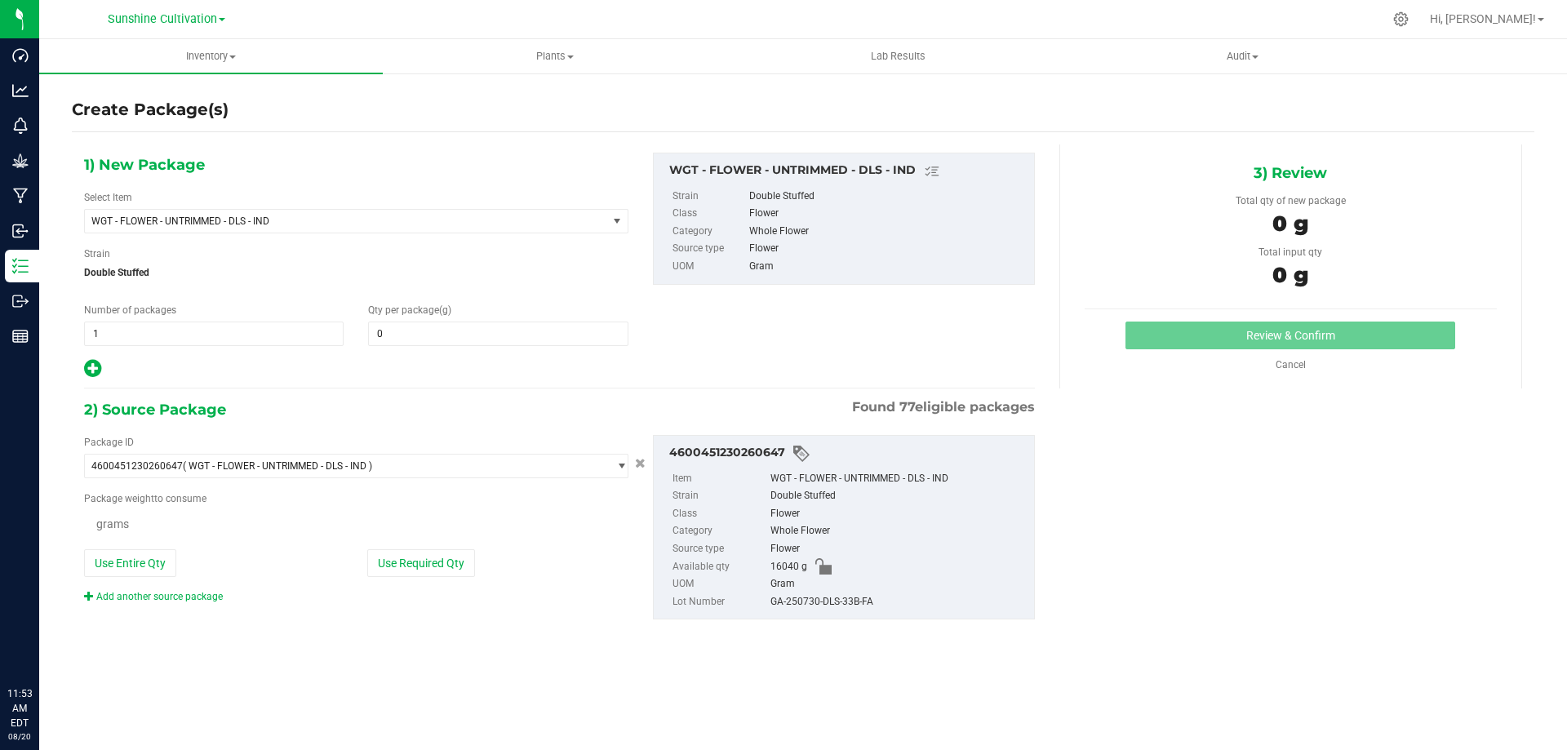
type input "0.0000"
click at [583, 214] on span "WGT - FLOWER - UNTRIMMED - DLS - IND" at bounding box center [346, 221] width 522 height 23
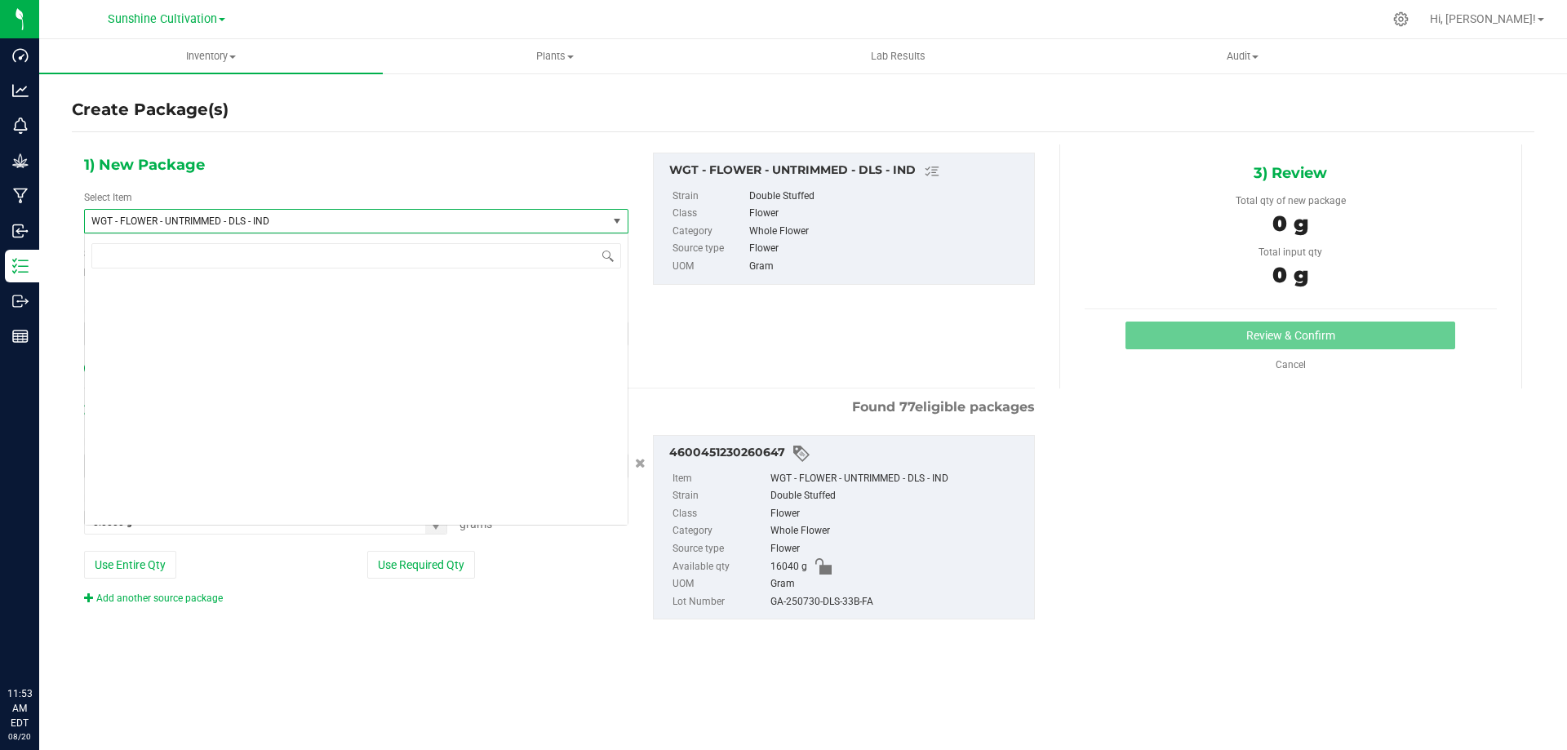
scroll to position [339601, 0]
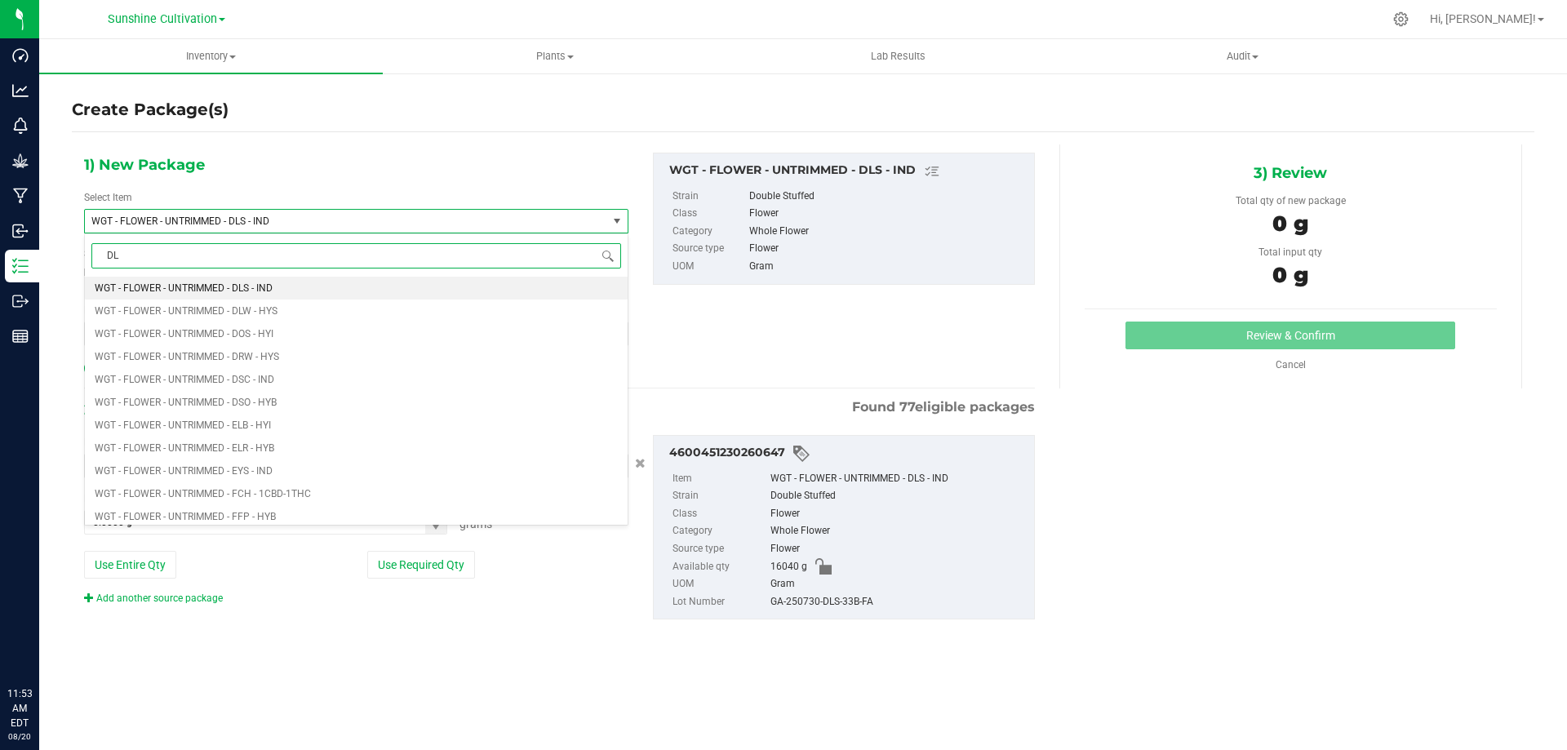
type input "DLS"
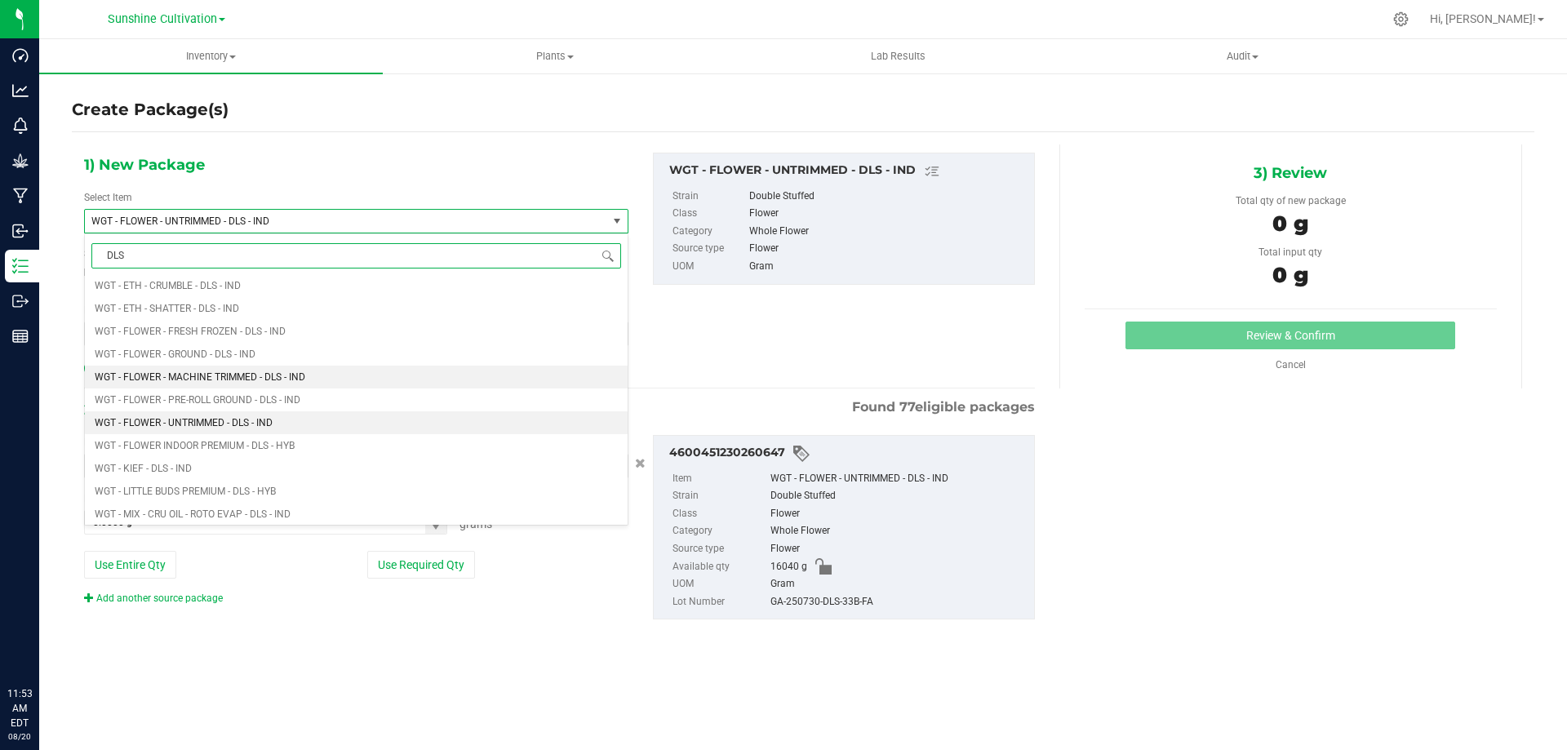
scroll to position [735, 0]
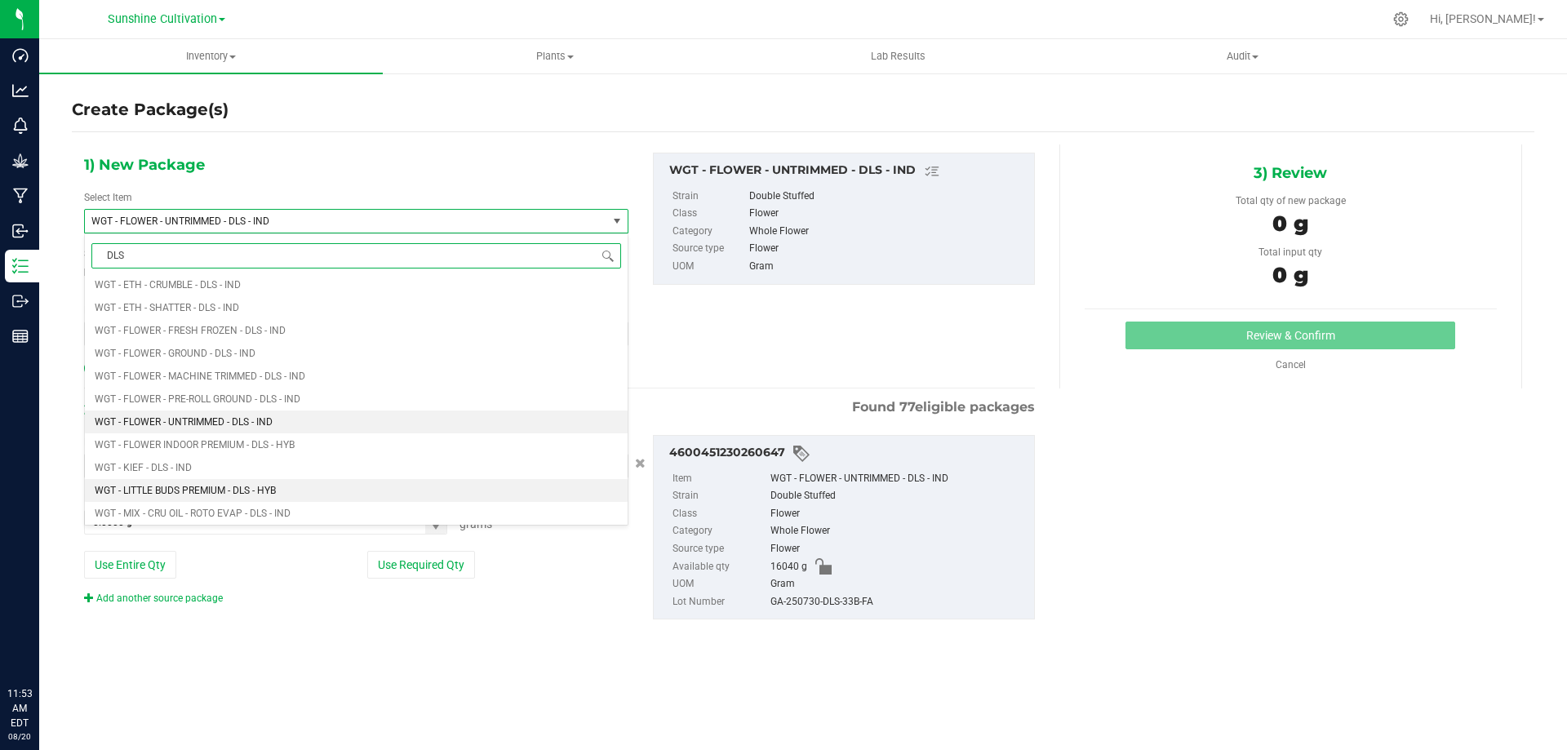
click at [243, 489] on span "WGT - LITTLE BUDS PREMIUM - DLS - HYB" at bounding box center [185, 490] width 181 height 11
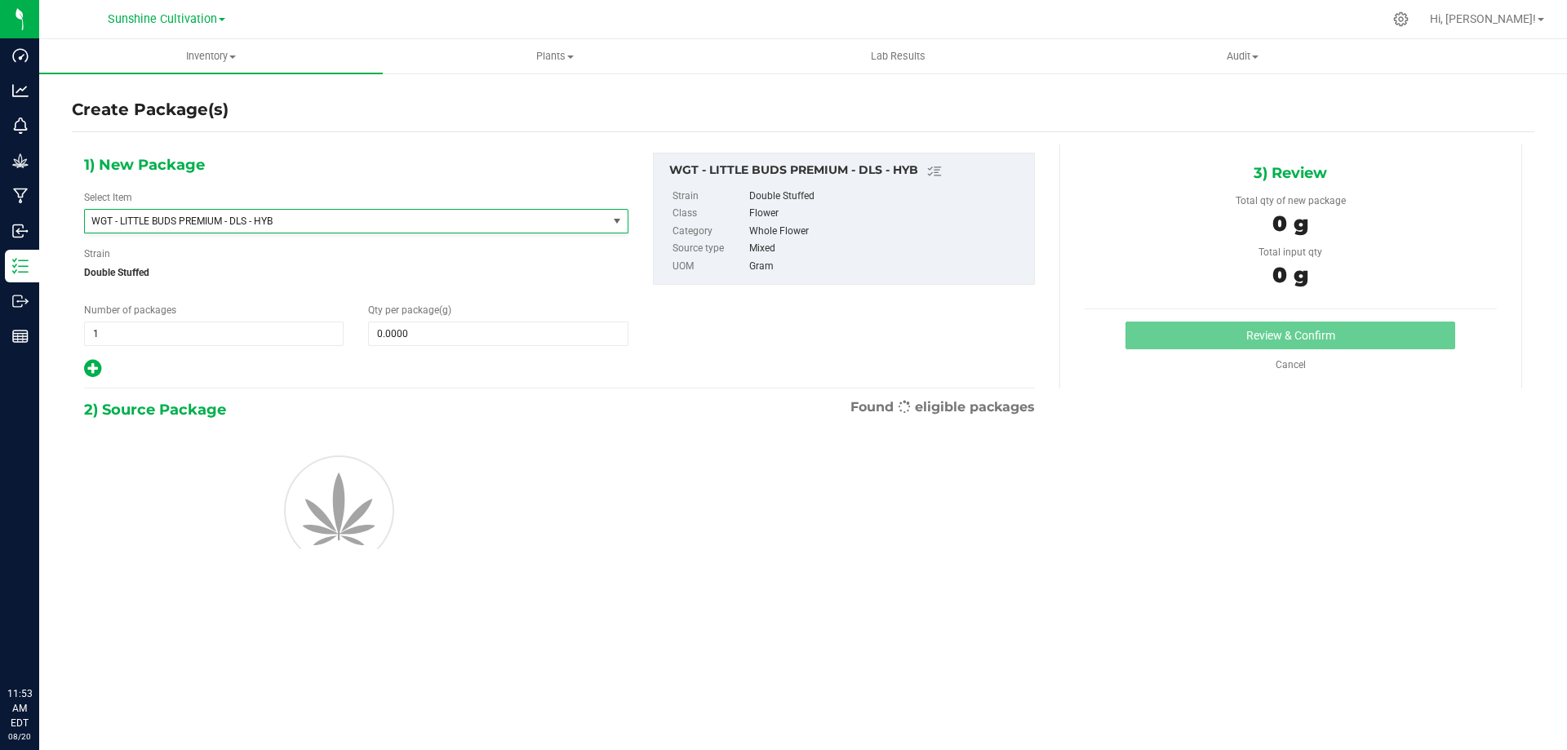
type input "0.0000"
click at [511, 349] on div "1) New Package Select Item WGT - LITTLE BUDS PREMIUM - DLS - HYB WGT - LITTLE B…" at bounding box center [356, 266] width 569 height 227
click at [508, 331] on span at bounding box center [498, 334] width 260 height 24
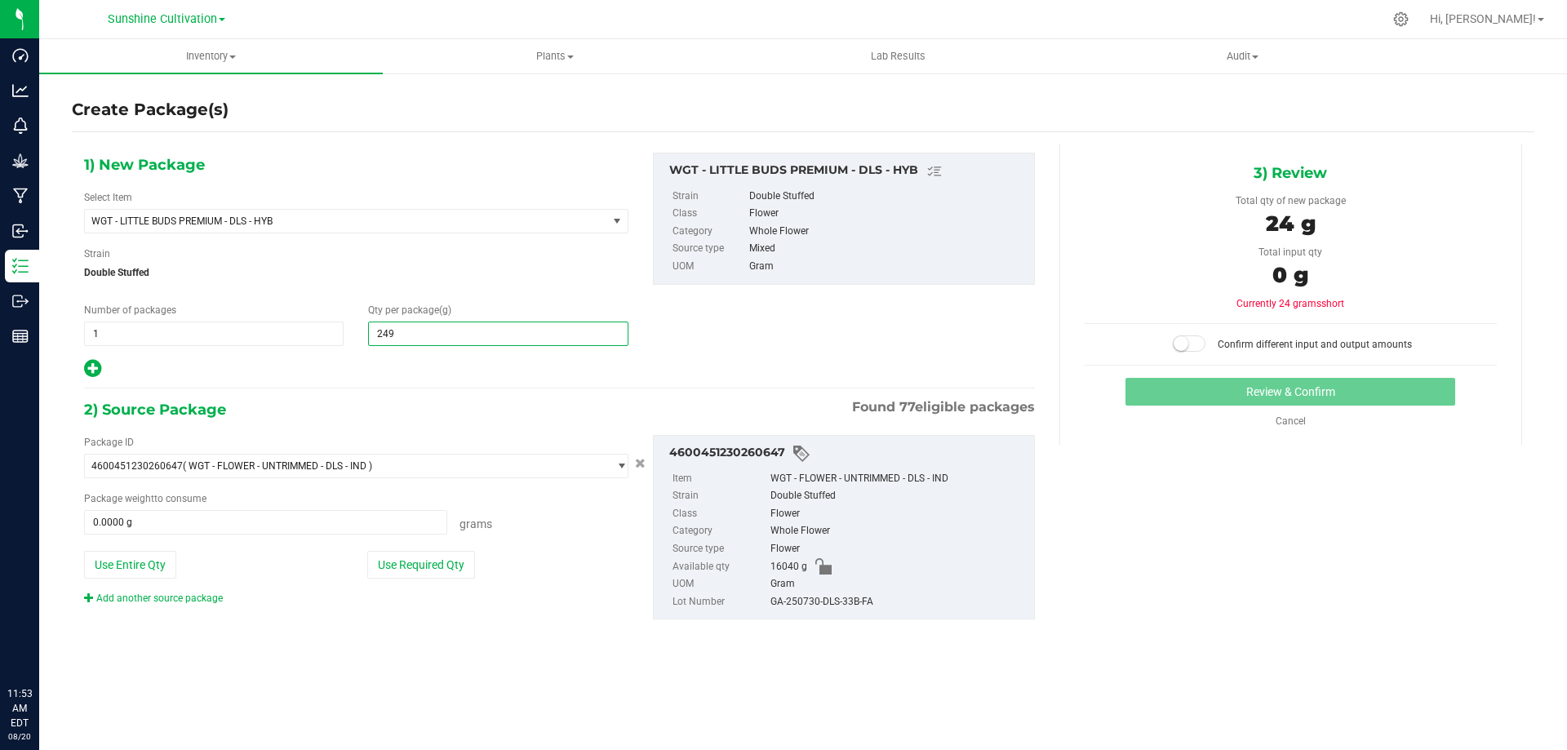
type input "2490"
type input "2,490.0000"
click at [307, 533] on span at bounding box center [265, 522] width 363 height 24
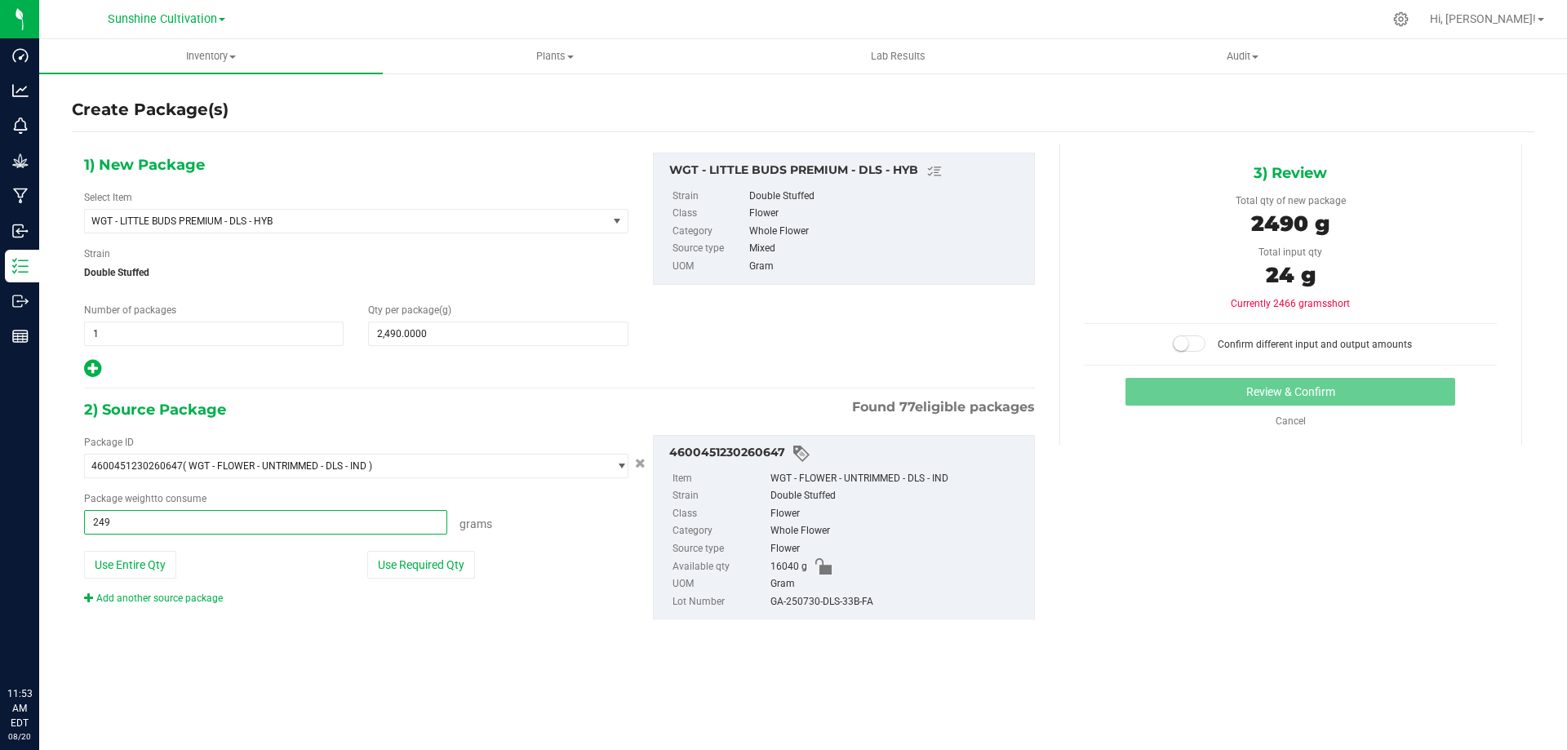
type input "2490"
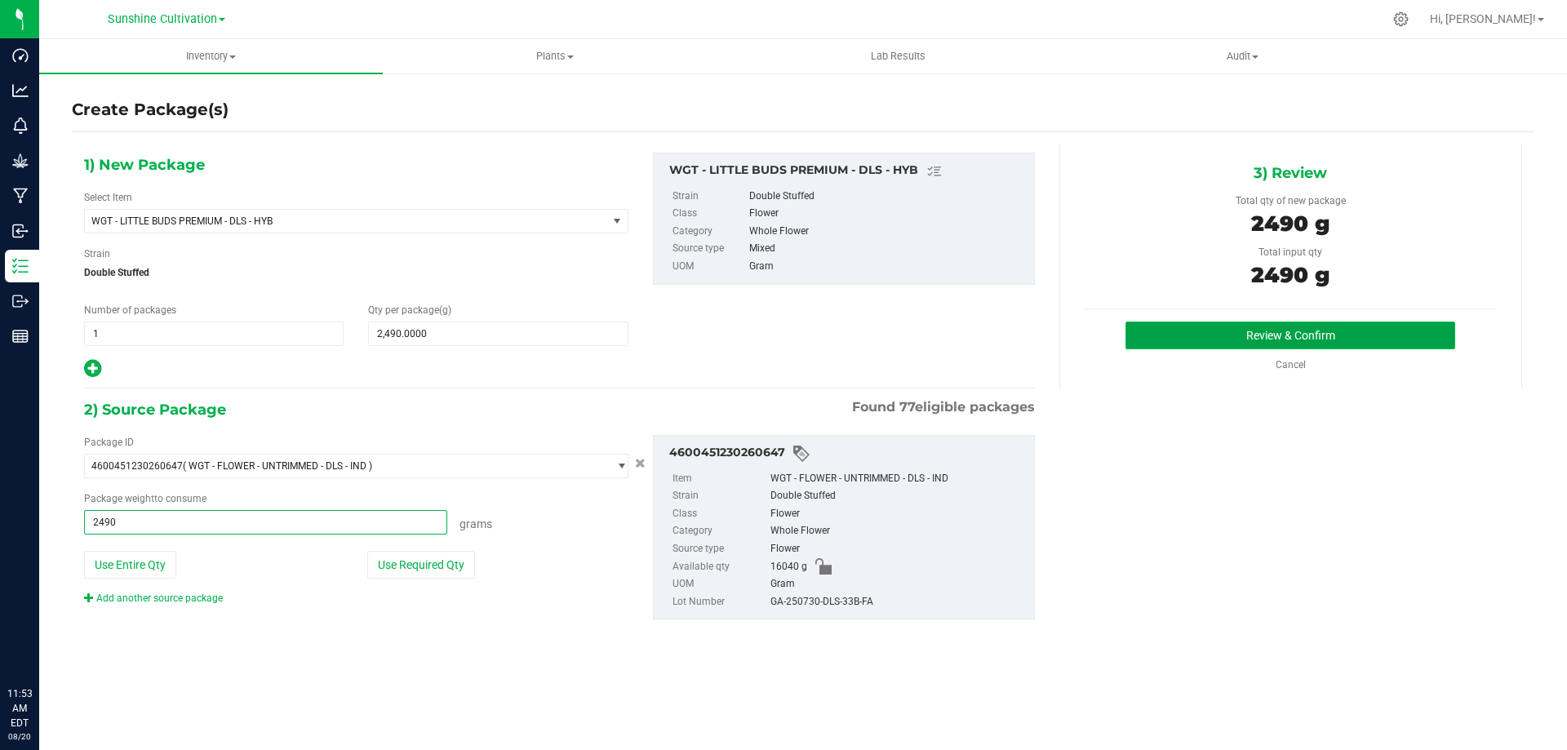
type input "2490.0000 g"
click at [1201, 341] on button "Review & Confirm" at bounding box center [1291, 336] width 330 height 28
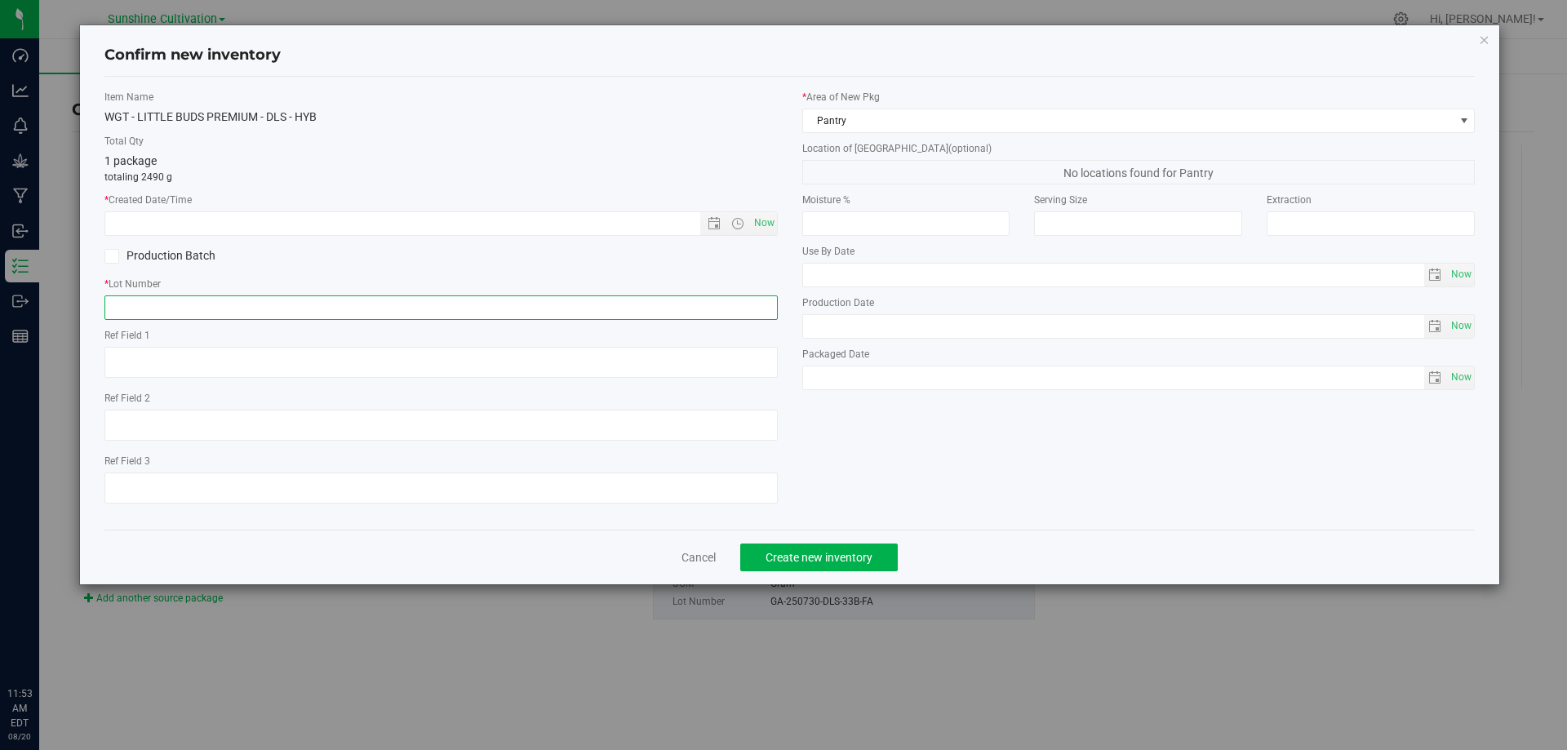
paste input "GA-250730-DLS-33B-FA"
type input "GA-250730-DLS-33B-FA"
click at [769, 217] on span "Now" at bounding box center [764, 223] width 28 height 24
type input "8/20/2025 11:53 AM"
click at [831, 548] on button "Create new inventory" at bounding box center [819, 558] width 158 height 28
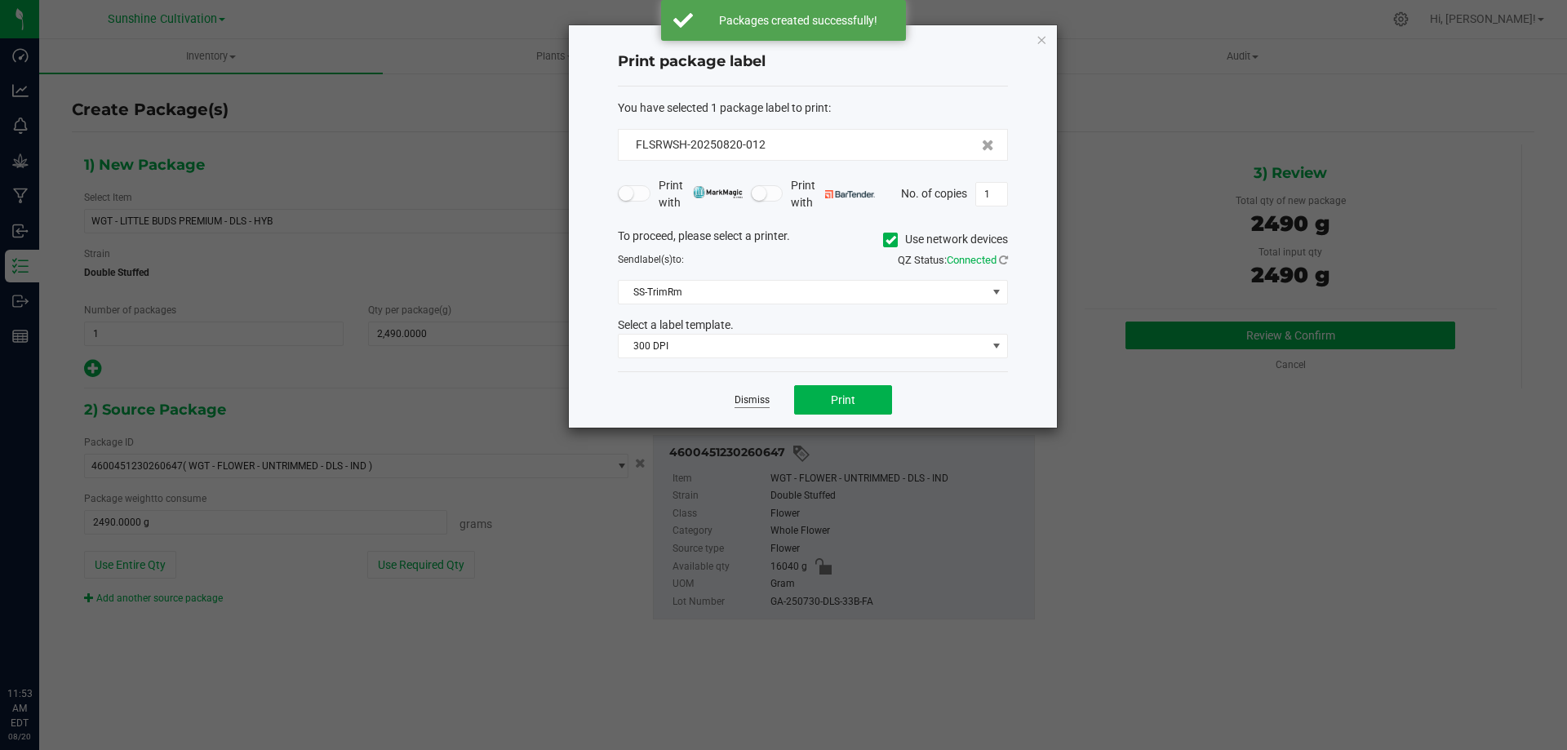
click at [765, 402] on link "Dismiss" at bounding box center [752, 400] width 35 height 14
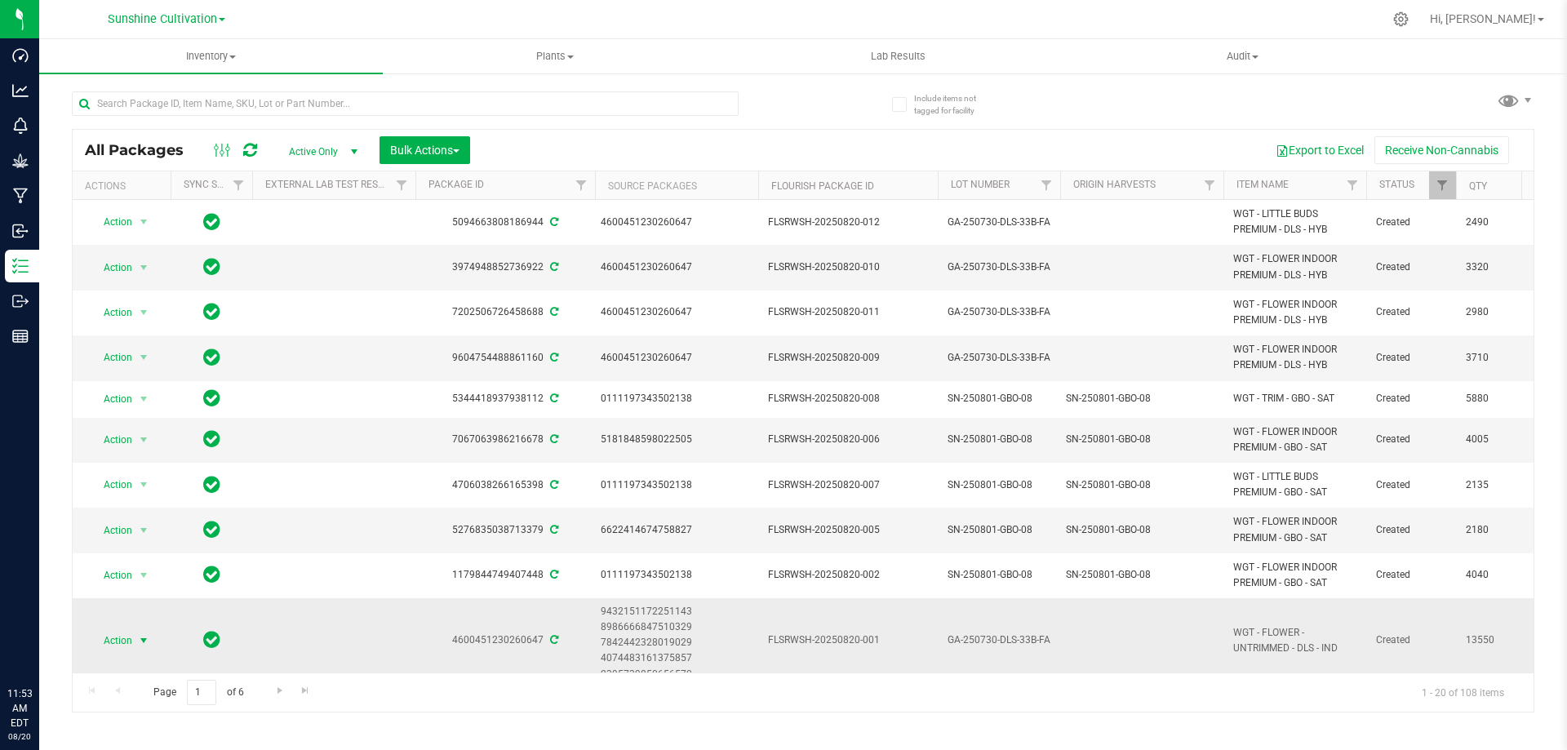
click at [148, 642] on span "select" at bounding box center [143, 640] width 13 height 13
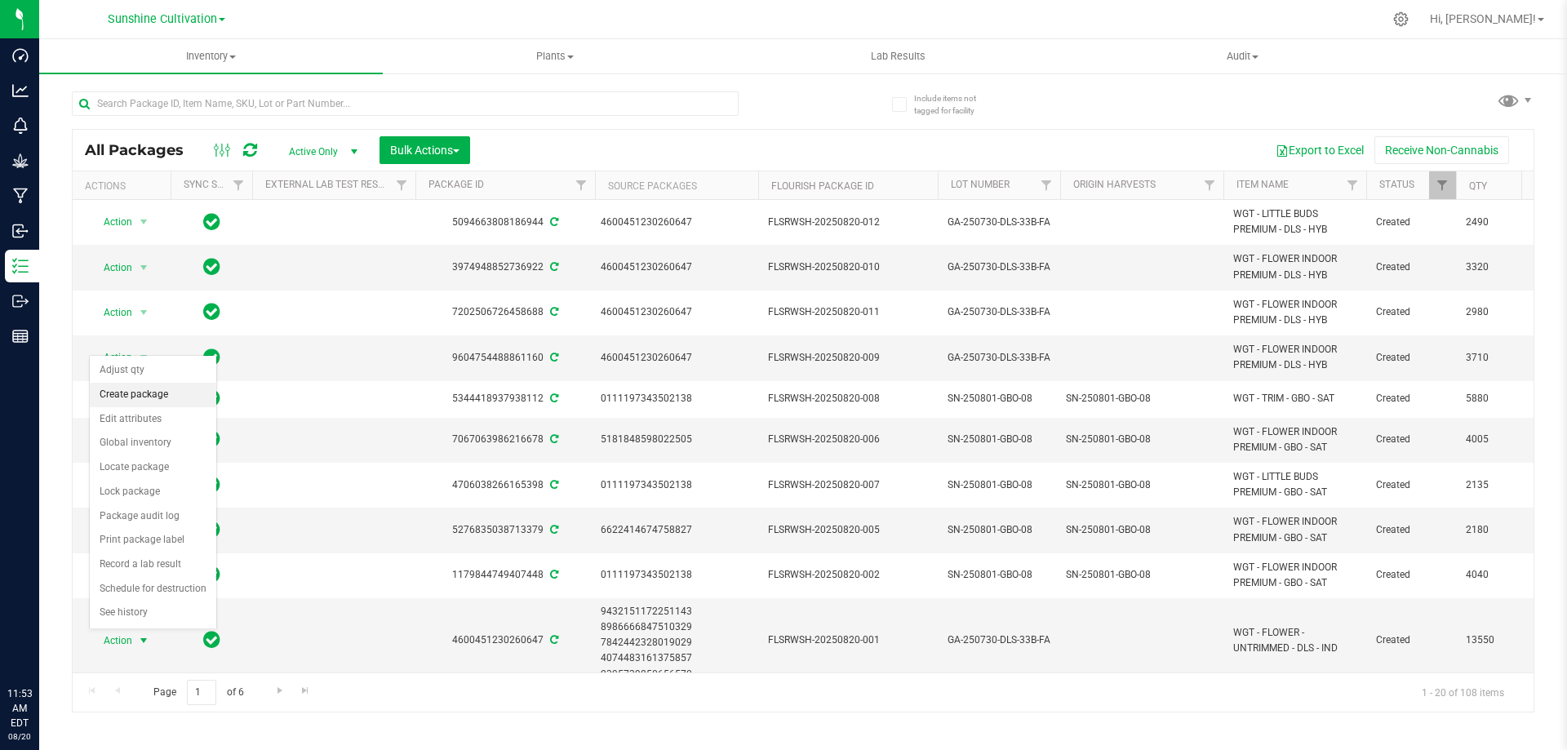
click at [149, 397] on li "Create package" at bounding box center [153, 395] width 127 height 24
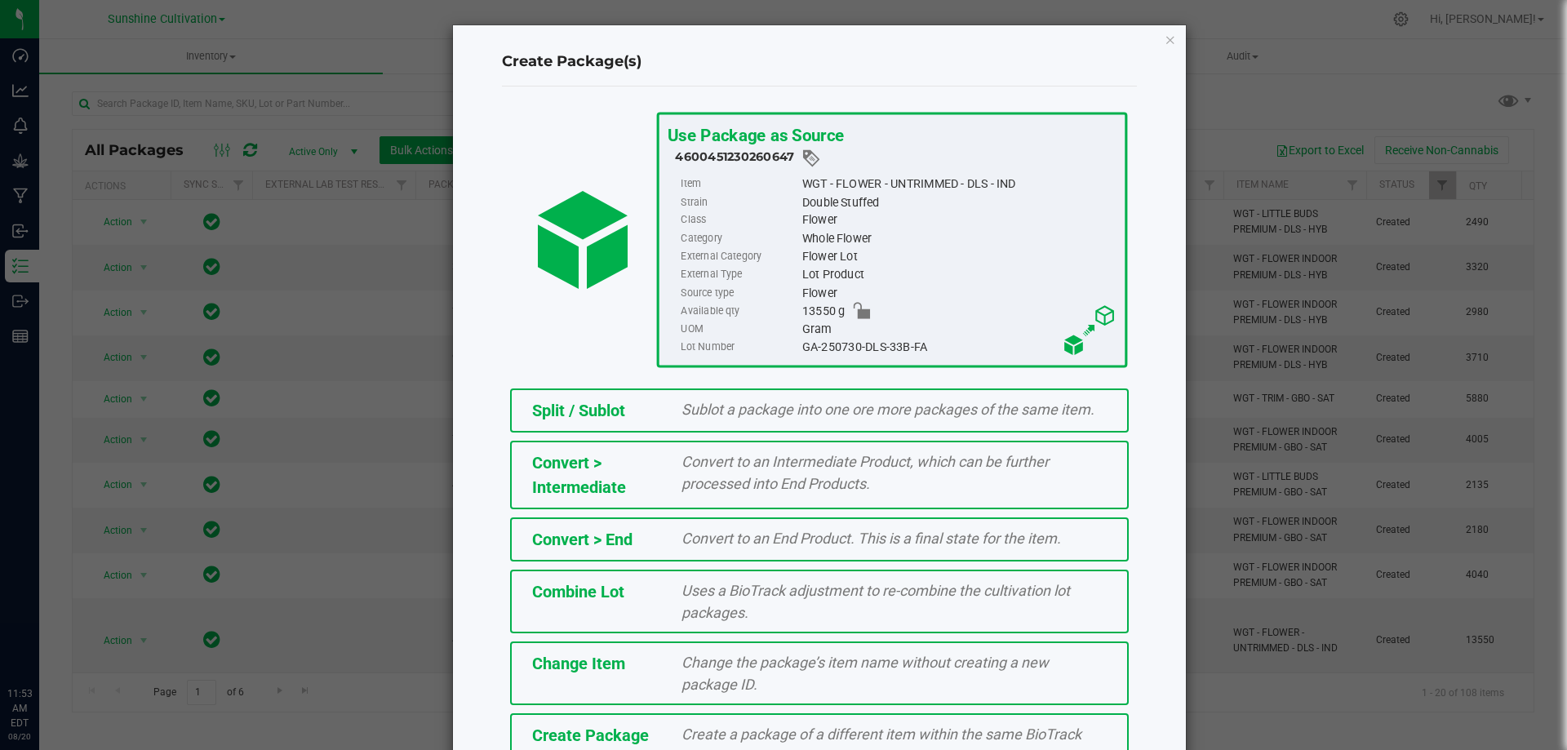
click at [641, 735] on span "Create Package" at bounding box center [590, 736] width 117 height 20
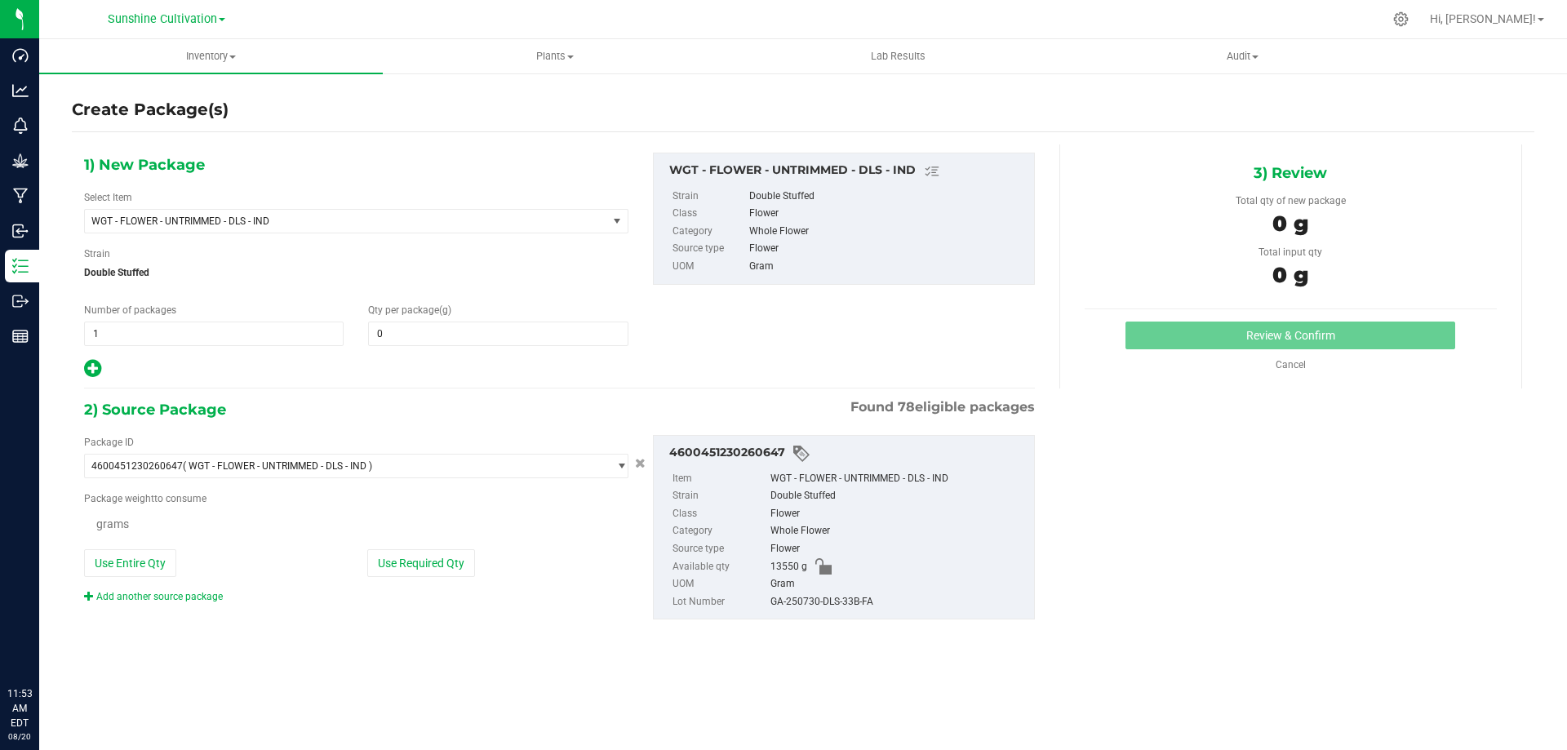
type input "0.0000"
click at [337, 207] on div "Select Item WGT - FLOWER - UNTRIMMED - DLS - IND 007UP - Flower 007UP - Waste 8…" at bounding box center [356, 211] width 544 height 43
click at [331, 213] on span "WGT - FLOWER - UNTRIMMED - DLS - IND" at bounding box center [346, 221] width 522 height 23
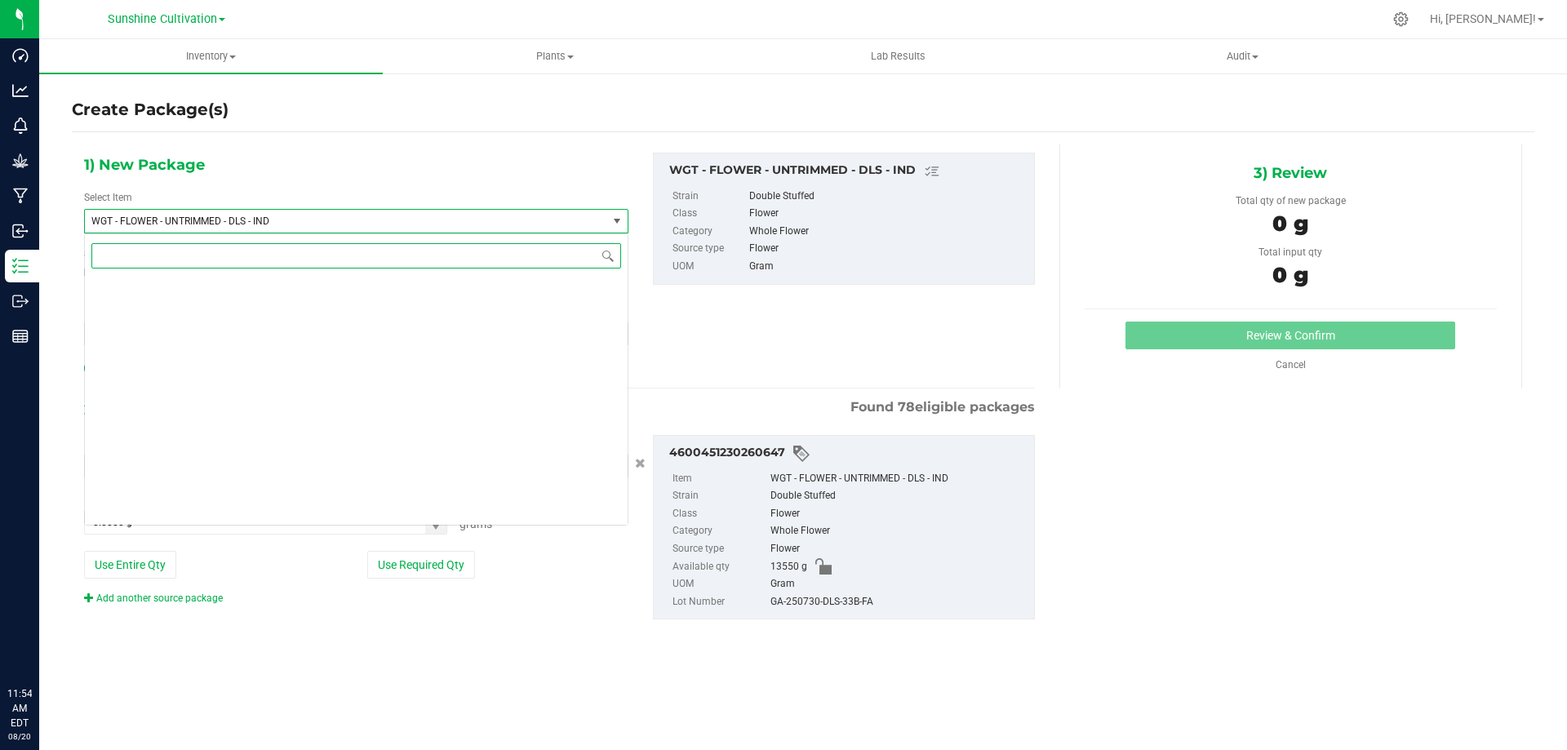
scroll to position [339601, 0]
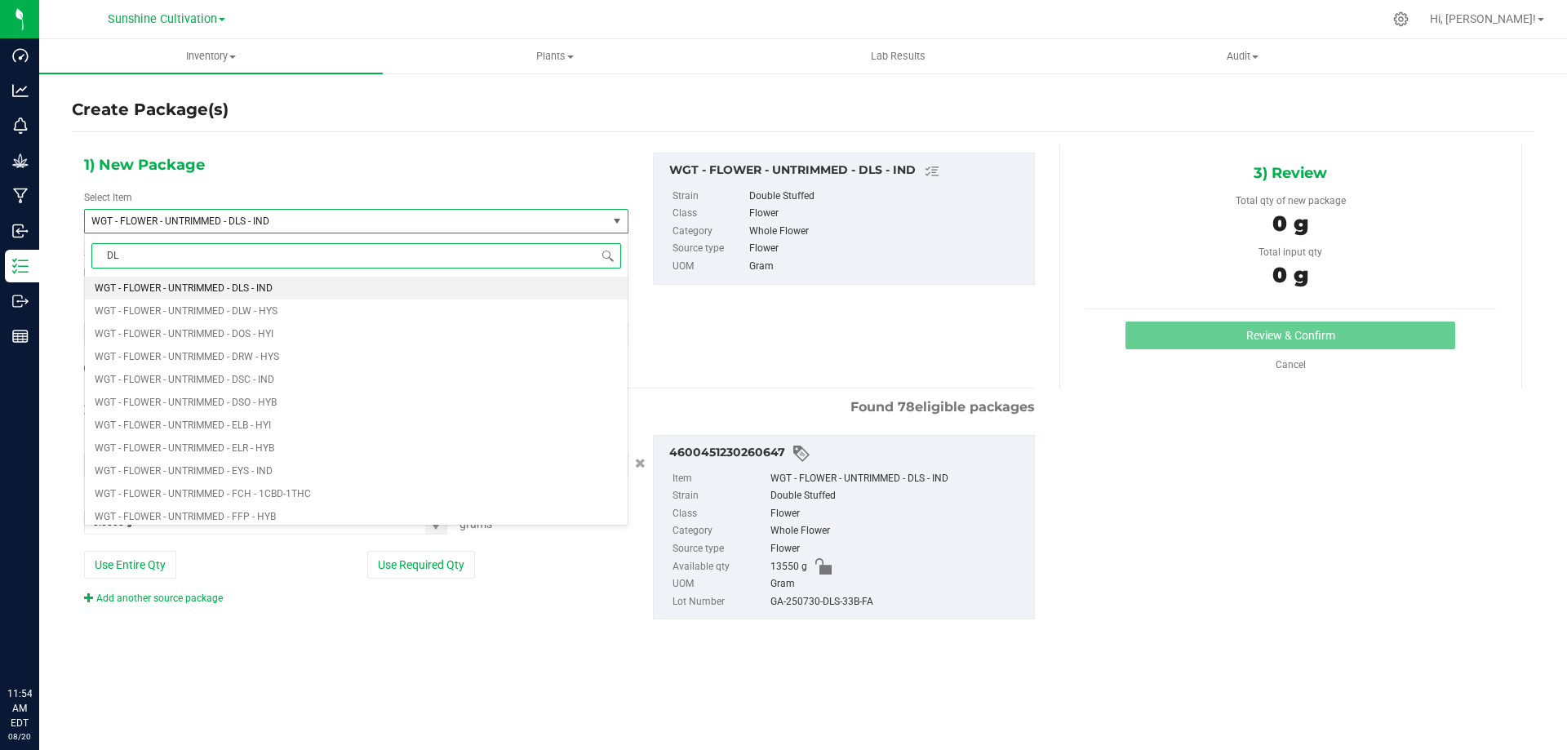
type input "DLS"
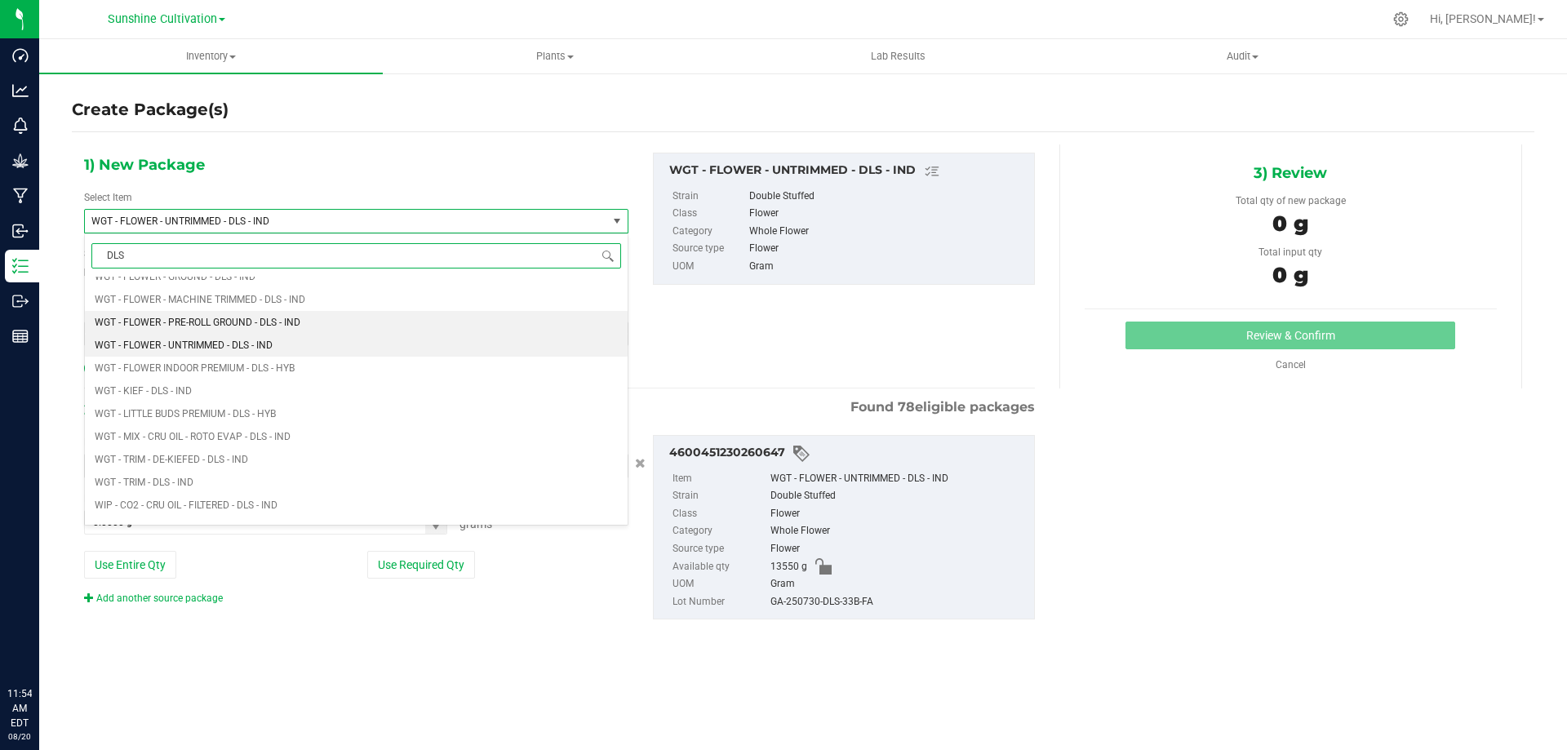
scroll to position [816, 0]
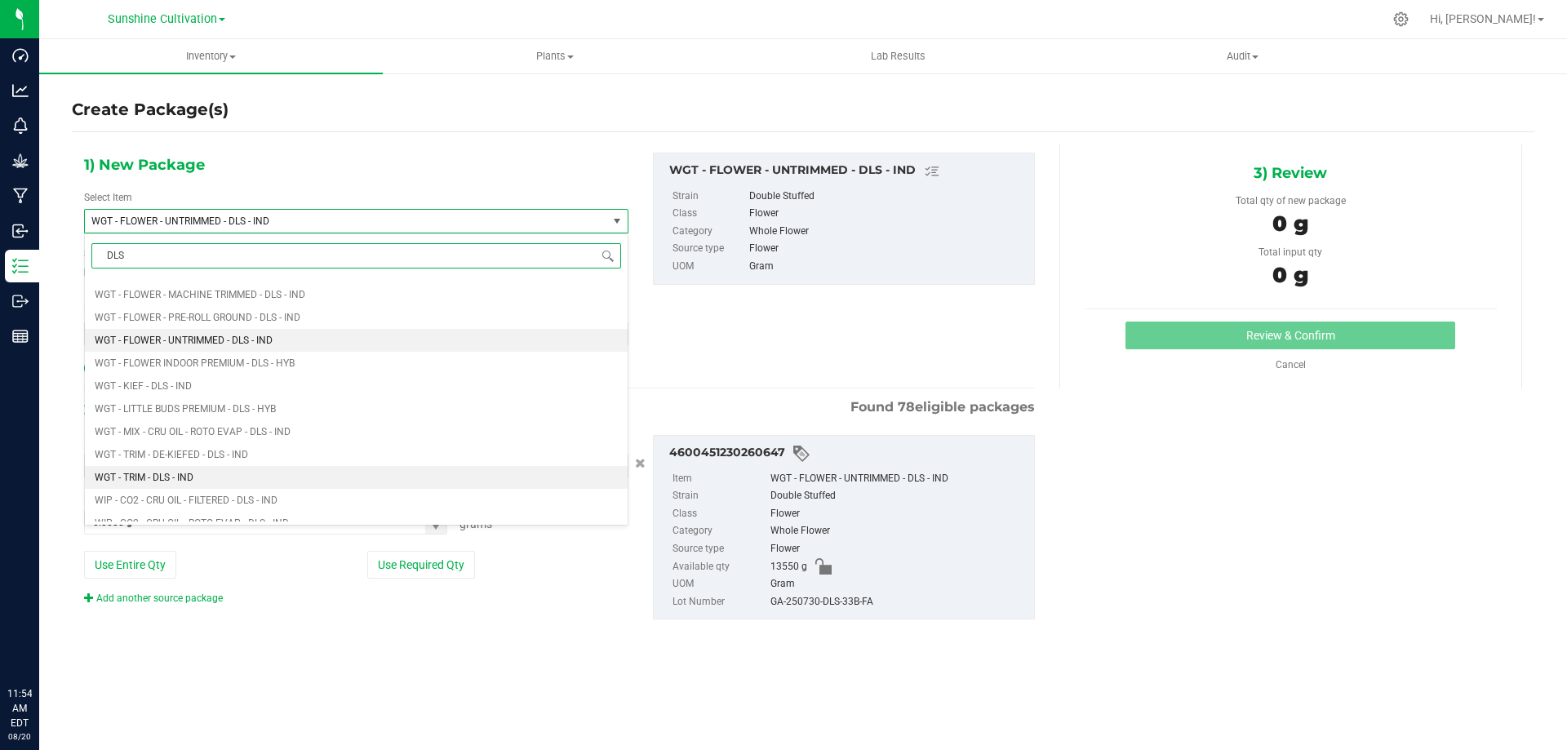
click at [201, 477] on li "WGT - TRIM - DLS - IND" at bounding box center [356, 477] width 543 height 23
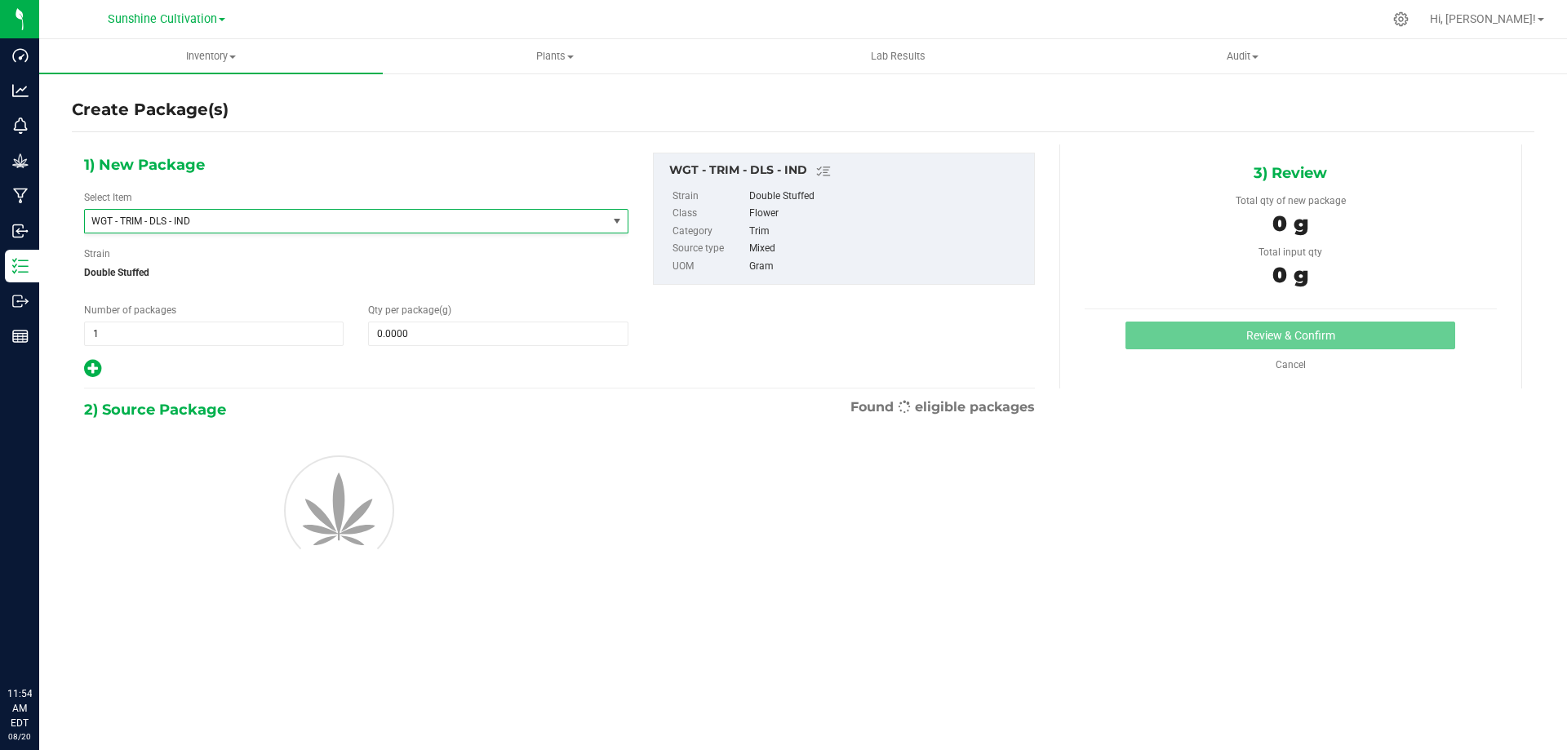
type input "0.0000"
click at [435, 332] on span at bounding box center [498, 334] width 260 height 24
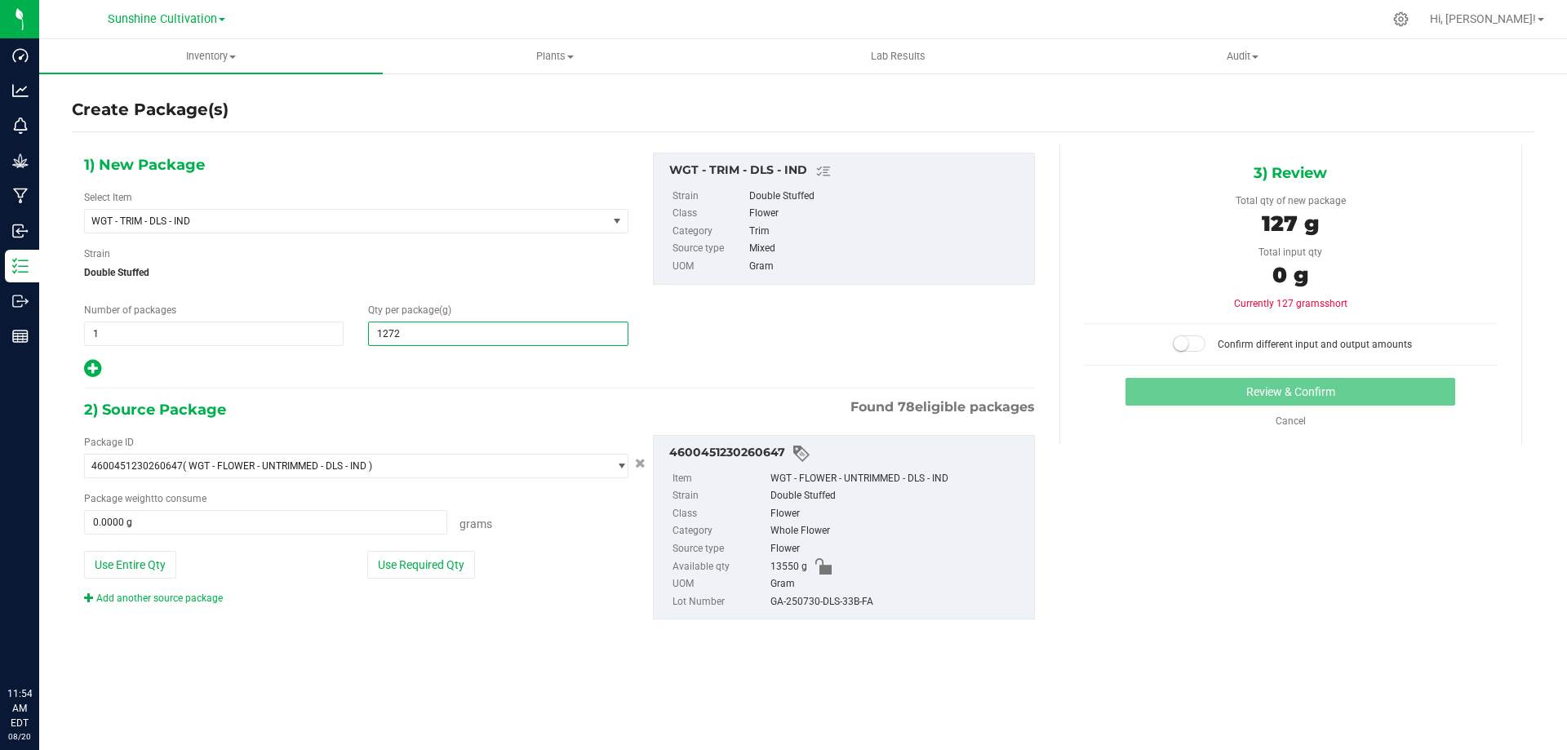
type input "12720"
type input "12,720.0000"
click at [335, 525] on span at bounding box center [265, 522] width 363 height 24
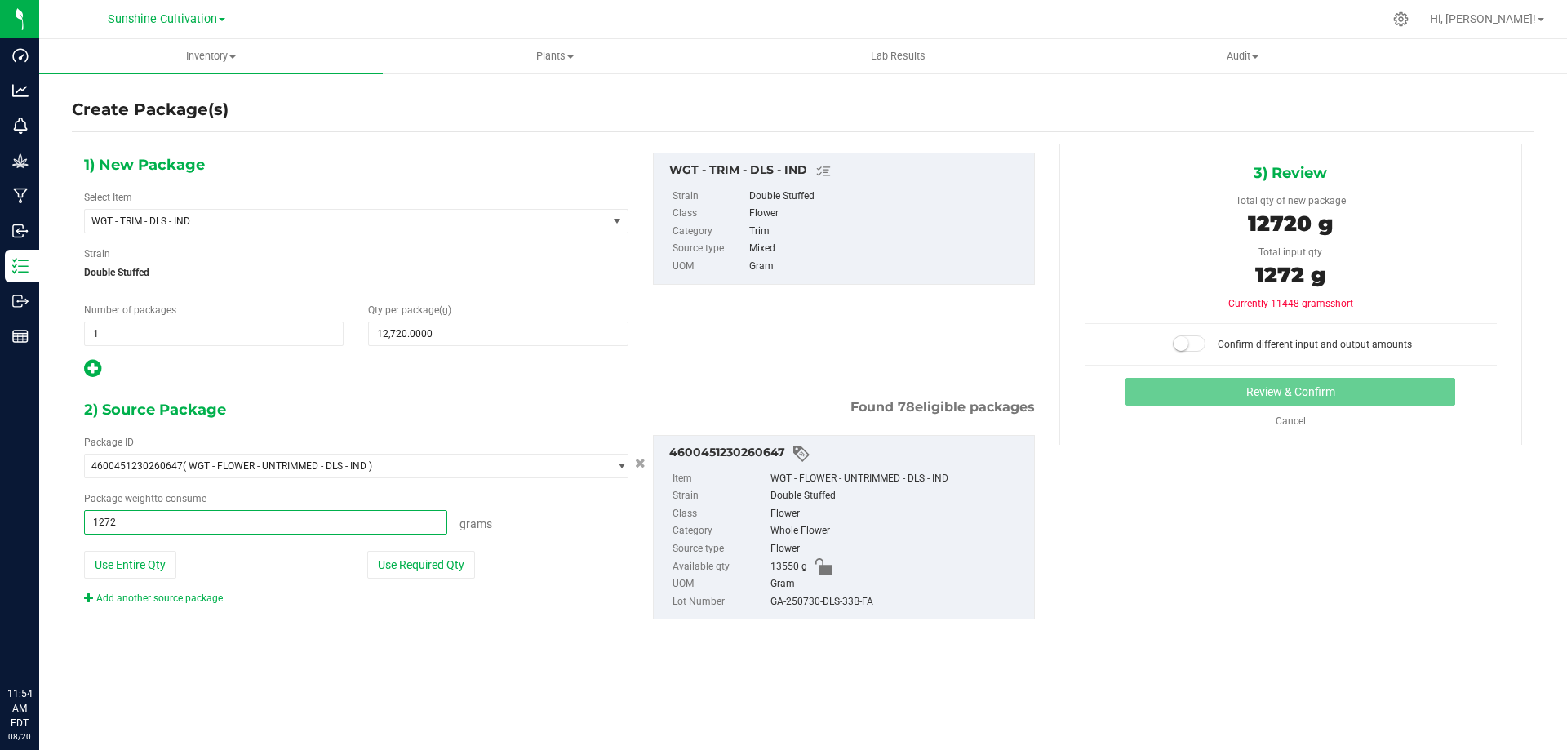
type input "12720"
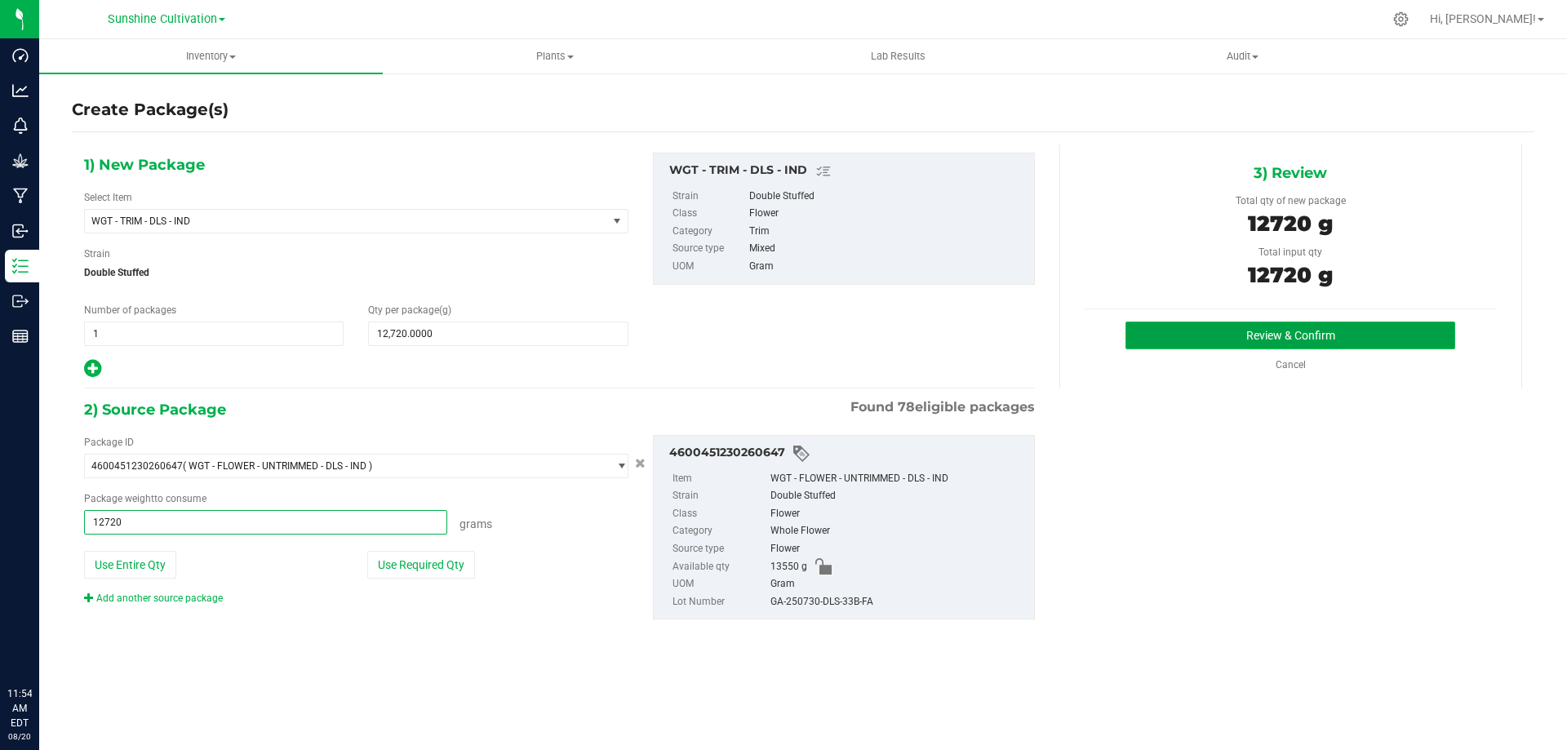
type input "12720.0000 g"
click at [1187, 337] on button "Review & Confirm" at bounding box center [1291, 336] width 330 height 28
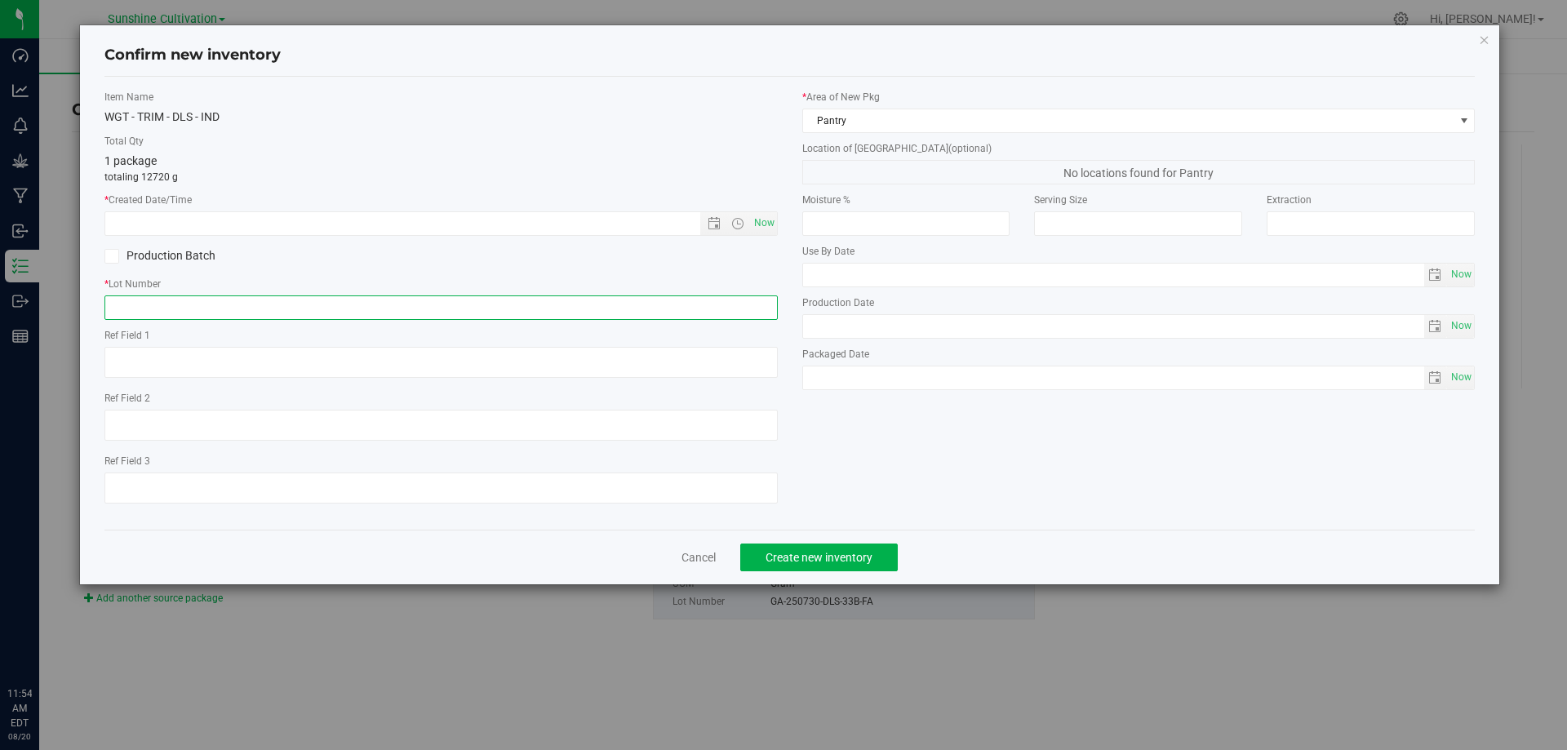
paste input "GA-250730-DLS-33B-FA"
type input "GA-250730-DLS-33B-FA"
click at [772, 224] on span "Now" at bounding box center [764, 223] width 28 height 24
type input "8/20/2025 11:54 AM"
click at [824, 557] on span "Create new inventory" at bounding box center [819, 557] width 107 height 13
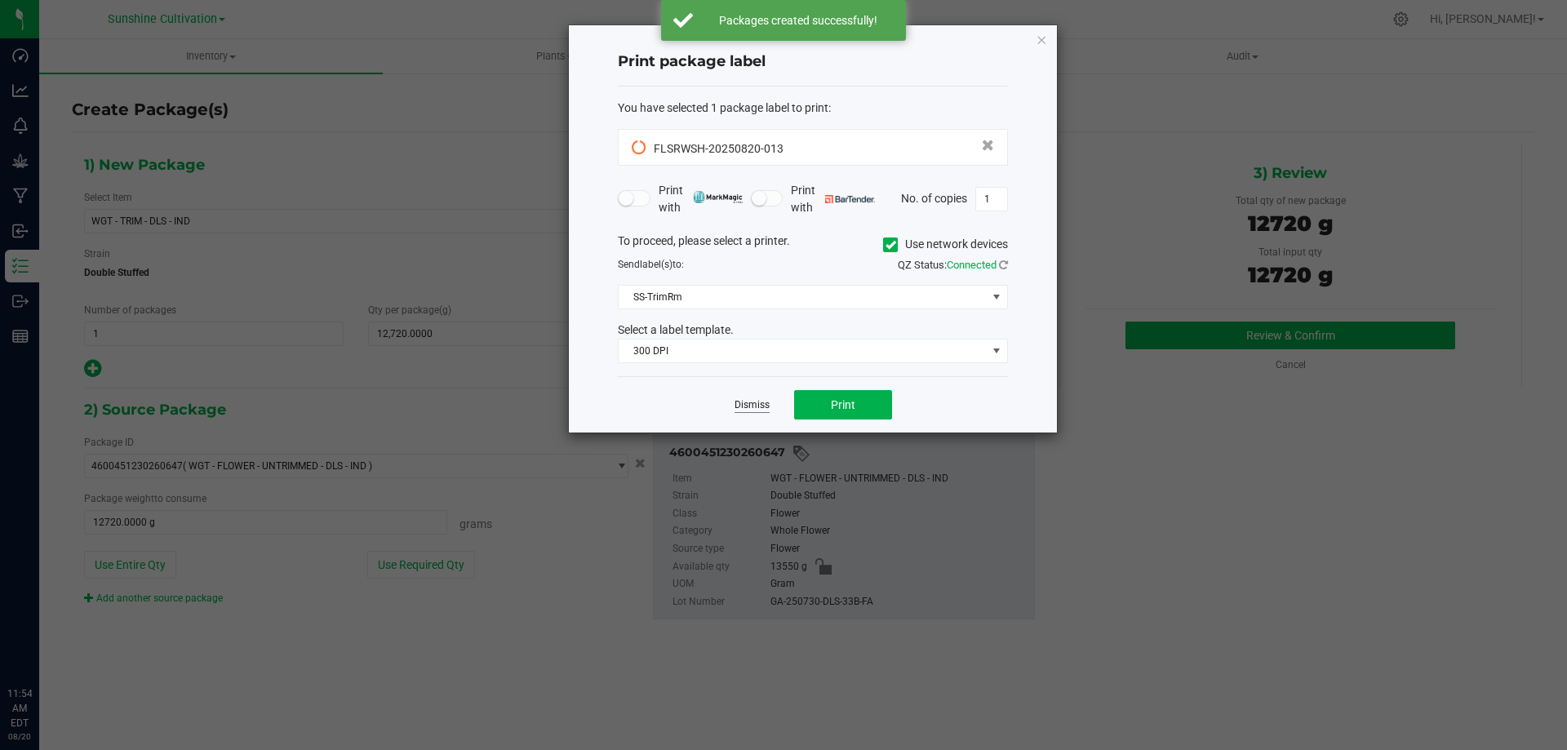
click at [760, 402] on link "Dismiss" at bounding box center [752, 405] width 35 height 14
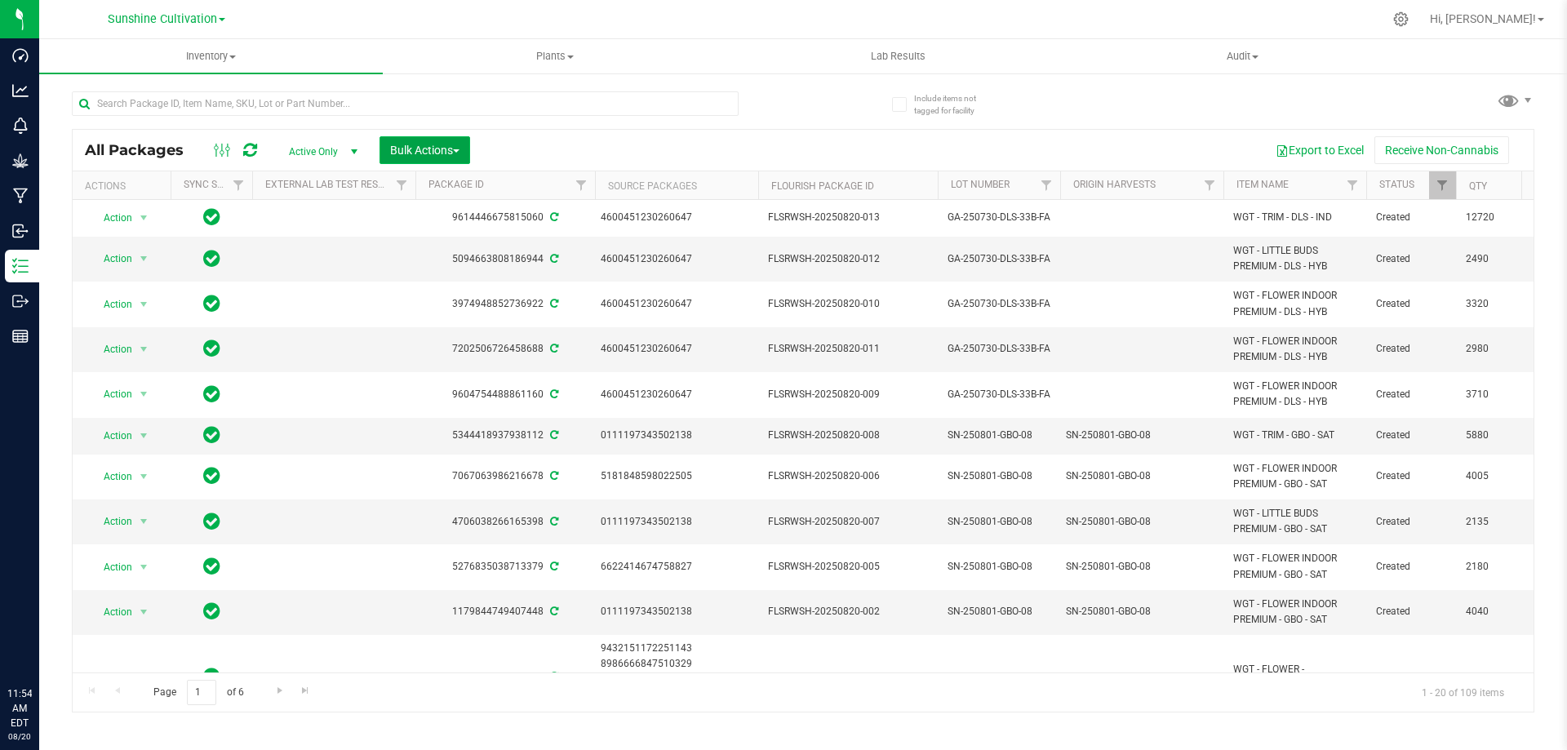
click at [456, 154] on span "Bulk Actions" at bounding box center [424, 150] width 69 height 13
click at [459, 363] on span "Print package labels" at bounding box center [438, 367] width 98 height 13
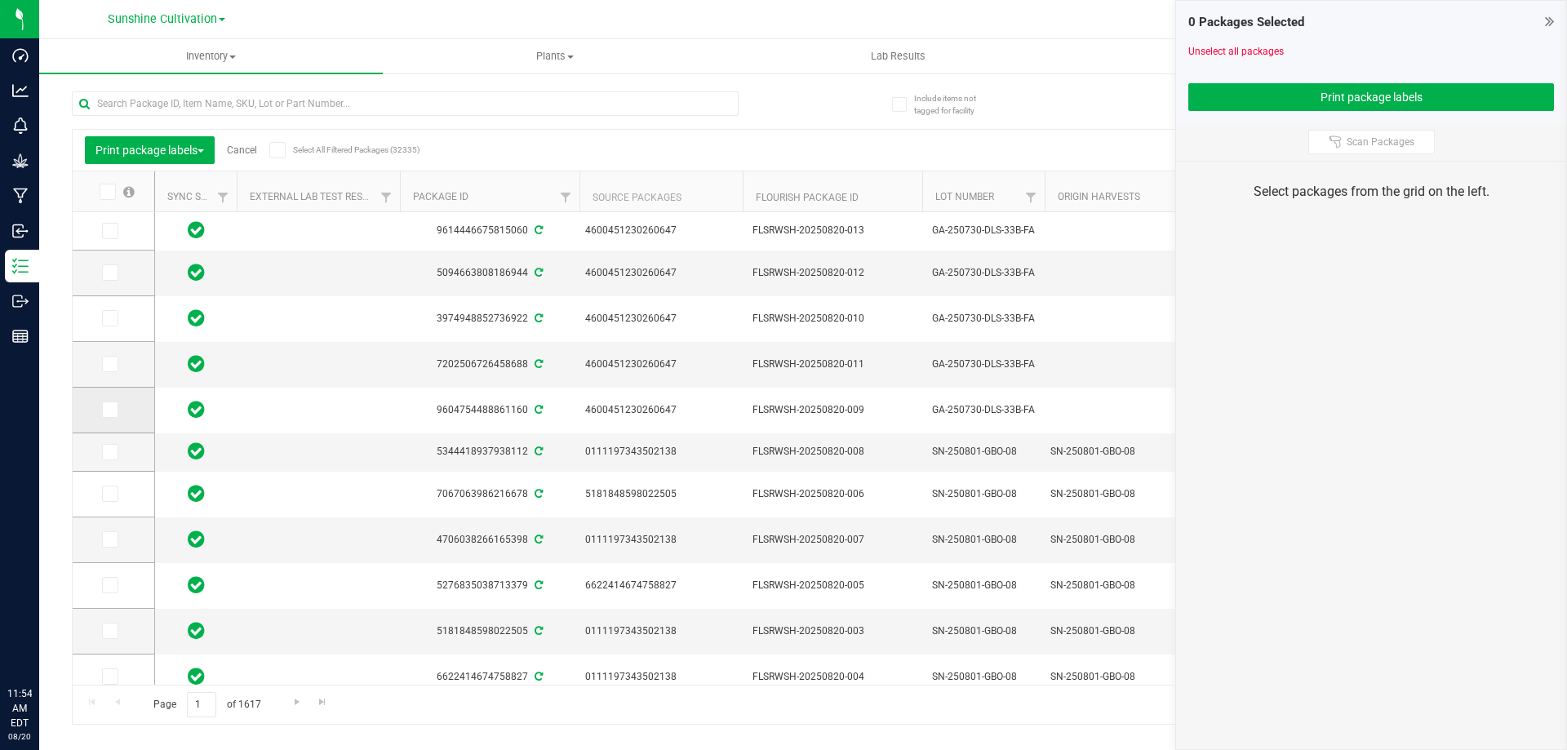
click at [109, 410] on icon at bounding box center [109, 410] width 11 height 0
click at [0, 0] on input "checkbox" at bounding box center [0, 0] width 0 height 0
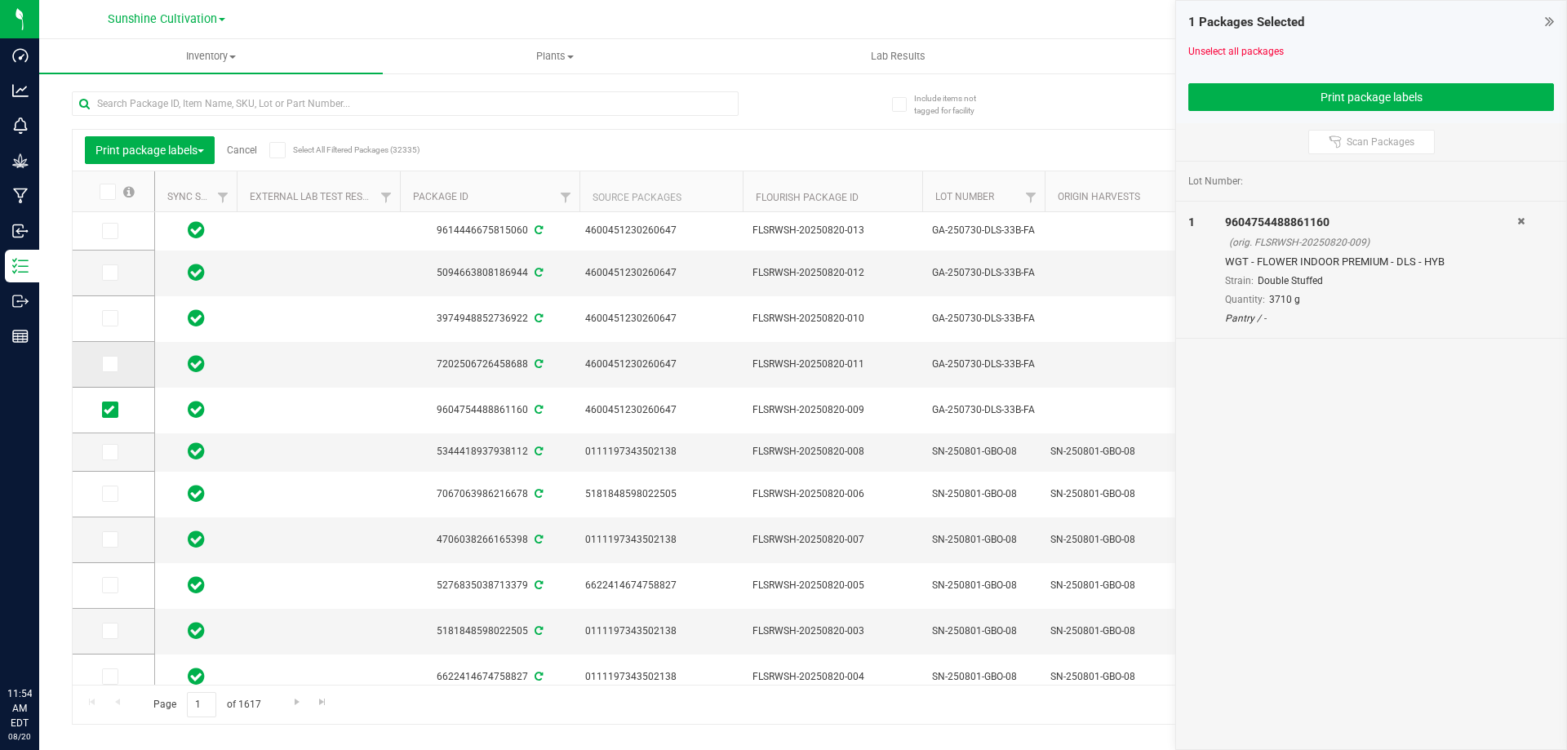
click at [108, 371] on span at bounding box center [110, 364] width 16 height 16
click at [0, 0] on input "checkbox" at bounding box center [0, 0] width 0 height 0
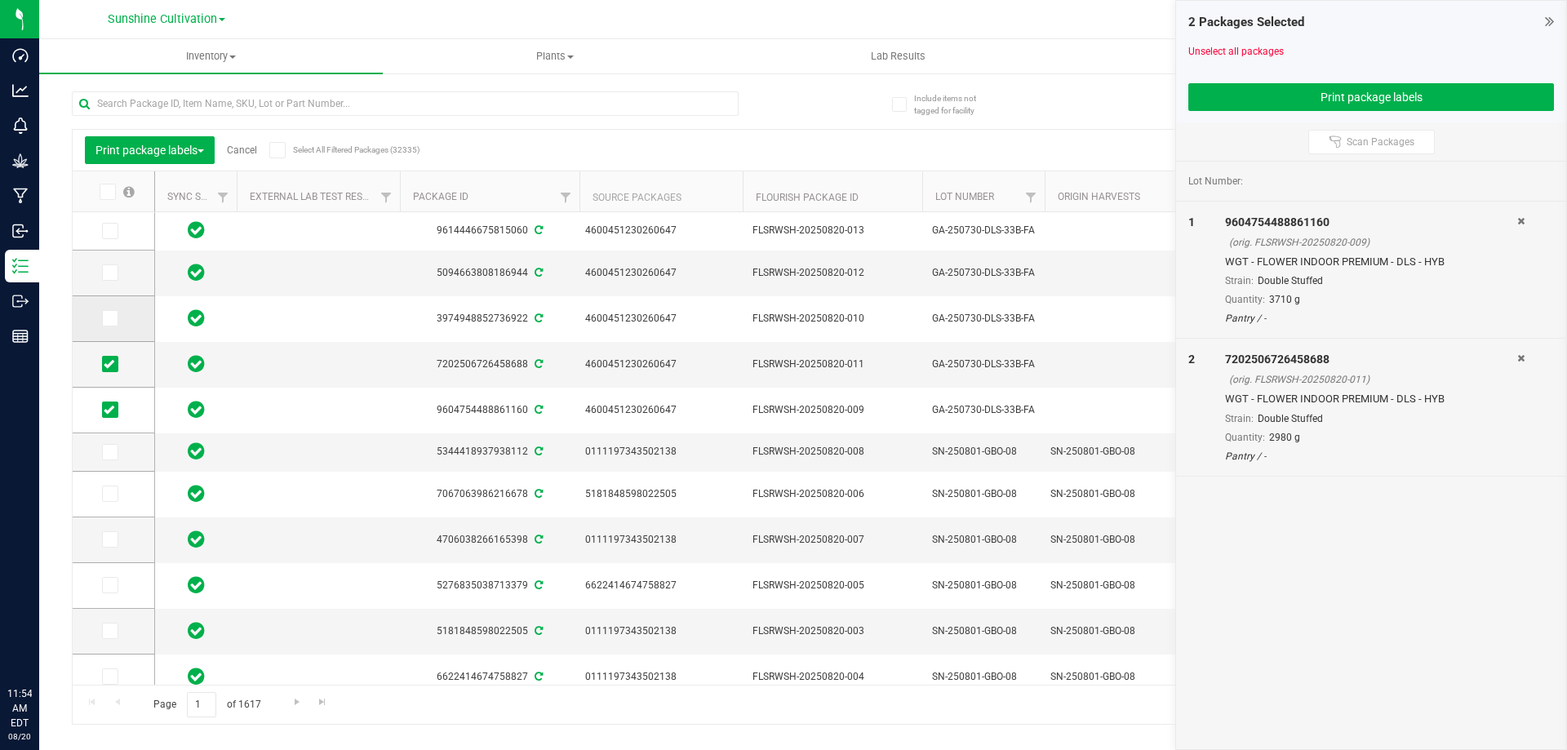
click at [112, 325] on span at bounding box center [110, 318] width 16 height 16
click at [0, 0] on input "checkbox" at bounding box center [0, 0] width 0 height 0
click at [107, 273] on icon at bounding box center [109, 273] width 11 height 0
click at [0, 0] on input "checkbox" at bounding box center [0, 0] width 0 height 0
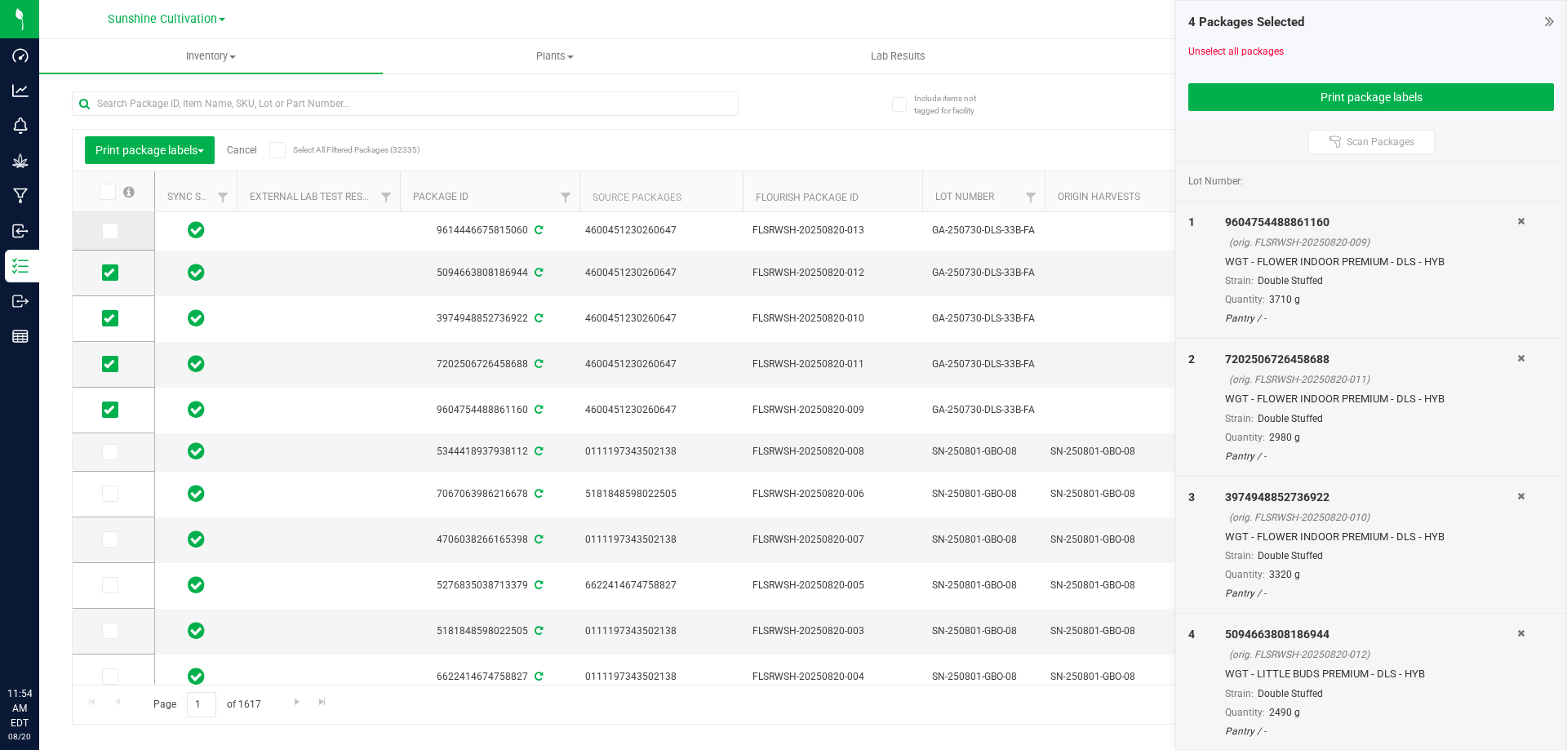
click at [113, 231] on icon at bounding box center [109, 231] width 11 height 0
click at [0, 0] on input "checkbox" at bounding box center [0, 0] width 0 height 0
click at [1364, 85] on button "Print package labels" at bounding box center [1371, 97] width 366 height 28
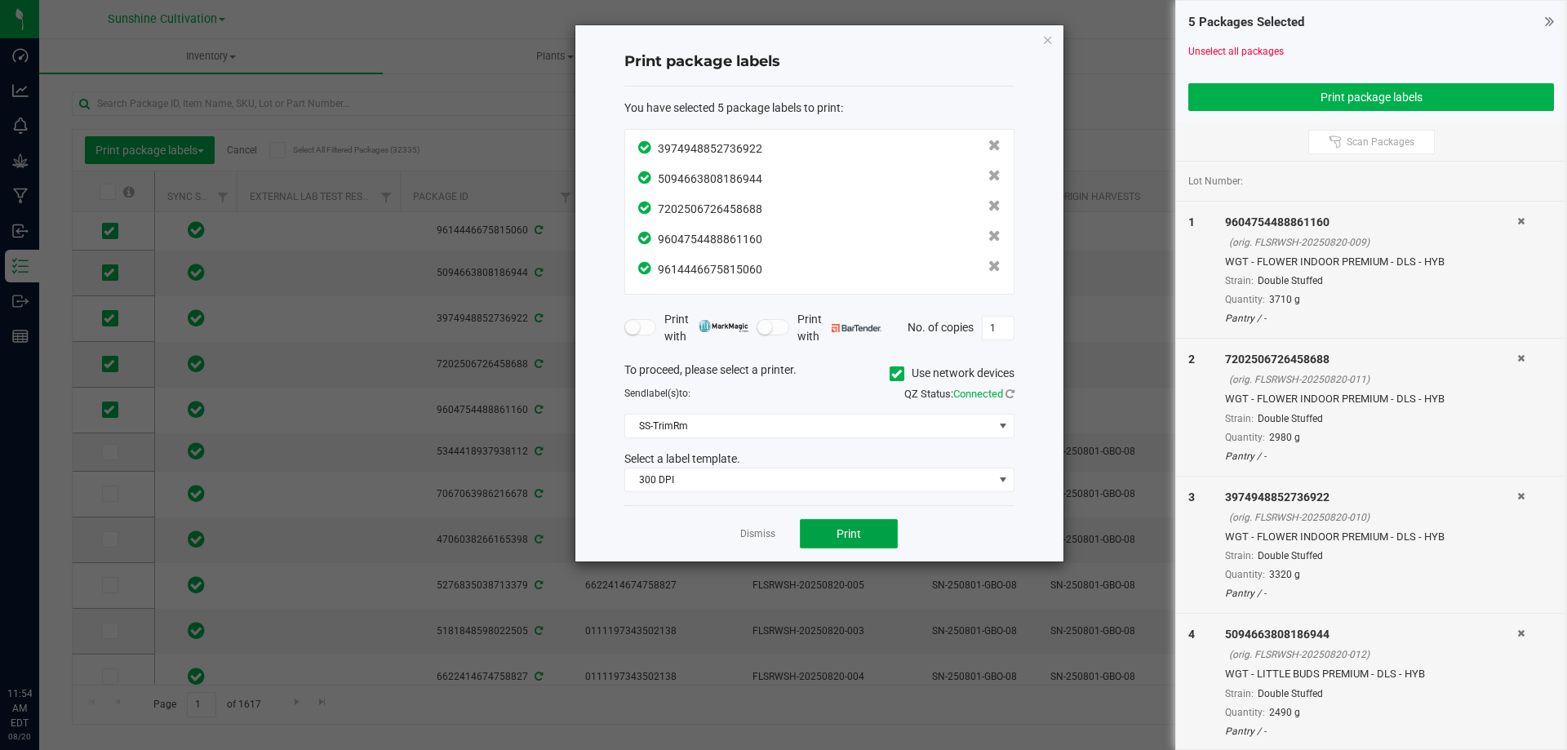
click at [826, 537] on button "Print" at bounding box center [849, 533] width 98 height 29
click at [826, 537] on div at bounding box center [819, 293] width 488 height 536
click at [826, 537] on button "Print" at bounding box center [849, 533] width 98 height 29
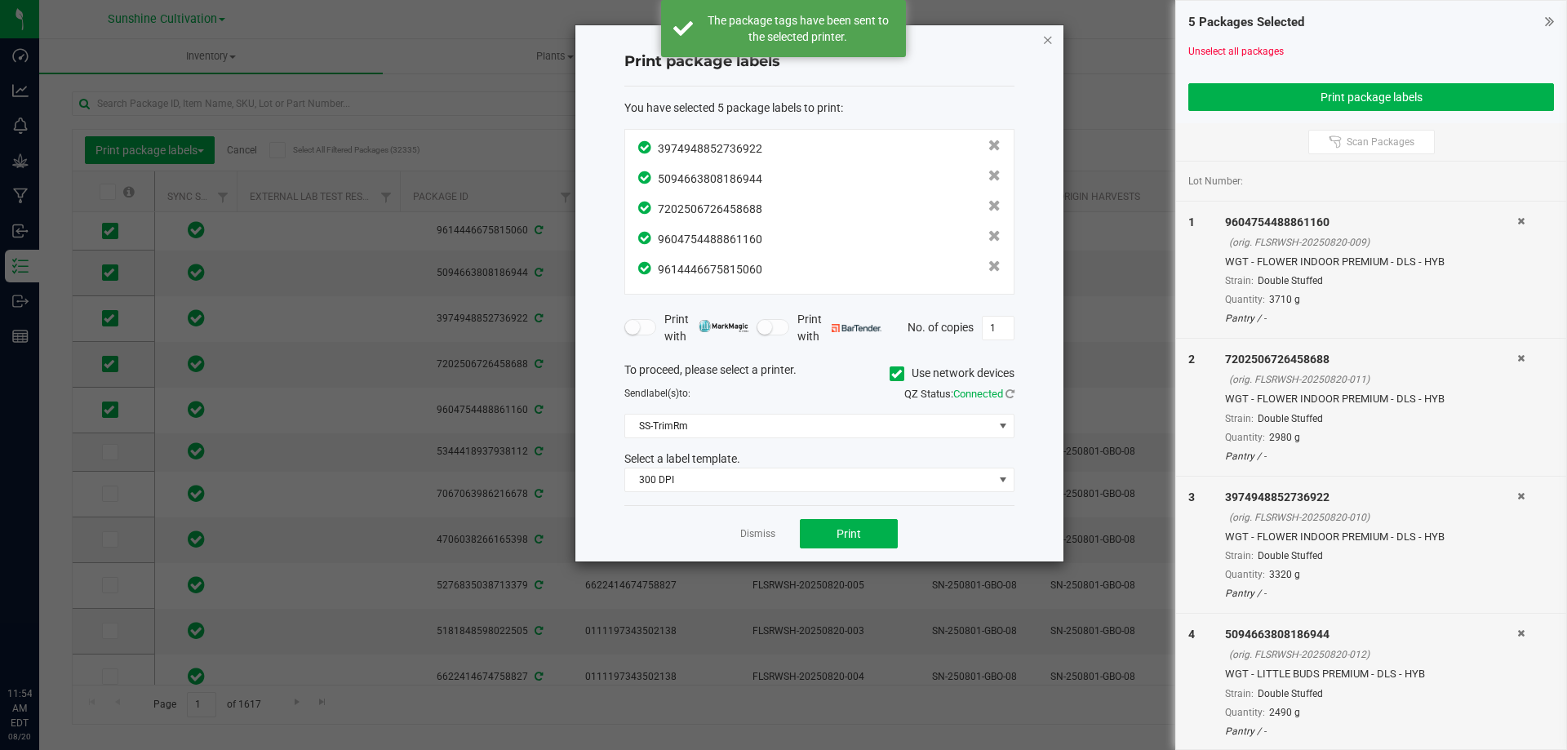
click at [1049, 47] on icon "button" at bounding box center [1047, 39] width 11 height 20
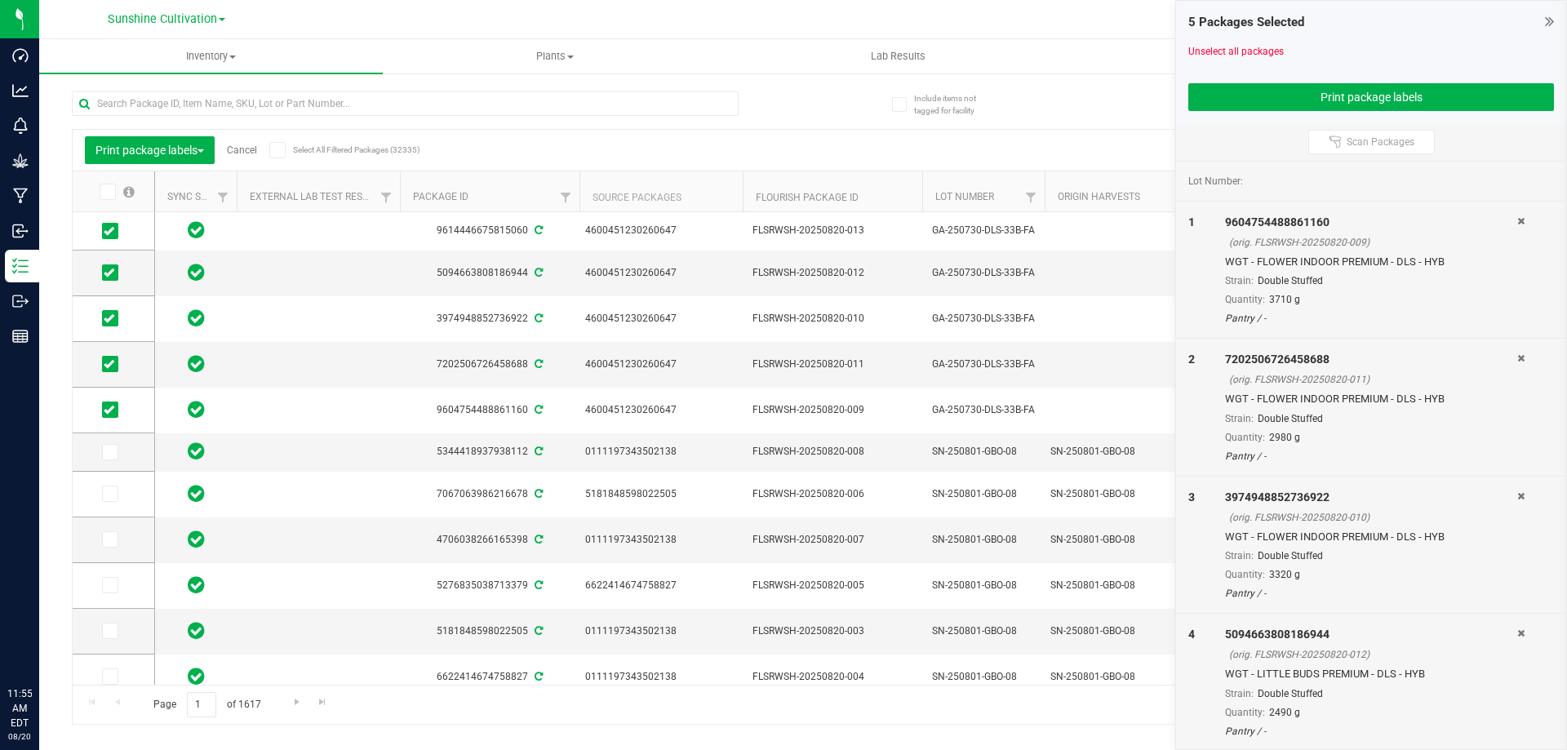
click at [1517, 499] on icon at bounding box center [1520, 496] width 7 height 10
click at [1517, 494] on icon at bounding box center [1520, 496] width 7 height 10
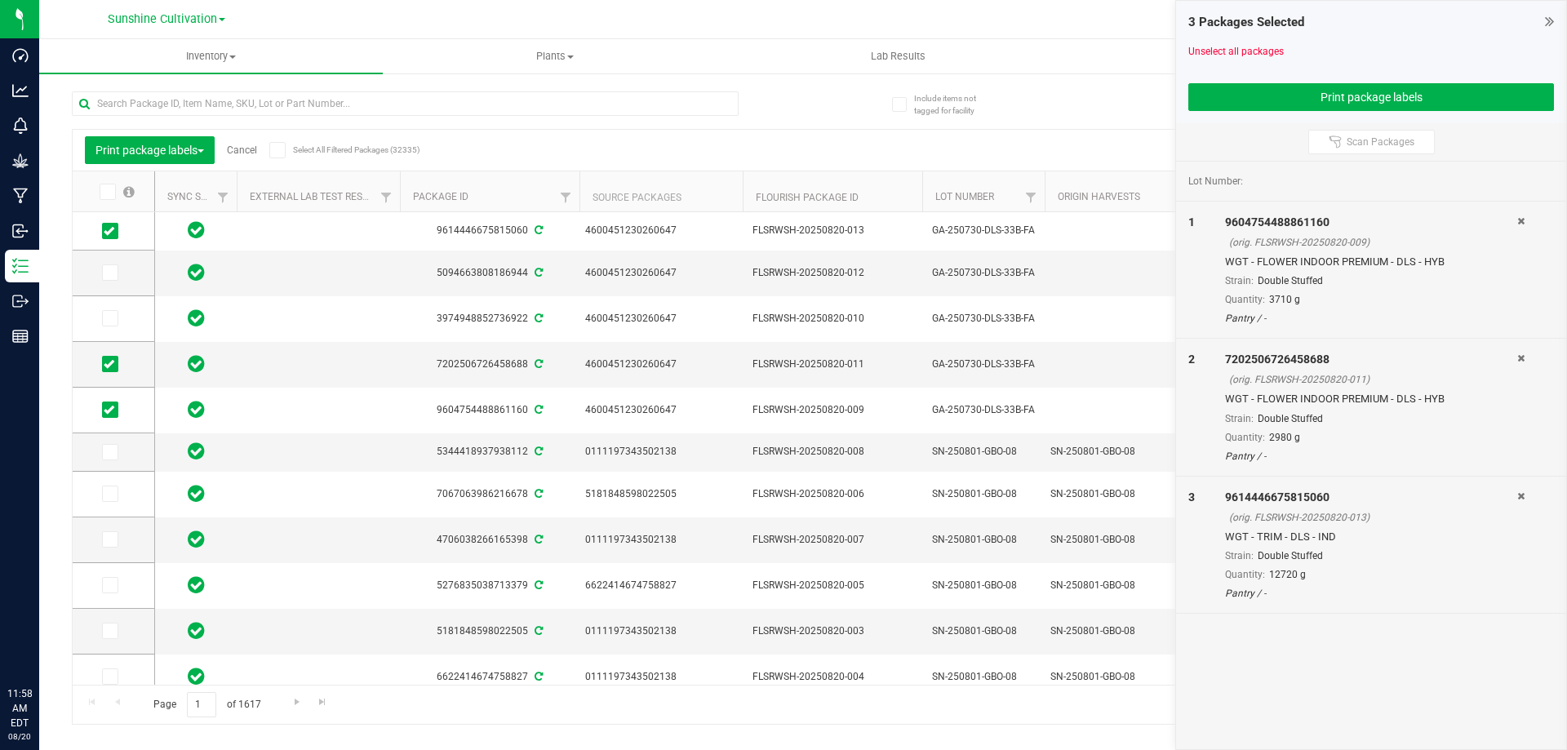
click at [1519, 362] on icon at bounding box center [1520, 358] width 7 height 10
click at [1517, 358] on icon at bounding box center [1520, 358] width 7 height 10
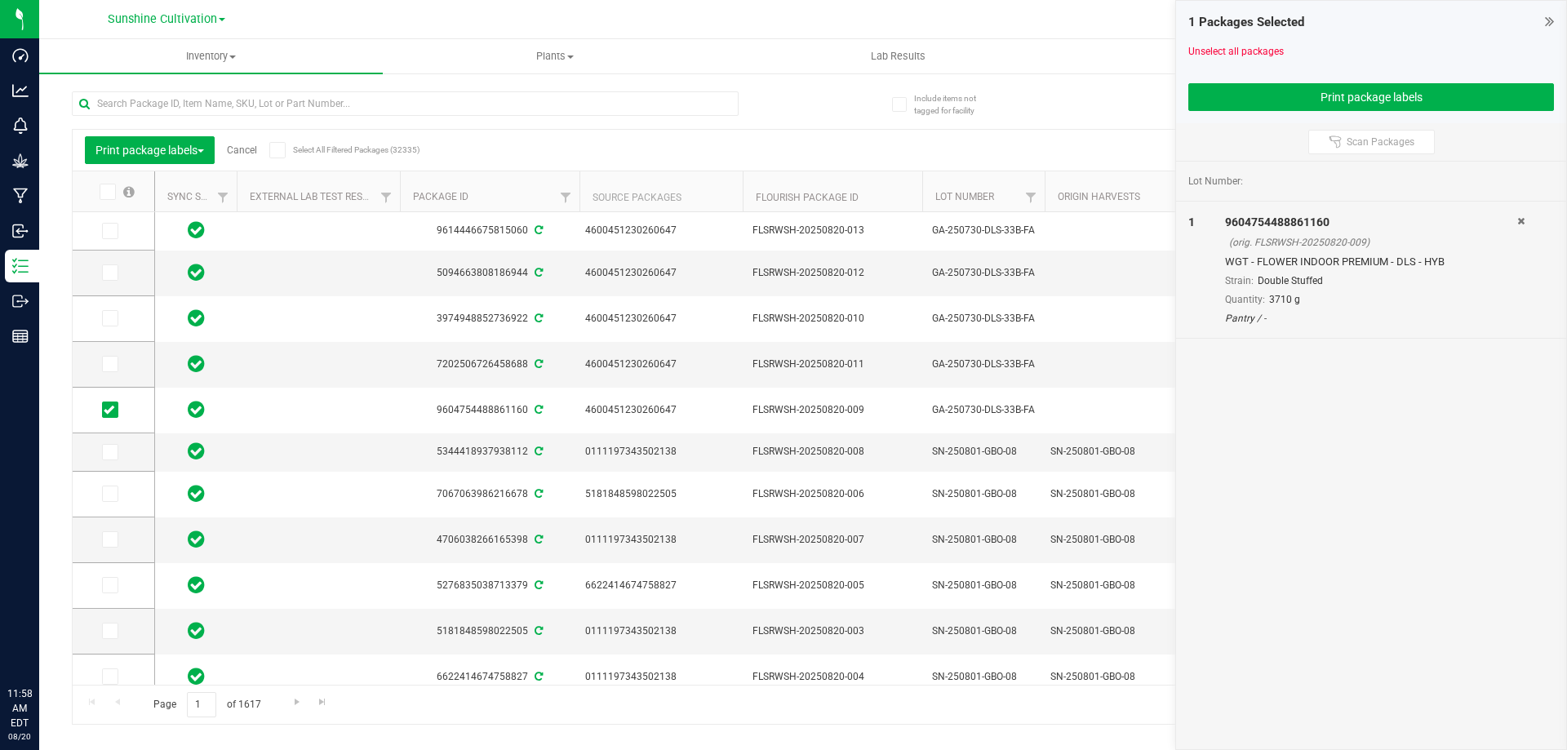
click at [1394, 78] on div at bounding box center [1371, 77] width 366 height 12
click at [1392, 101] on button "Print package labels" at bounding box center [1371, 97] width 366 height 28
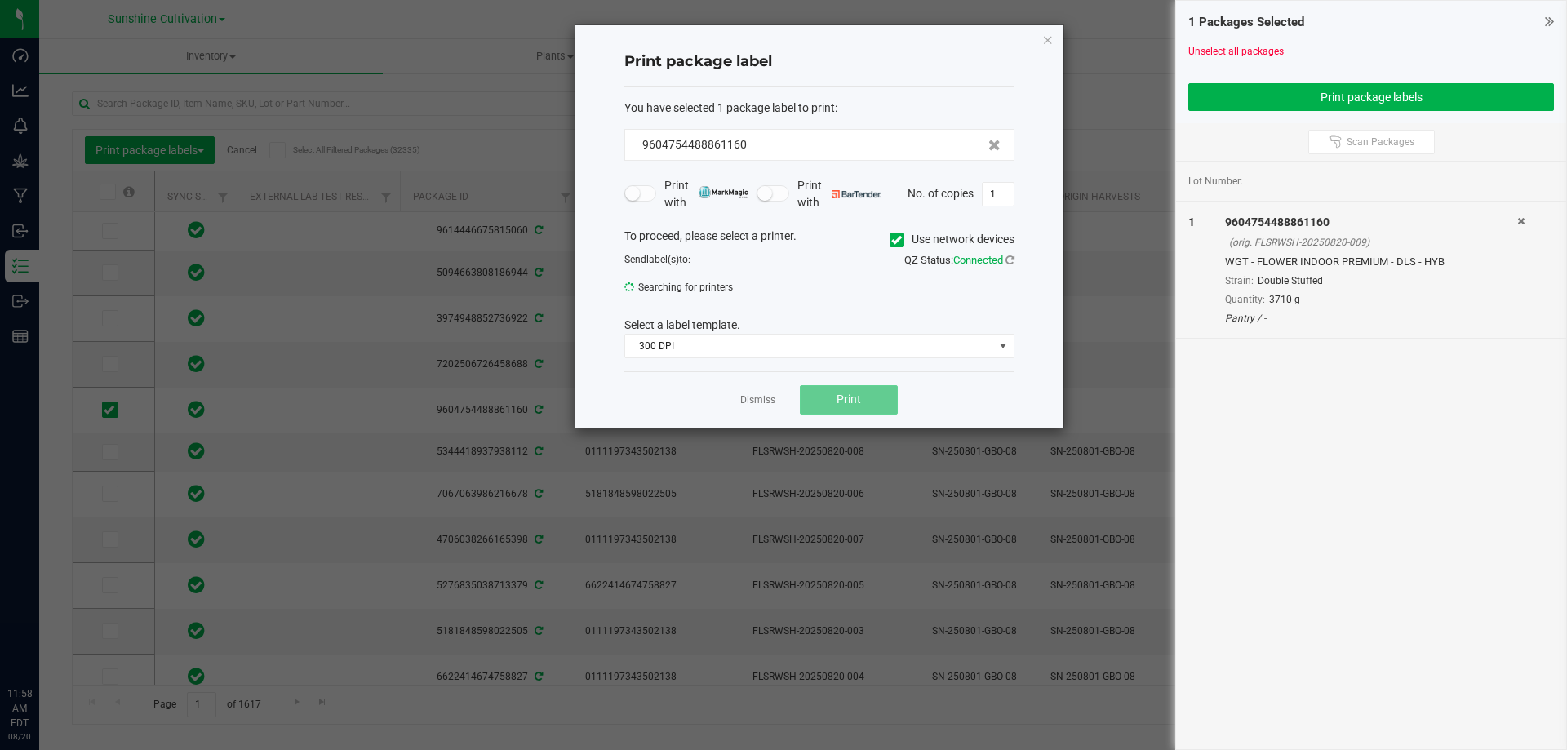
click at [816, 411] on button "Print" at bounding box center [849, 399] width 98 height 29
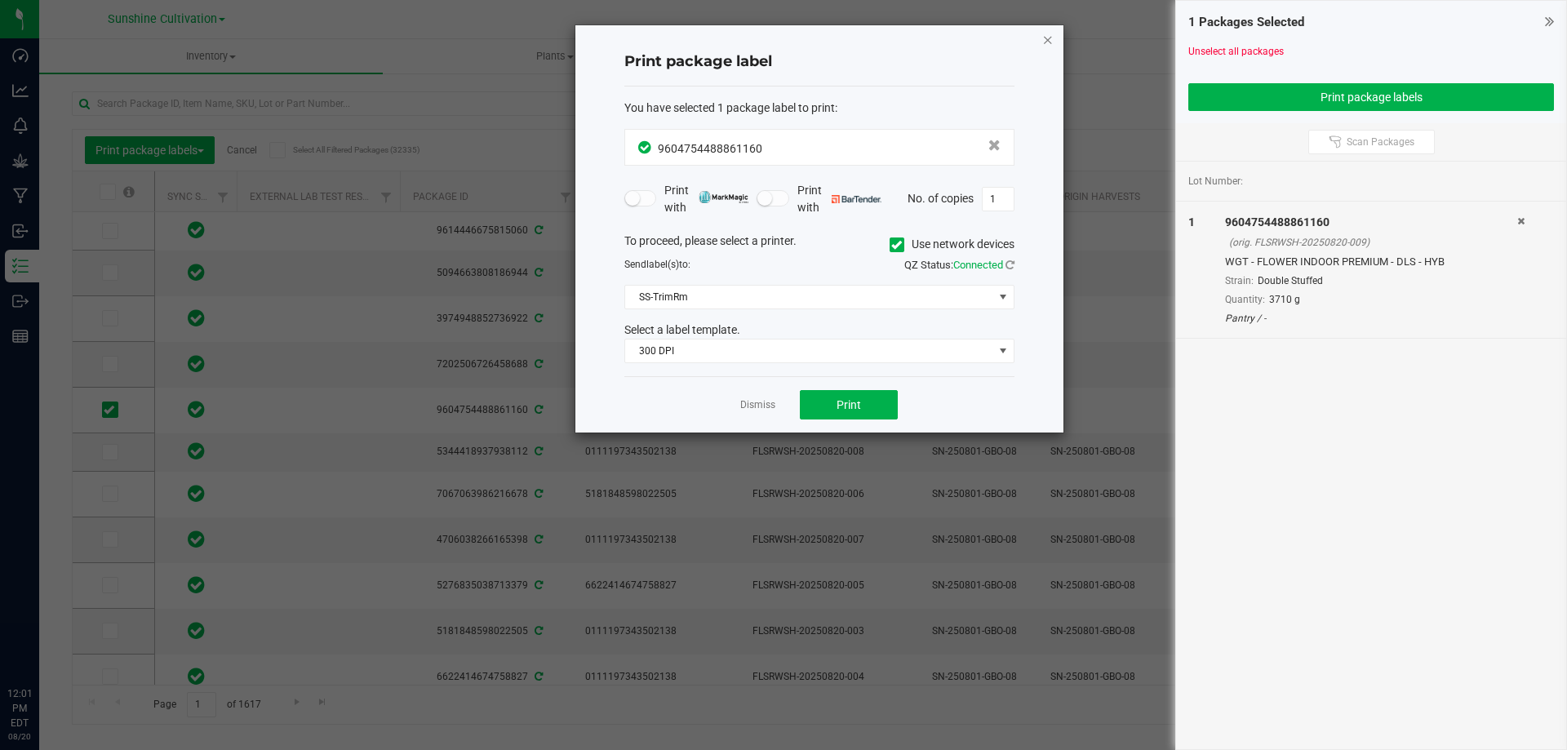
click at [1050, 40] on icon "button" at bounding box center [1047, 39] width 11 height 20
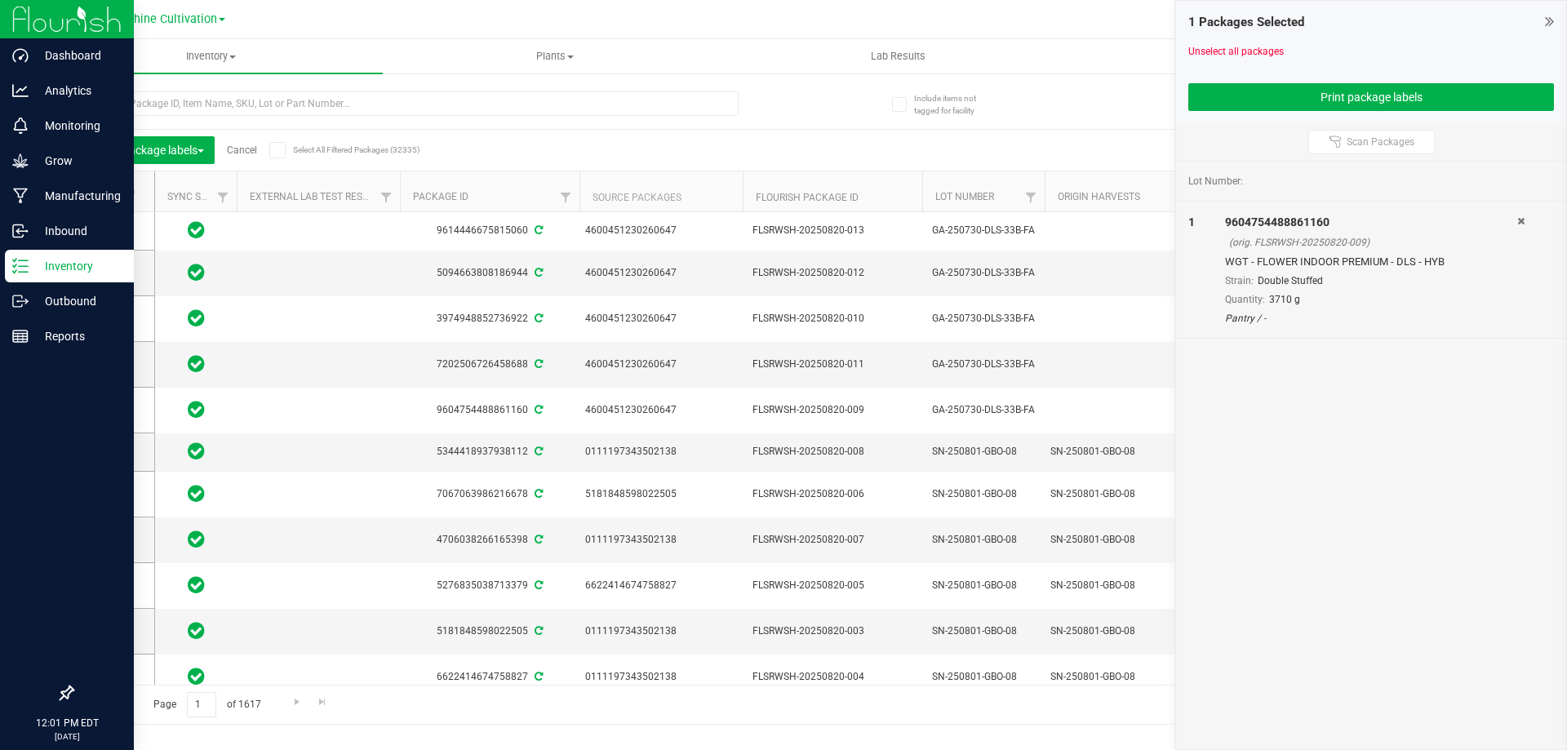
click at [44, 270] on p "Inventory" at bounding box center [78, 266] width 98 height 20
click at [64, 266] on p "Inventory" at bounding box center [78, 266] width 98 height 20
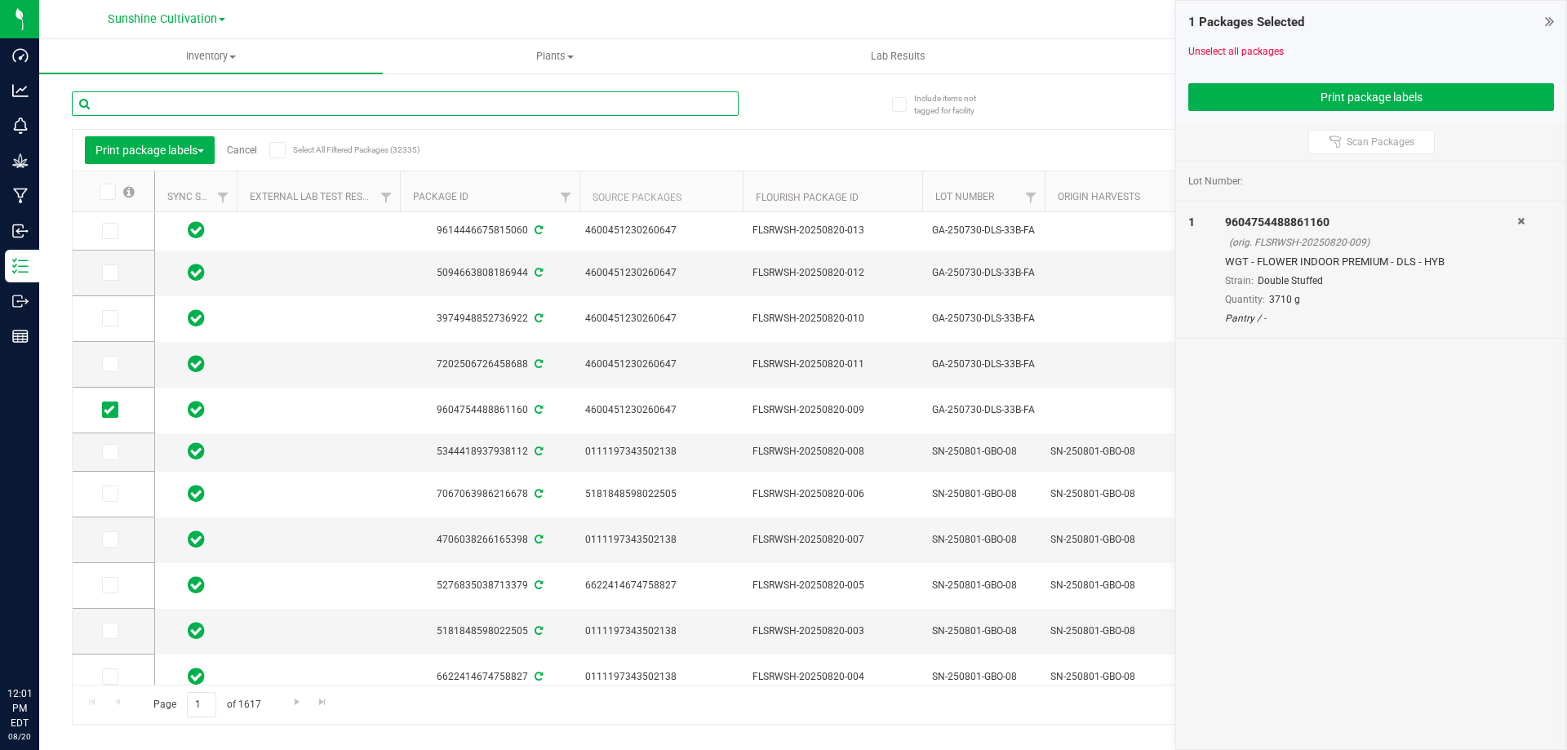
click at [144, 104] on input "text" at bounding box center [405, 103] width 667 height 24
type input "aml"
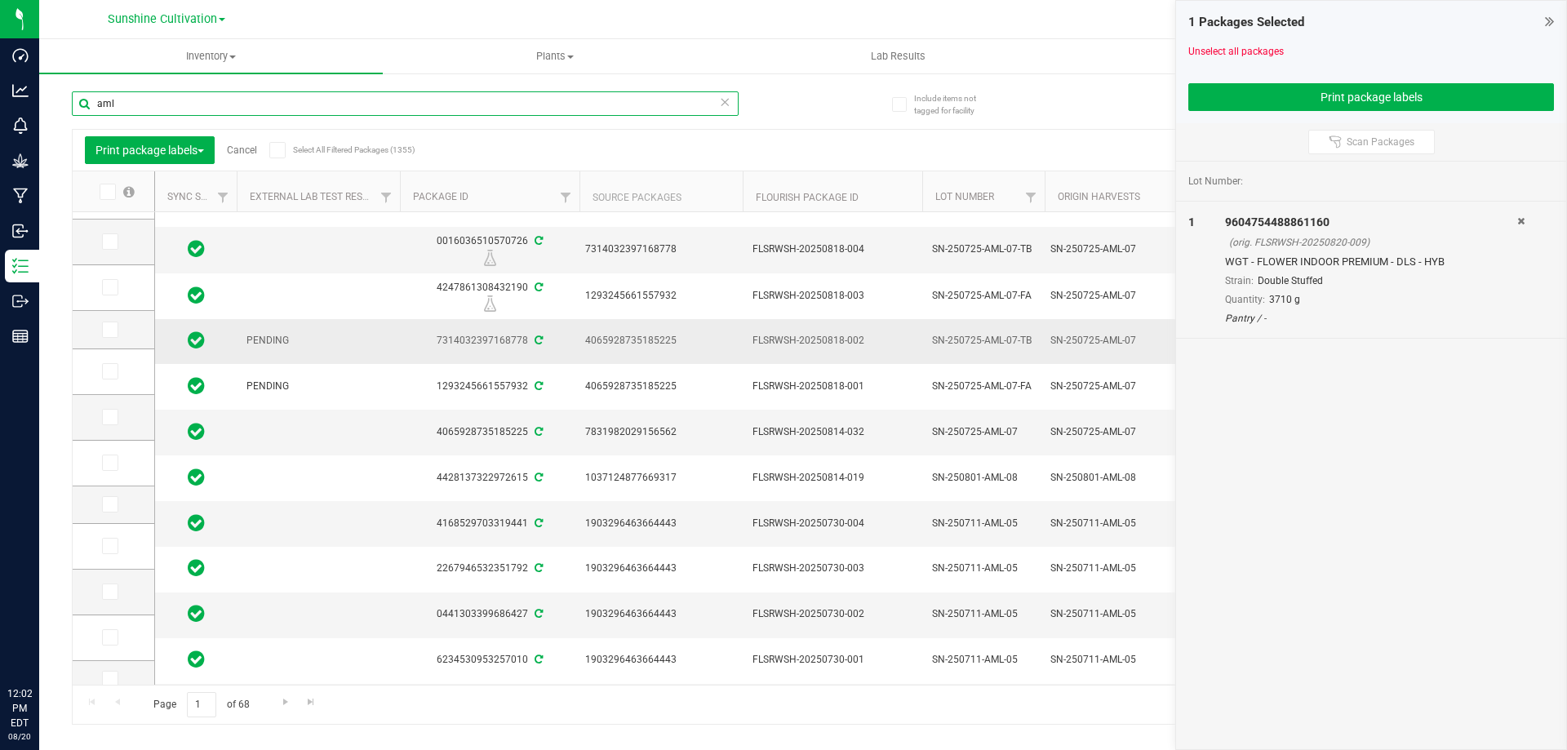
scroll to position [325, 0]
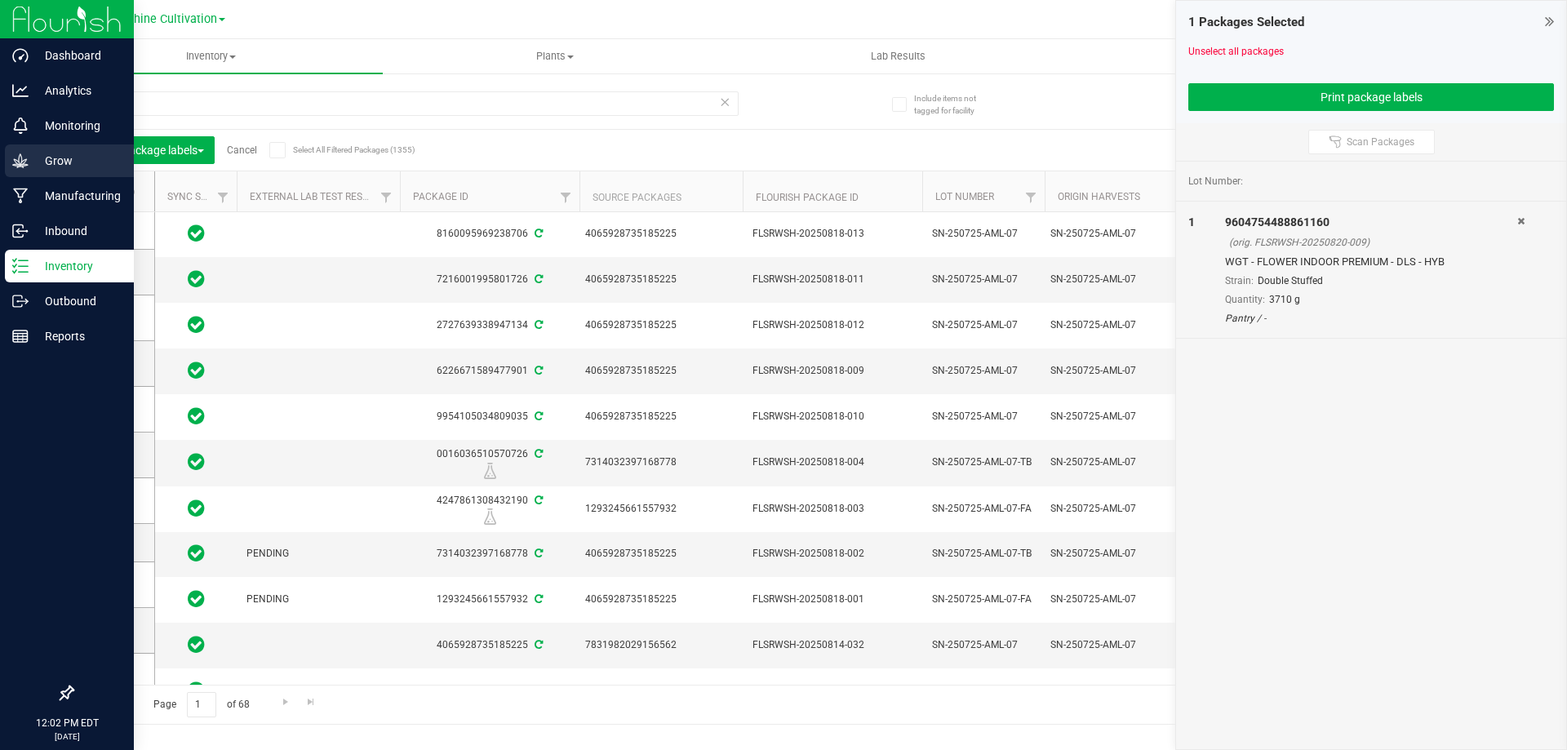
click at [81, 163] on p "Grow" at bounding box center [78, 161] width 98 height 20
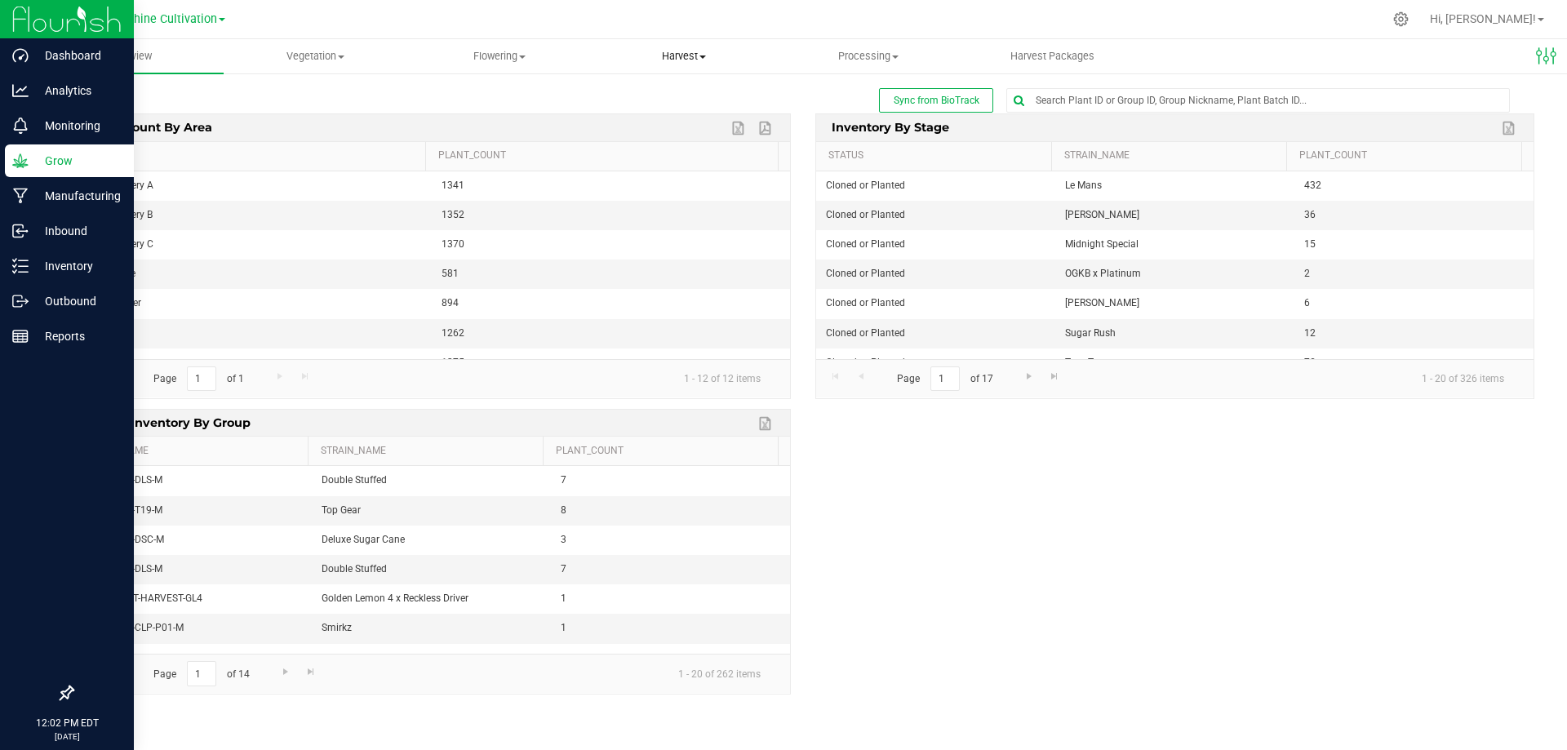
click at [699, 51] on span "Harvest" at bounding box center [684, 56] width 183 height 15
click at [685, 96] on li "Harvests" at bounding box center [684, 99] width 184 height 20
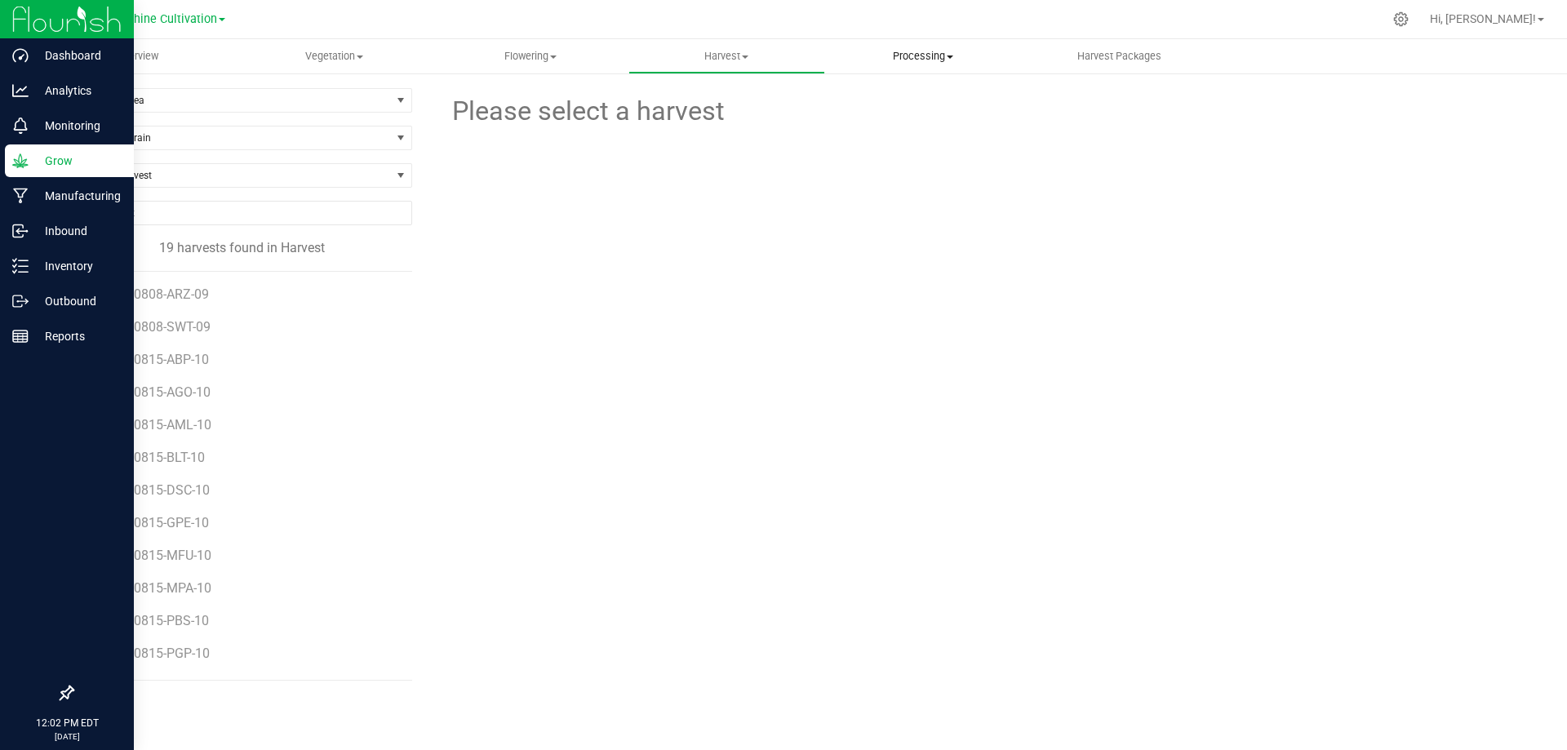
click at [927, 51] on span "Processing" at bounding box center [923, 56] width 195 height 15
click at [917, 94] on span "Processing harvests" at bounding box center [900, 98] width 151 height 14
click at [187, 433] on span "SN-250801-AML-08" at bounding box center [158, 441] width 118 height 16
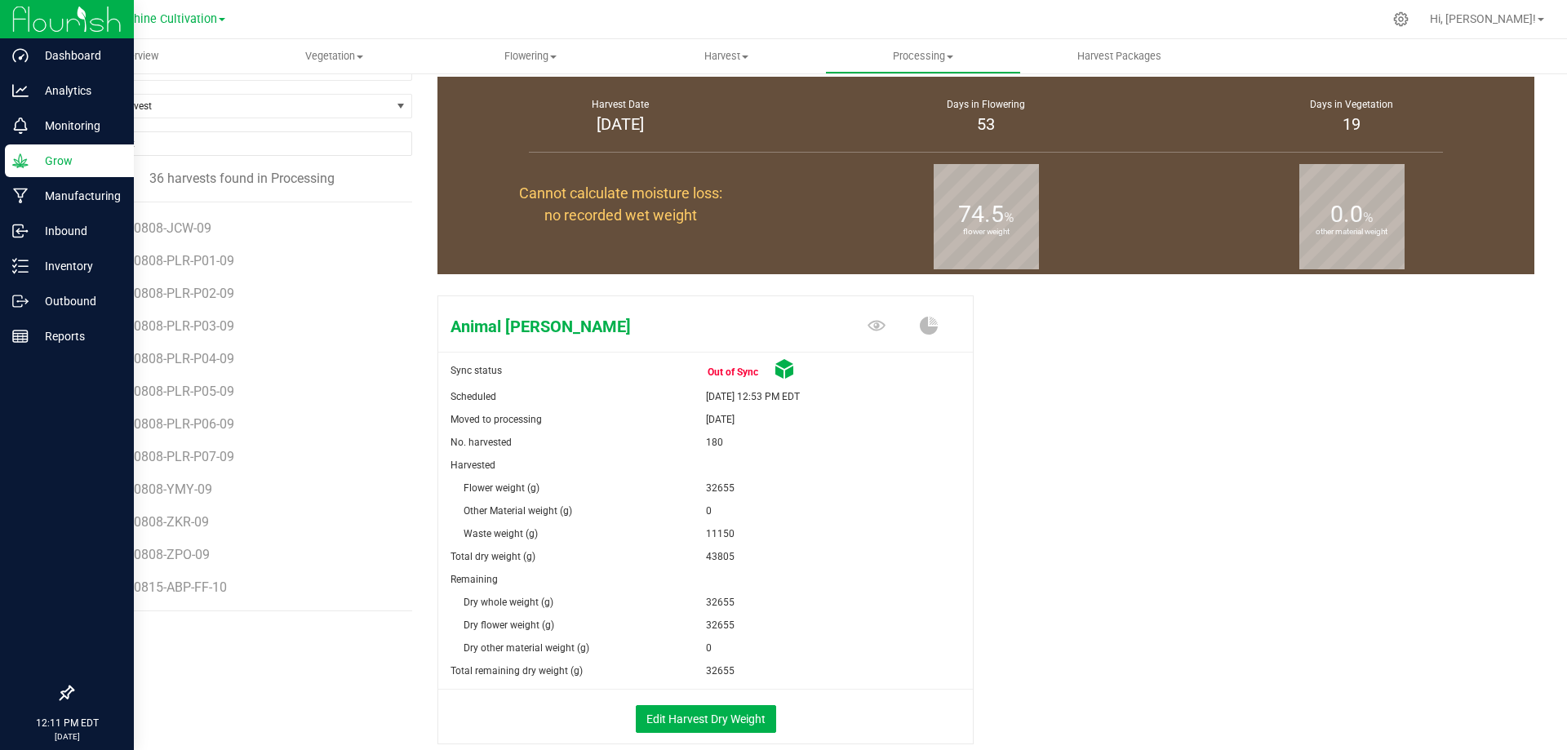
scroll to position [158, 0]
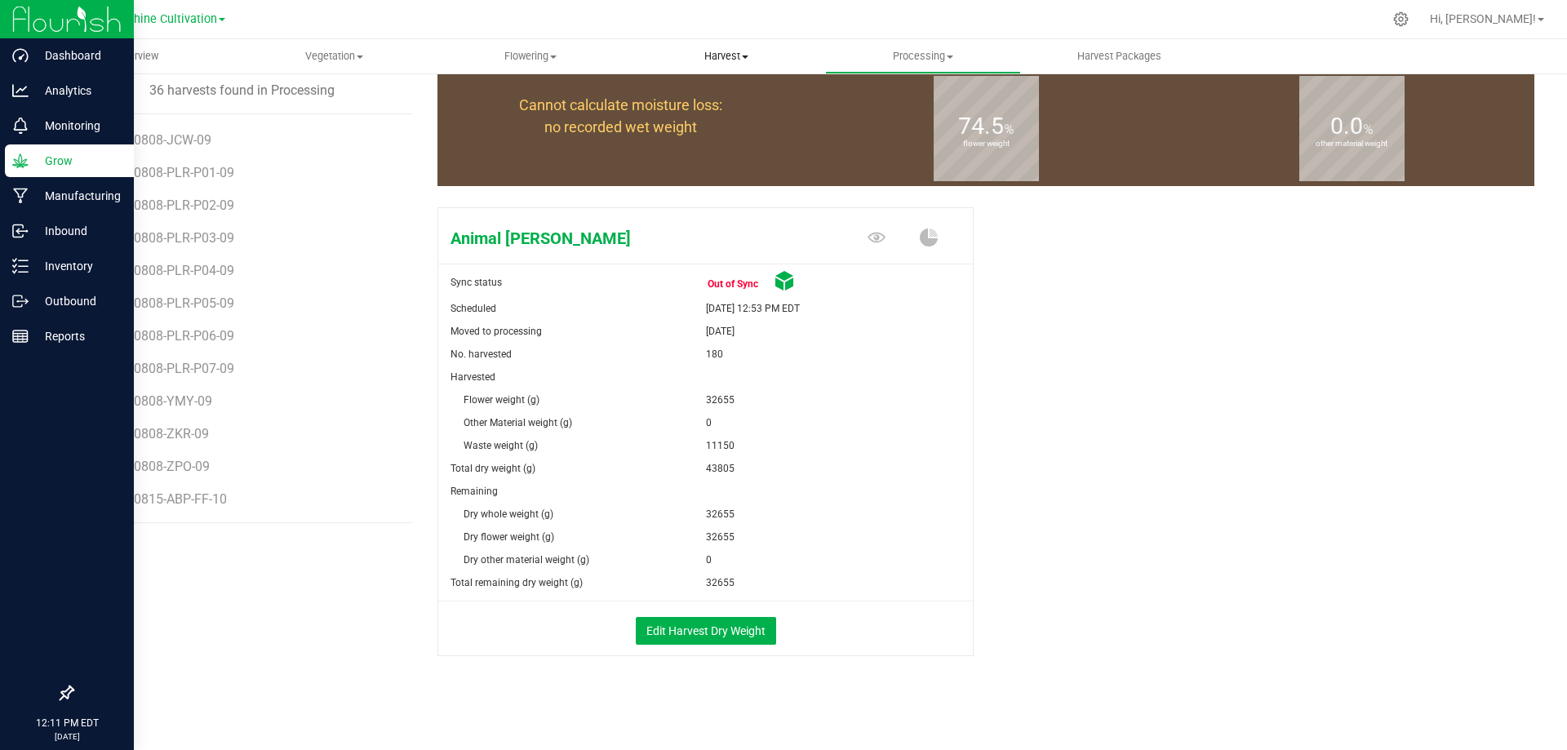
click at [743, 63] on span "Harvest" at bounding box center [726, 56] width 195 height 15
click at [686, 100] on span "Harvests" at bounding box center [673, 98] width 91 height 14
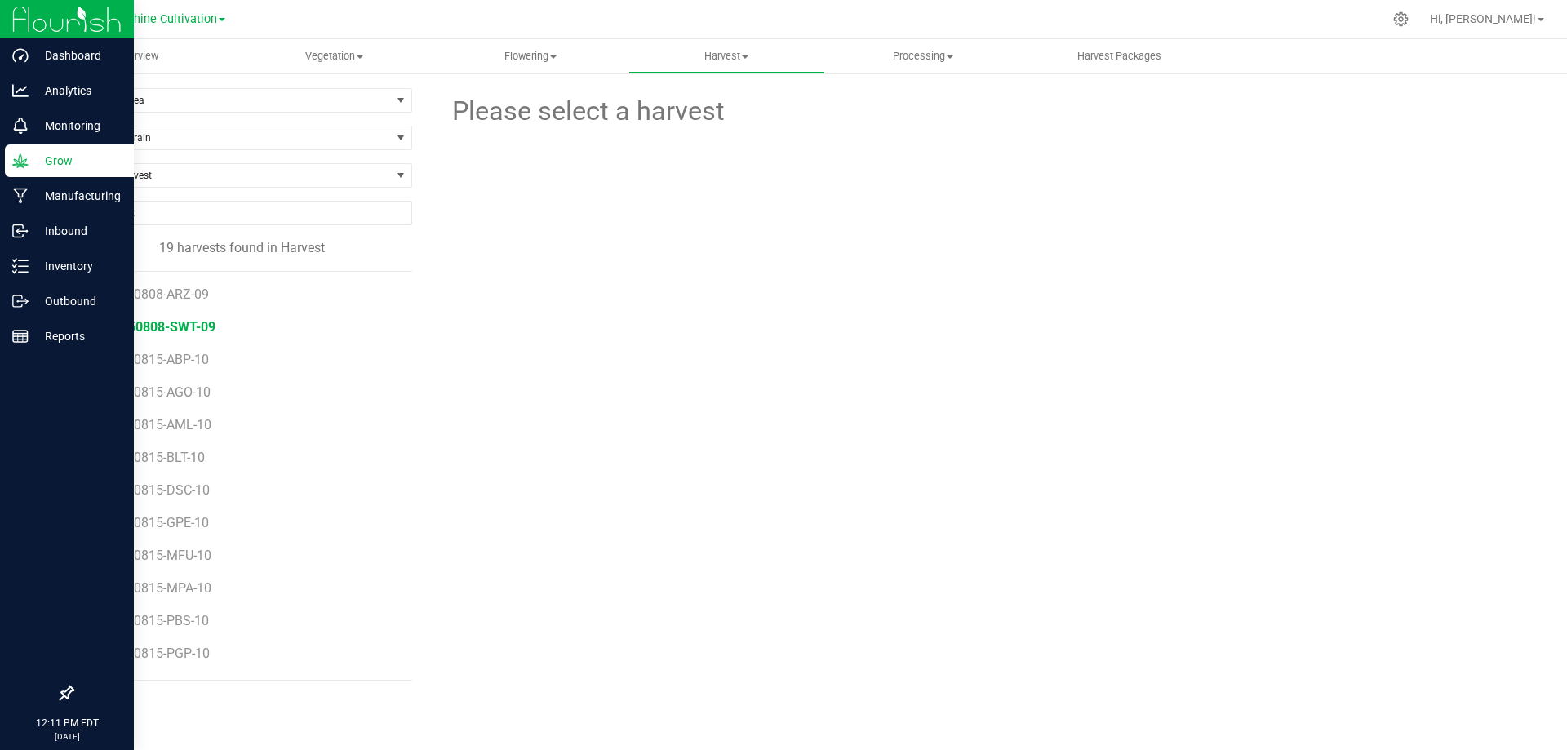
click at [192, 331] on span "SN-250808-SWT-09" at bounding box center [157, 327] width 117 height 16
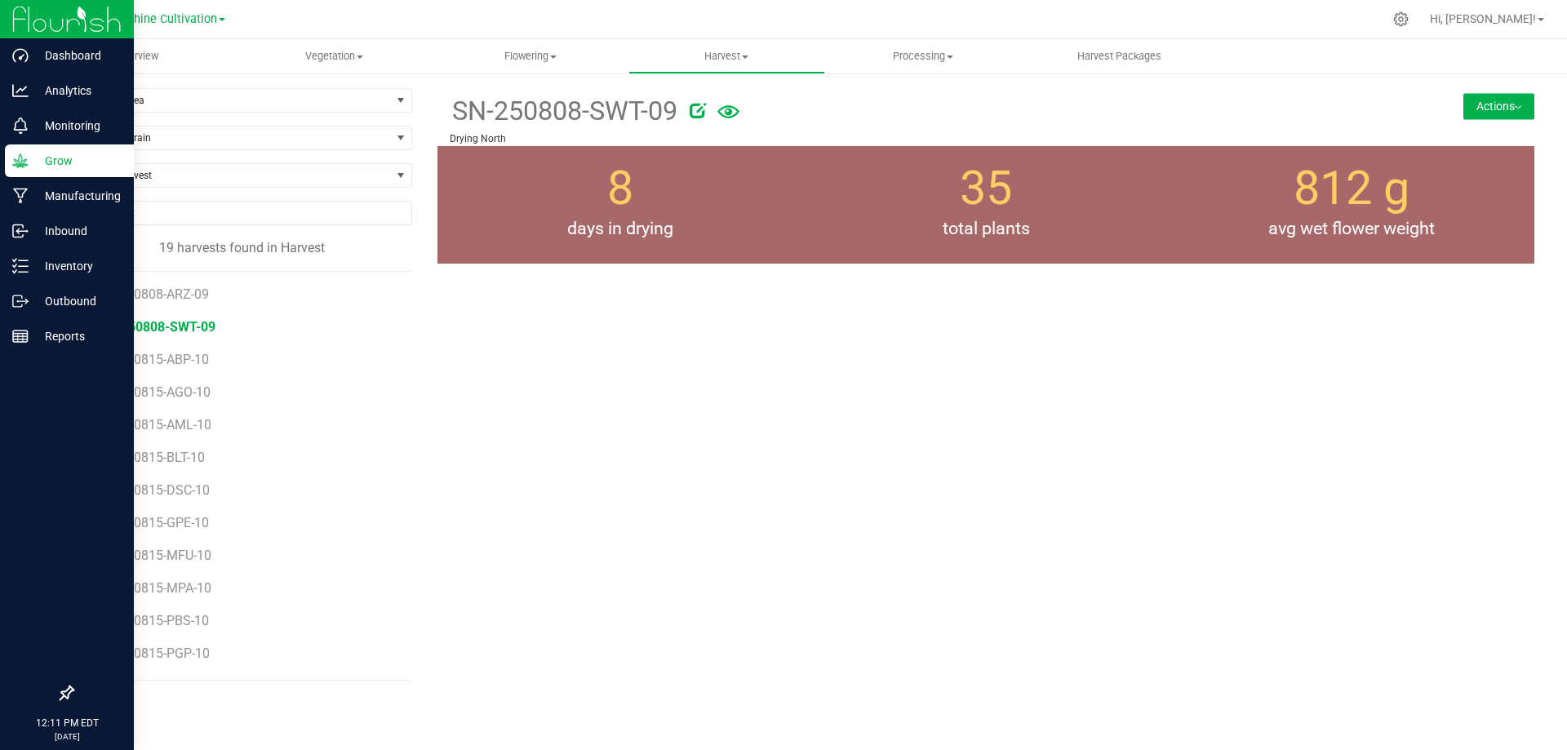
click at [1481, 108] on button "Actions" at bounding box center [1498, 106] width 71 height 26
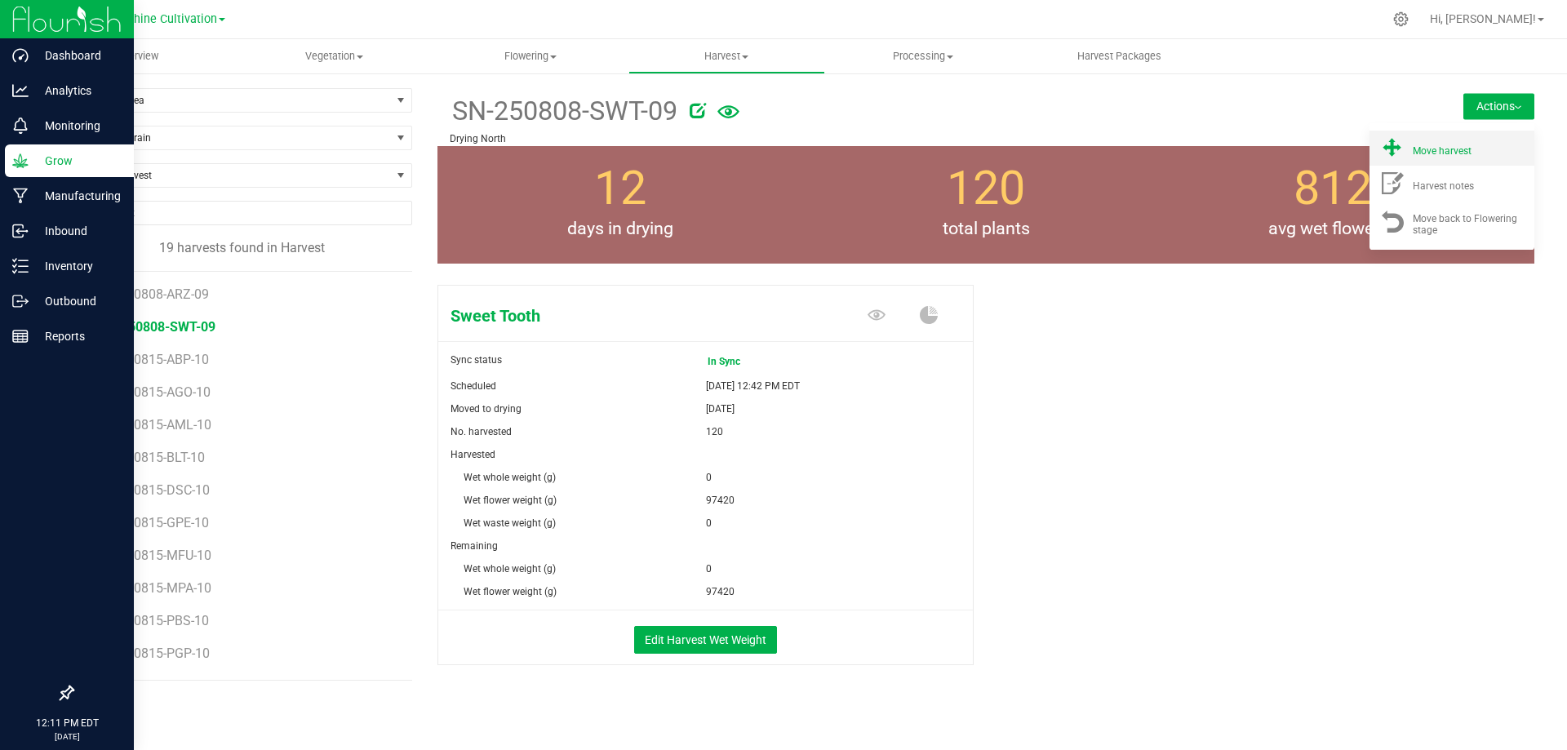
click at [1424, 156] on span "Move harvest" at bounding box center [1442, 150] width 59 height 11
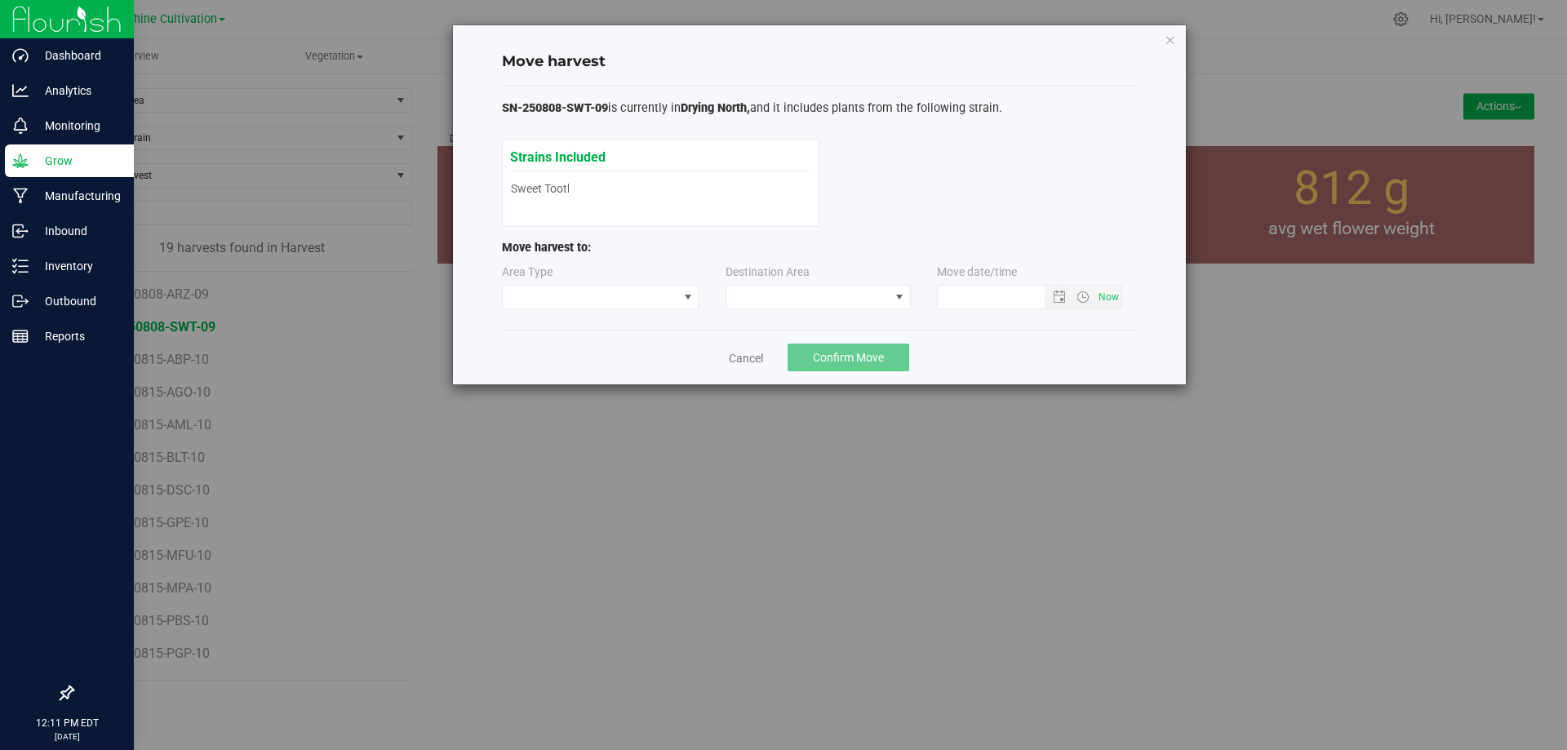
type input "8/20/2025 12:11 PM"
click at [769, 303] on span at bounding box center [807, 297] width 163 height 23
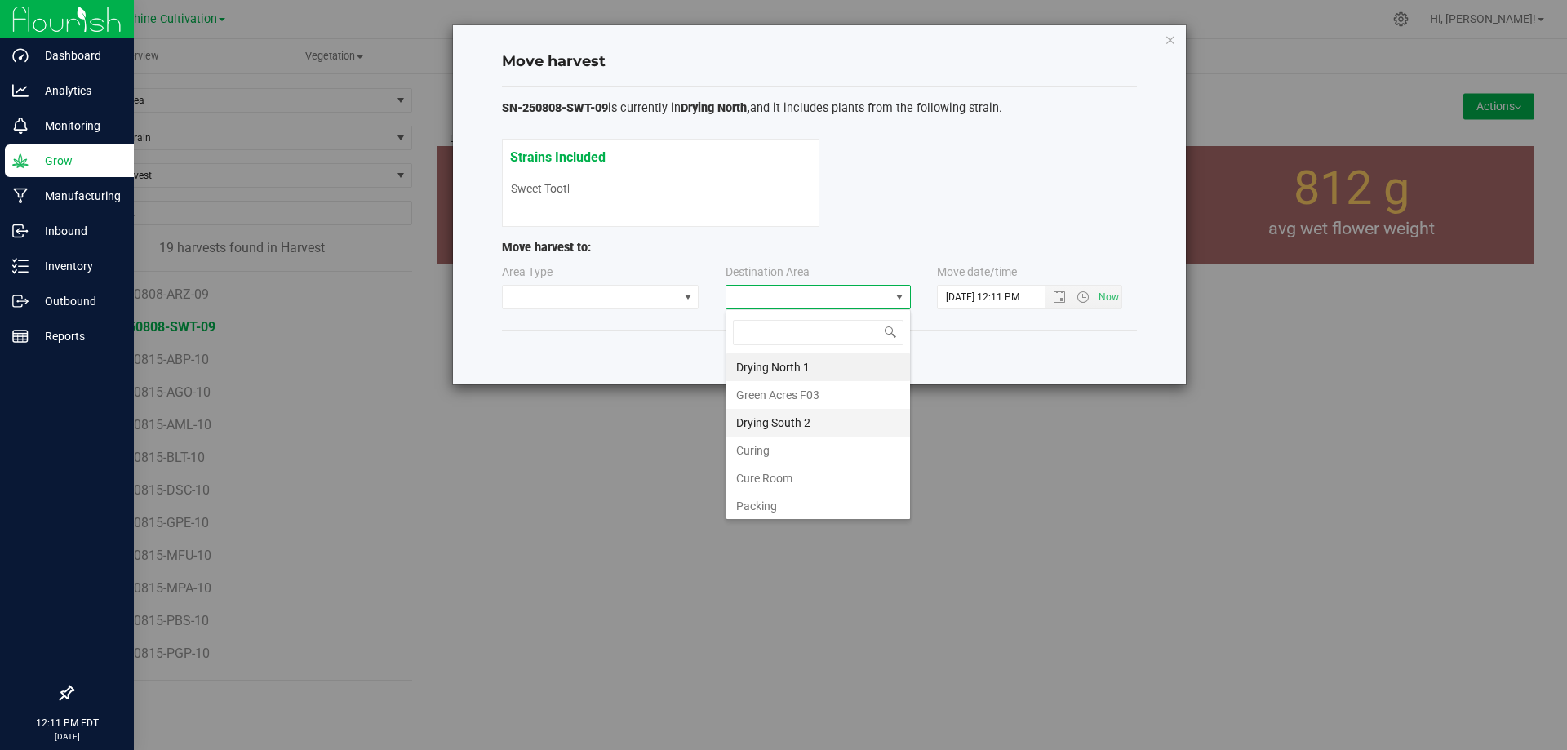
scroll to position [114, 0]
click at [797, 467] on li "Flower Storage" at bounding box center [818, 475] width 184 height 28
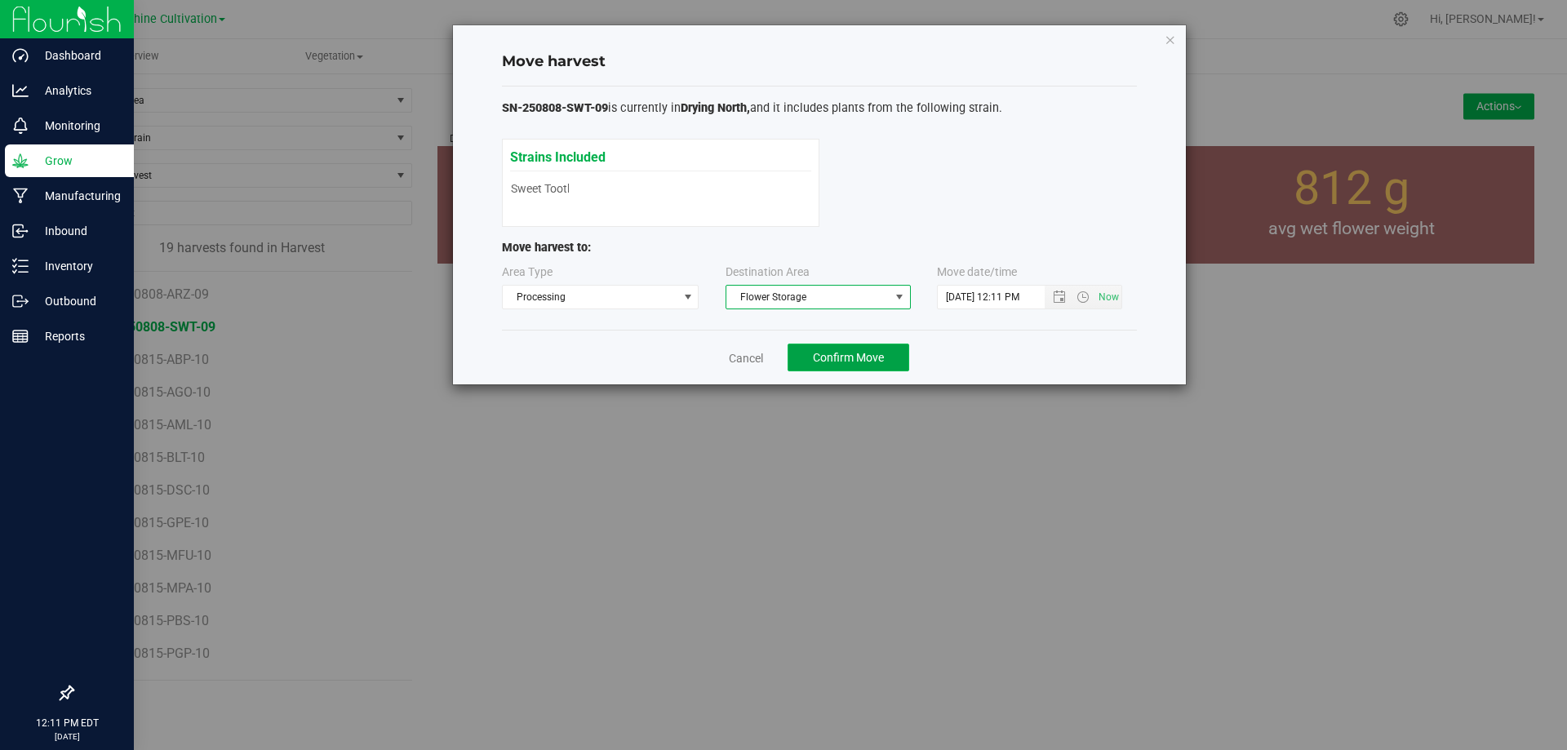
click at [842, 362] on span "Confirm Move" at bounding box center [848, 357] width 71 height 13
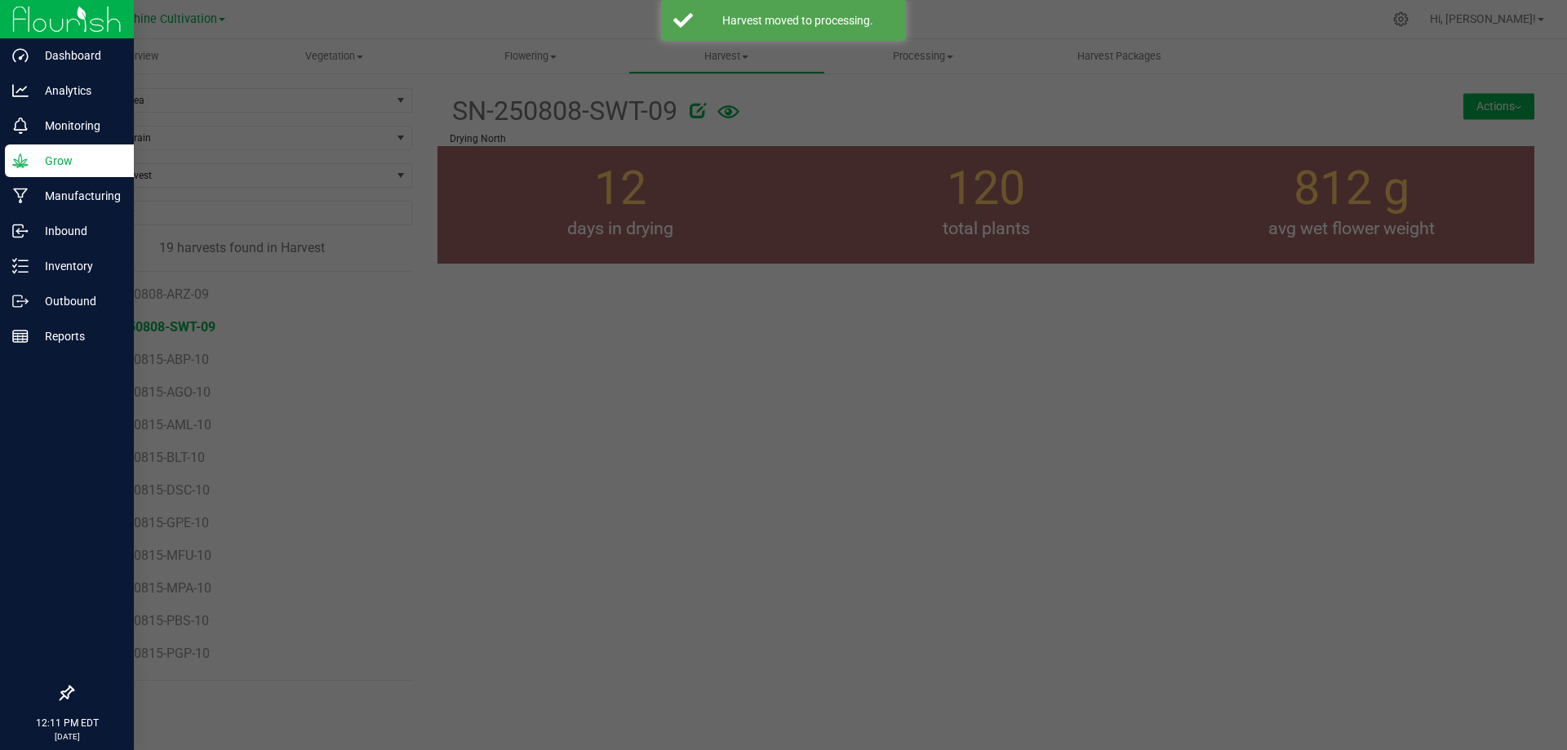
click at [784, 267] on div at bounding box center [783, 375] width 1567 height 750
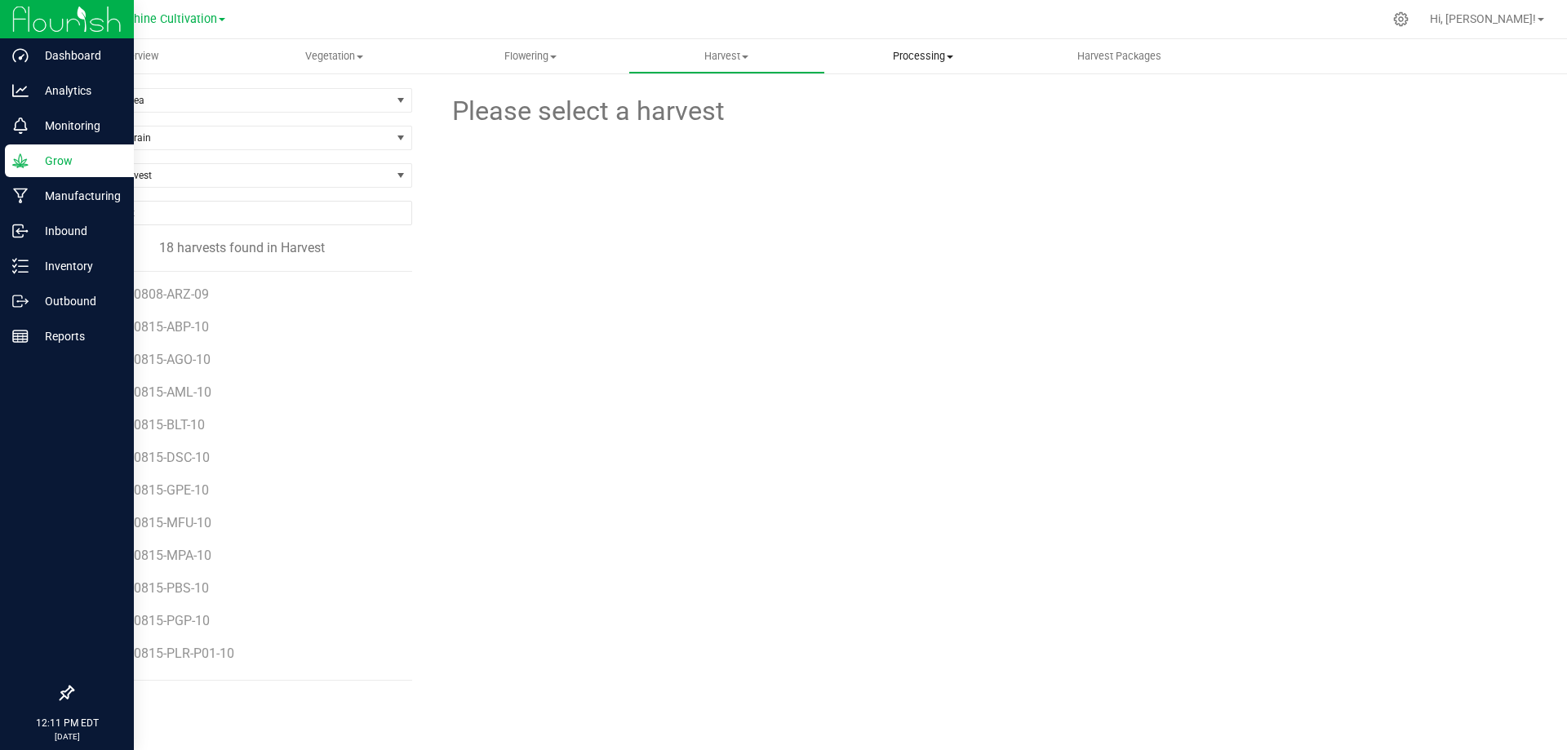
click at [934, 67] on uib-tab-heading "Processing Processing harvests Processing plants Completed harvests" at bounding box center [923, 56] width 195 height 33
click at [920, 99] on span "Processing harvests" at bounding box center [900, 98] width 151 height 14
click at [197, 514] on li "SN-250808-SWT-09" at bounding box center [249, 520] width 301 height 33
click at [197, 520] on span "SN-250808-SWT-09" at bounding box center [157, 526] width 117 height 16
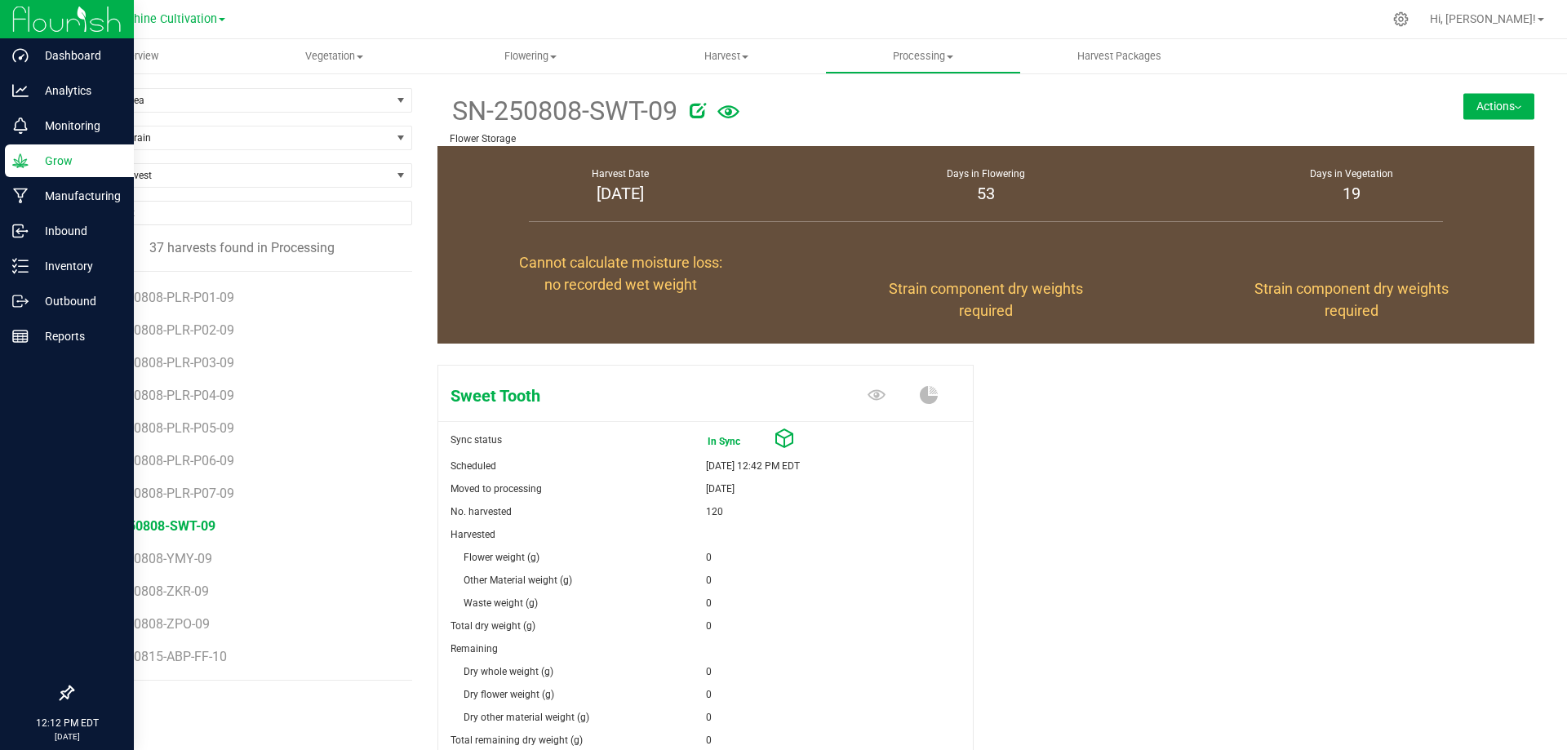
scroll to position [158, 0]
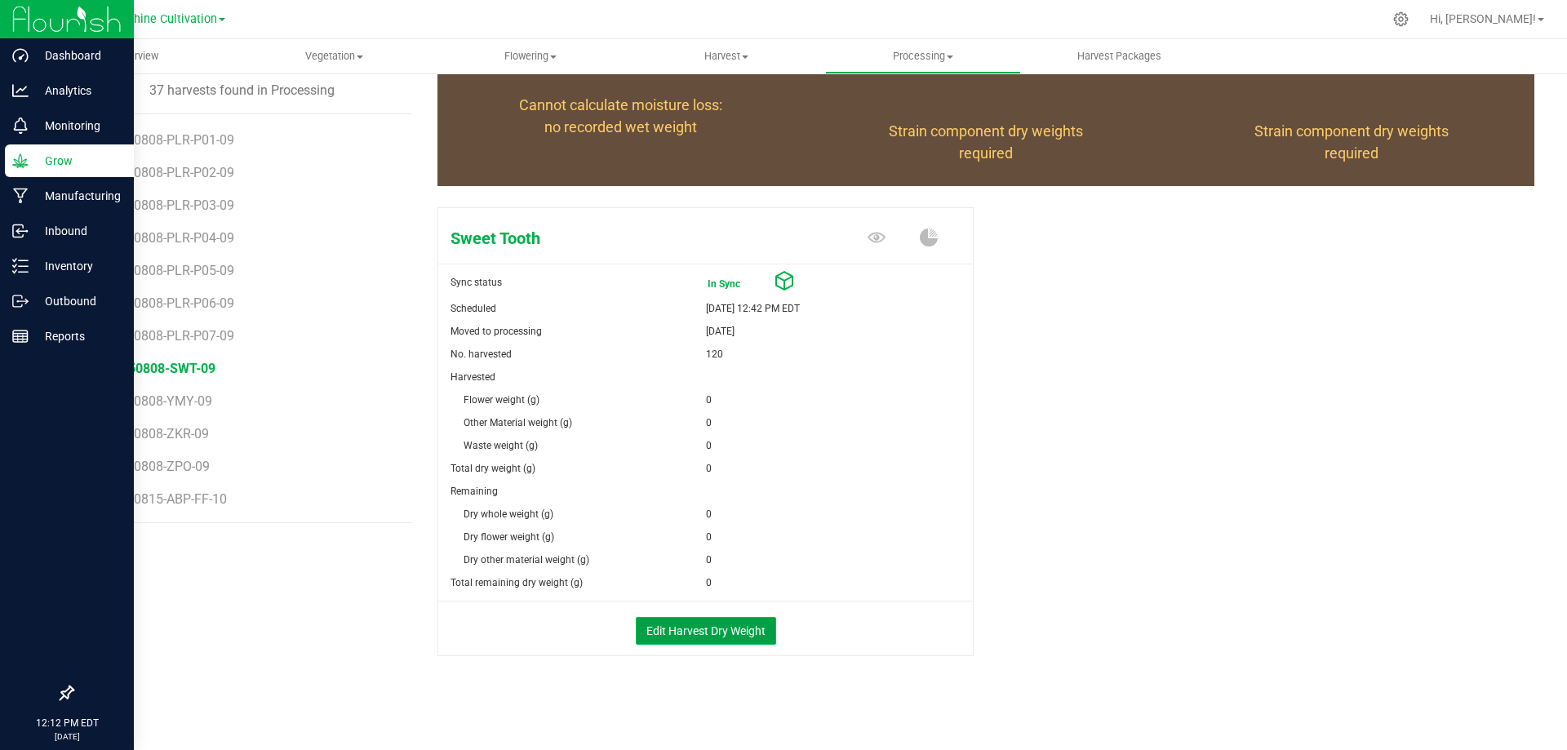
click at [691, 628] on button "Edit Harvest Dry Weight" at bounding box center [706, 631] width 140 height 28
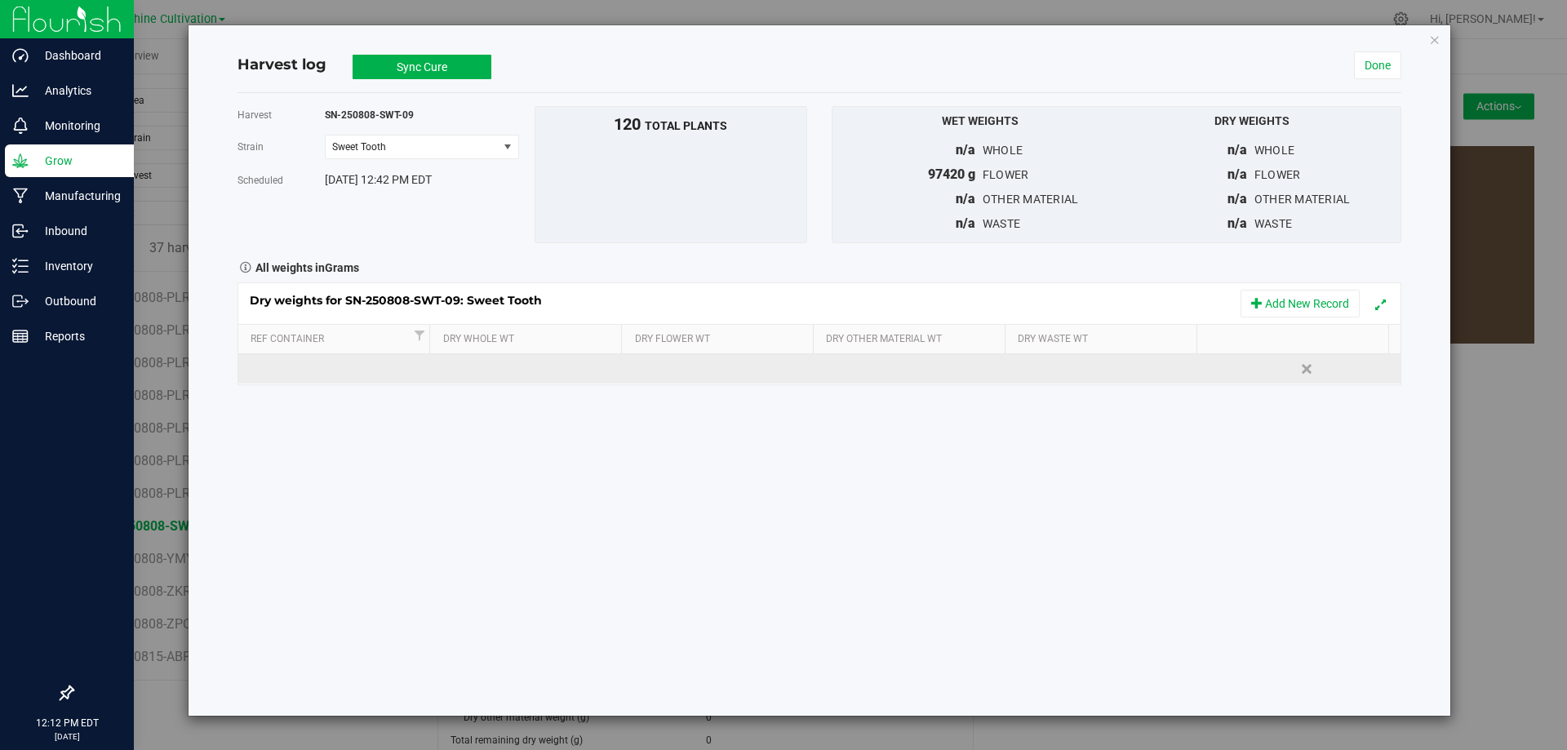
click at [479, 376] on td at bounding box center [528, 368] width 193 height 29
click at [479, 376] on input "text" at bounding box center [532, 368] width 175 height 23
